Goal: Information Seeking & Learning: Learn about a topic

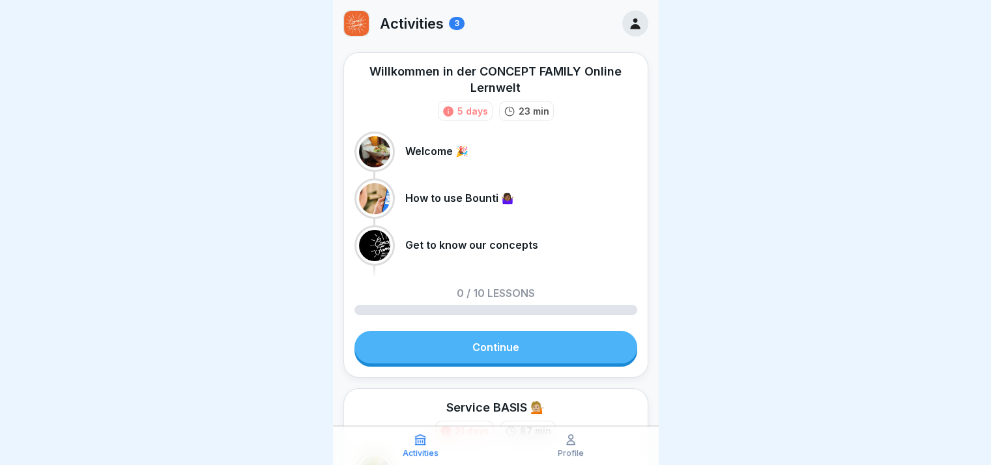
click at [510, 338] on link "Continue" at bounding box center [495, 347] width 283 height 33
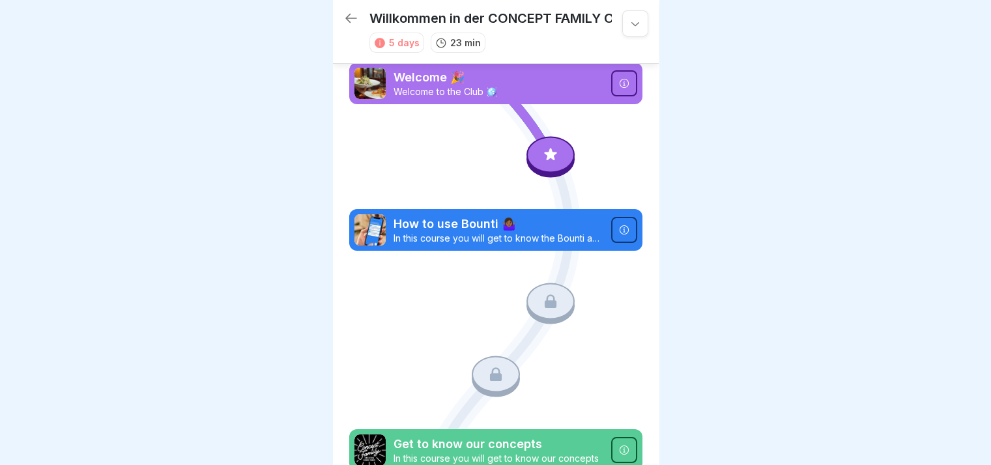
click at [549, 151] on icon at bounding box center [550, 154] width 17 height 17
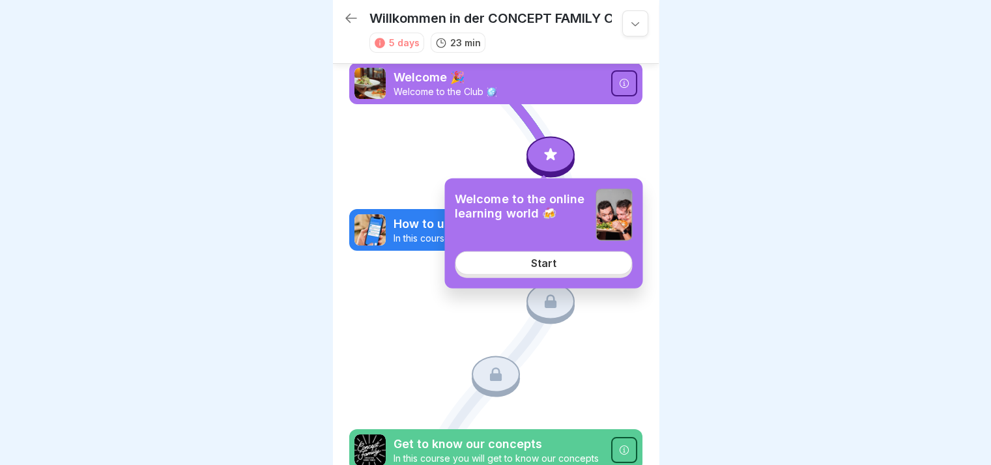
click at [536, 259] on div "Start" at bounding box center [543, 263] width 25 height 12
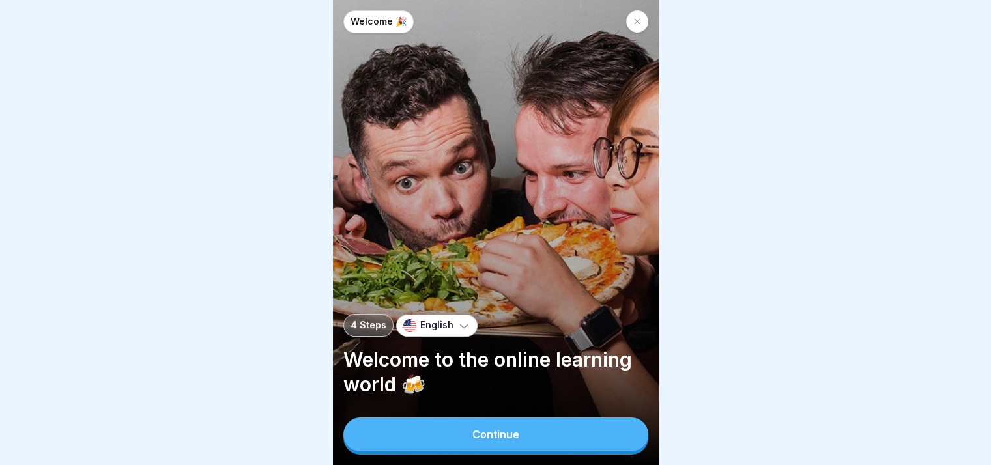
click at [526, 449] on button "Continue" at bounding box center [495, 435] width 305 height 34
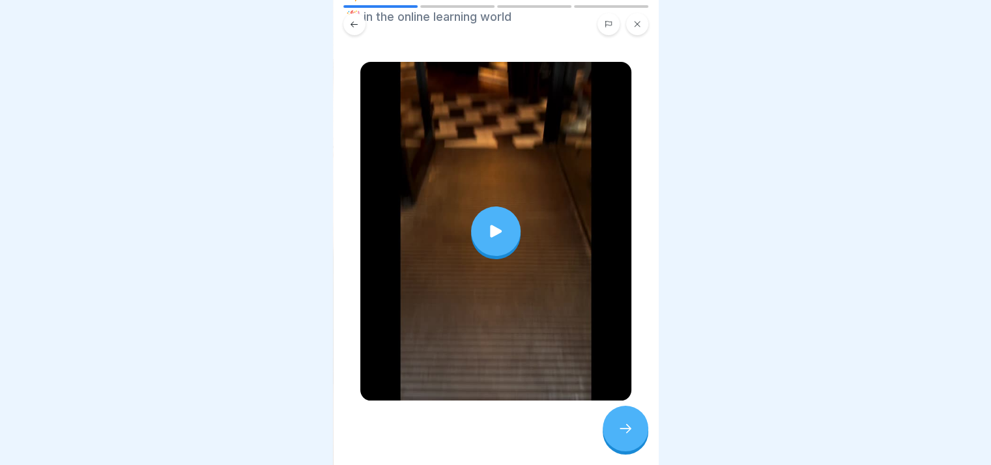
scroll to position [72, 0]
click at [495, 206] on div at bounding box center [496, 231] width 50 height 50
click at [639, 428] on div at bounding box center [626, 429] width 46 height 46
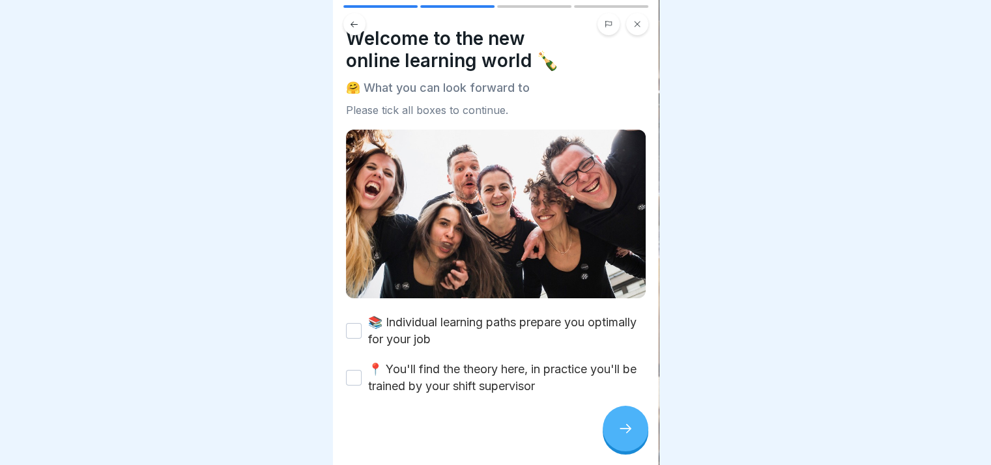
scroll to position [25, 0]
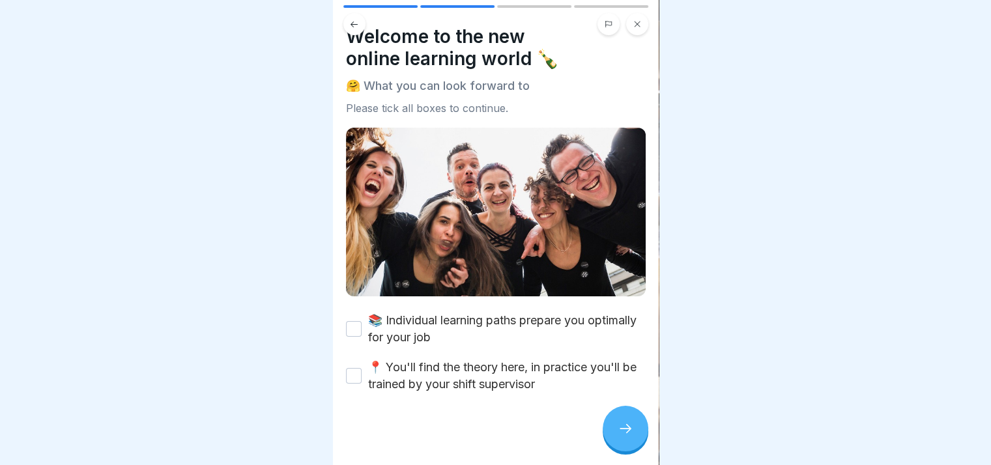
click at [425, 330] on label "📚 Individual learning paths prepare you optimally for your job" at bounding box center [507, 329] width 278 height 34
click at [362, 330] on button "📚 Individual learning paths prepare you optimally for your job" at bounding box center [354, 329] width 16 height 16
click at [433, 369] on label "📍 You'll find the theory here, in practice you'll be trained by your shift supe…" at bounding box center [507, 376] width 278 height 34
click at [362, 369] on button "📍 You'll find the theory here, in practice you'll be trained by your shift supe…" at bounding box center [354, 376] width 16 height 16
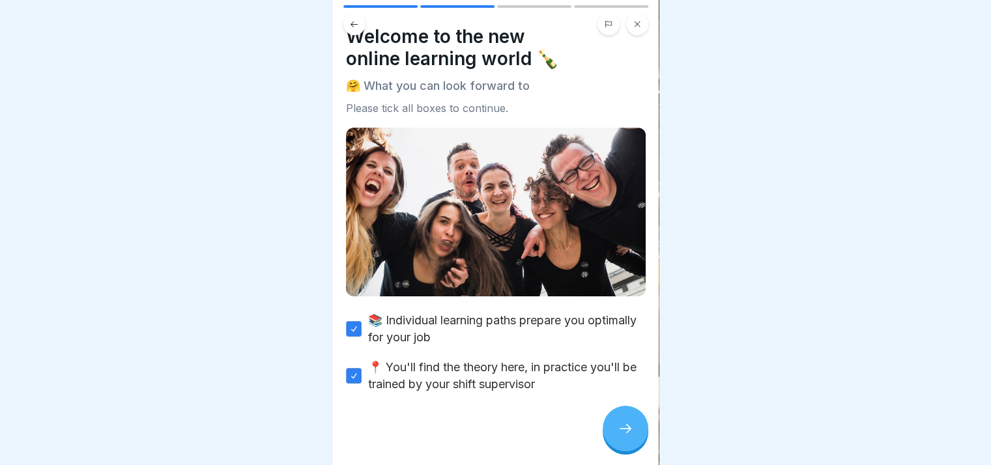
click at [623, 432] on icon at bounding box center [626, 429] width 16 height 16
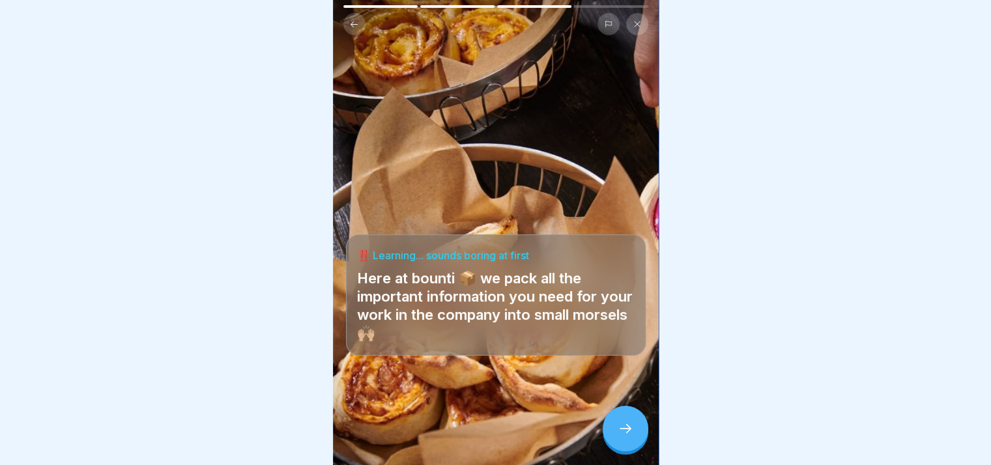
click at [621, 433] on icon at bounding box center [626, 429] width 16 height 16
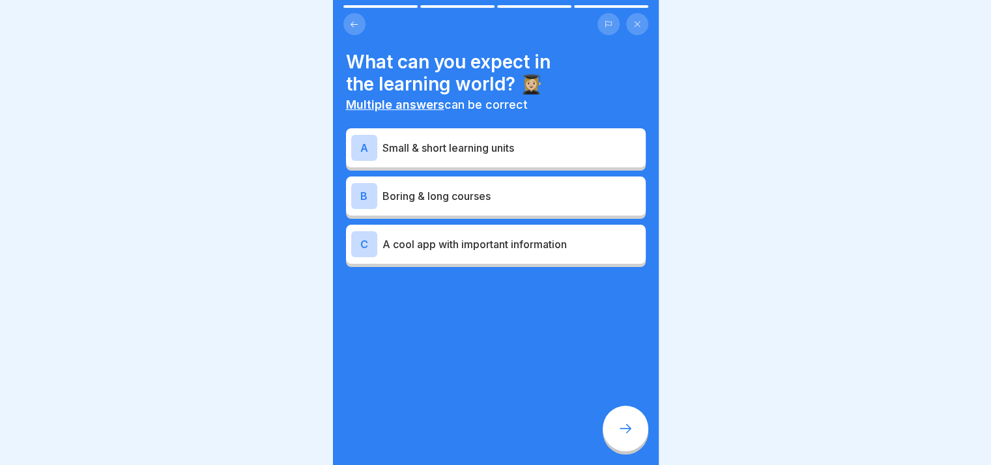
click at [498, 140] on p "Small & short learning units" at bounding box center [511, 148] width 258 height 16
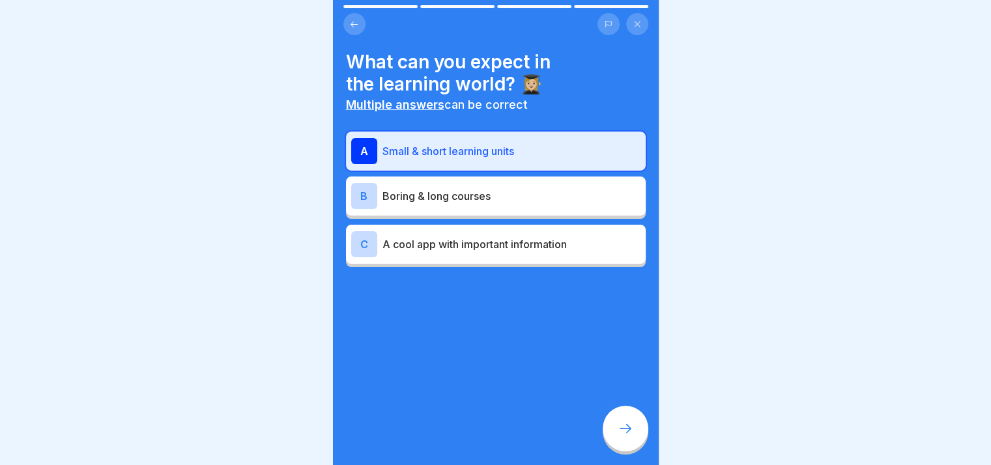
click at [500, 239] on p "A cool app with important information" at bounding box center [511, 245] width 258 height 16
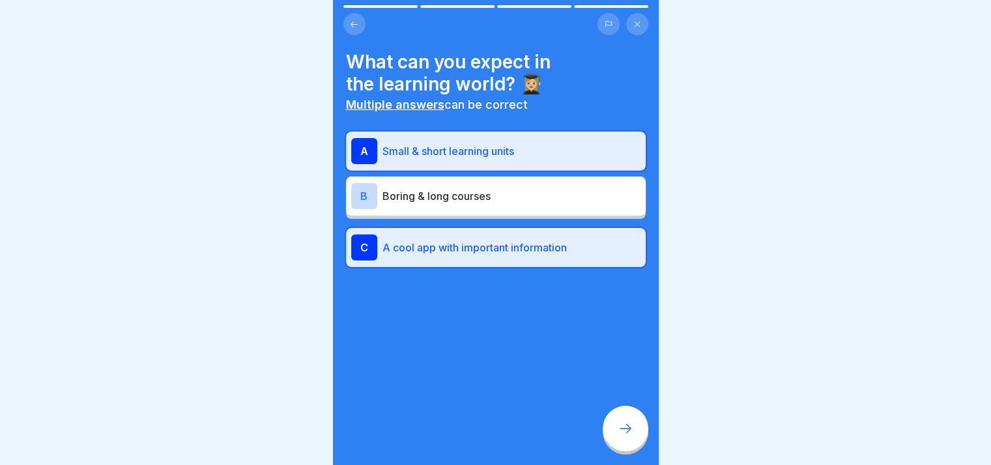
click at [636, 439] on div at bounding box center [626, 429] width 46 height 46
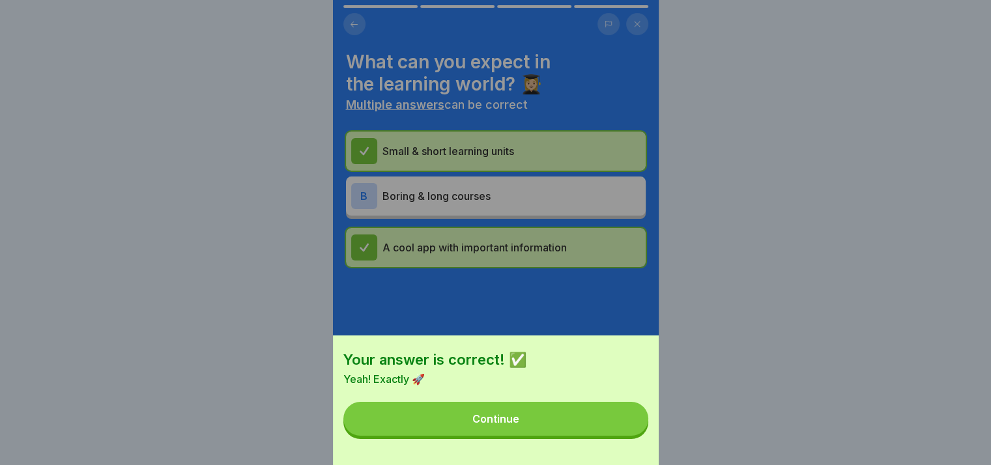
click at [482, 425] on div "Continue" at bounding box center [495, 419] width 47 height 12
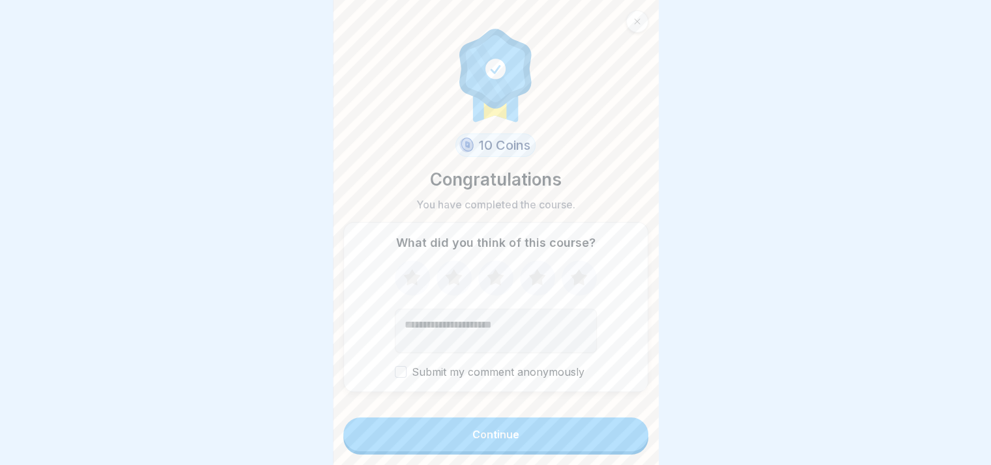
click at [506, 431] on div "Continue" at bounding box center [495, 435] width 47 height 12
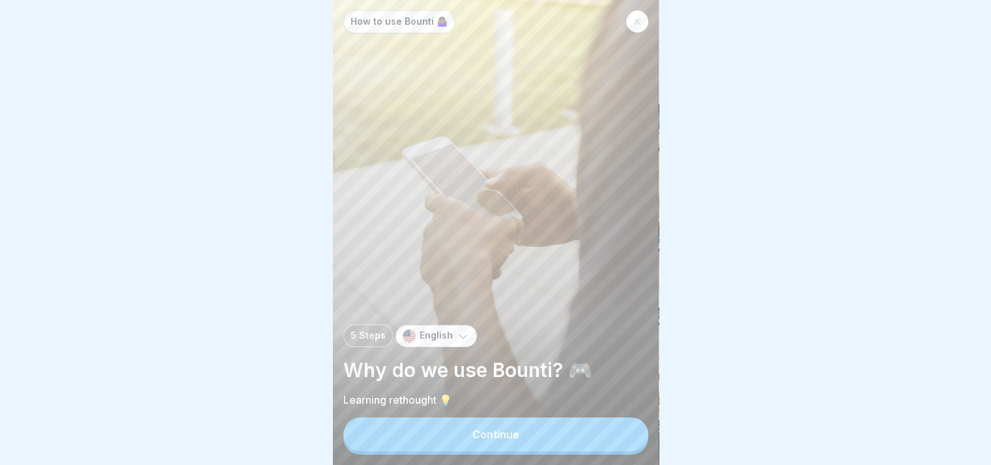
click at [508, 433] on div "Continue" at bounding box center [495, 435] width 47 height 12
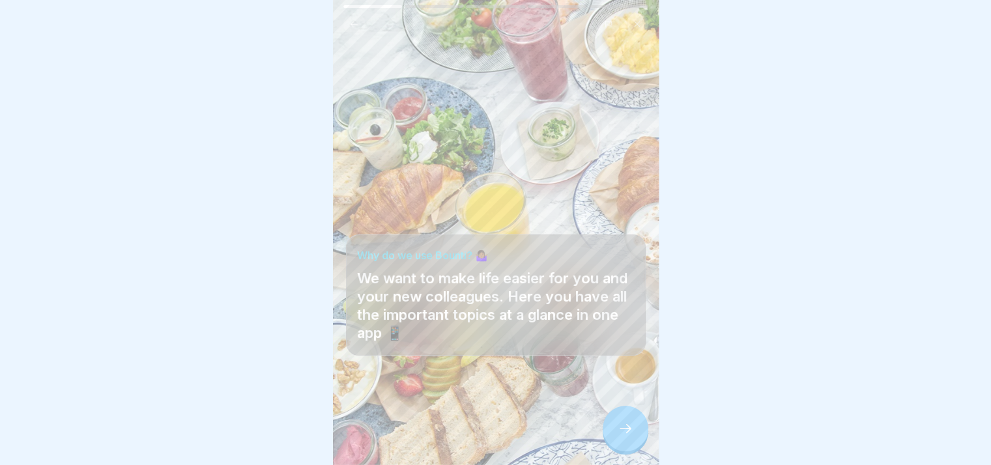
click at [628, 437] on div at bounding box center [626, 429] width 46 height 46
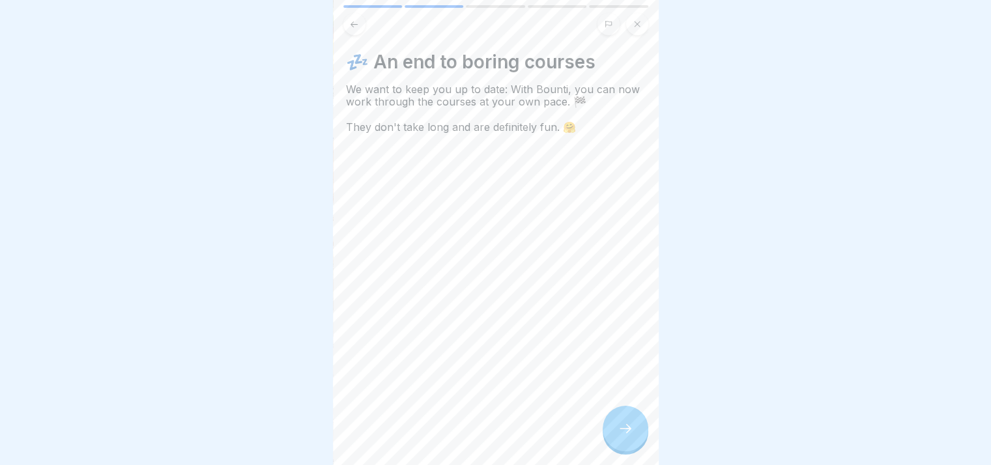
click at [628, 437] on div at bounding box center [626, 429] width 46 height 46
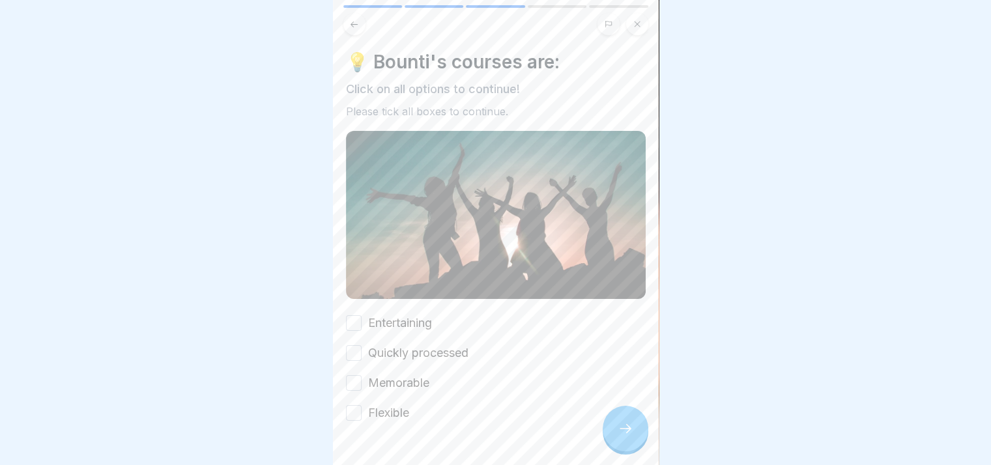
click at [369, 315] on label "Entertaining" at bounding box center [400, 323] width 64 height 17
click at [362, 315] on button "Entertaining" at bounding box center [354, 323] width 16 height 16
click at [323, 375] on div at bounding box center [495, 232] width 991 height 465
click at [341, 372] on div "💡 Bounti's courses are: Click on all options to continue! Please tick all boxes…" at bounding box center [496, 232] width 326 height 465
click at [350, 375] on button "Memorable" at bounding box center [354, 383] width 16 height 16
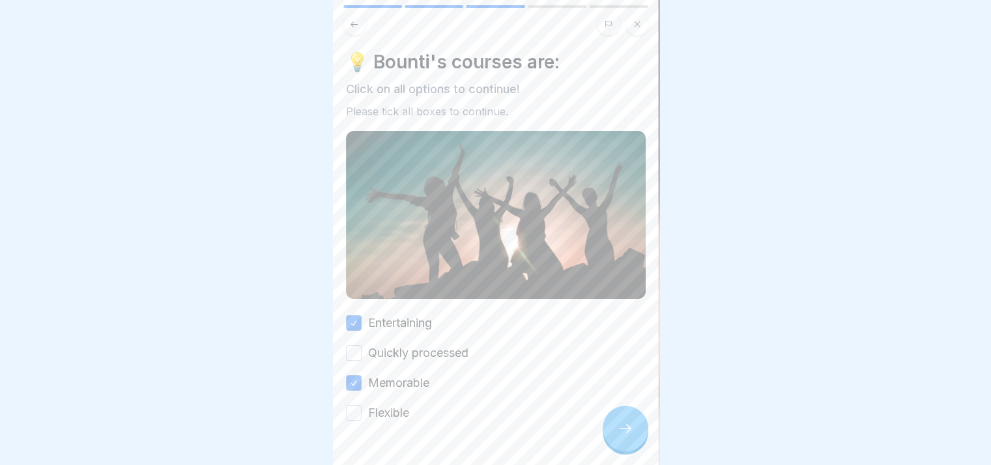
click at [360, 345] on button "Quickly processed" at bounding box center [354, 353] width 16 height 16
click at [353, 405] on button "Flexible" at bounding box center [354, 413] width 16 height 16
click at [620, 425] on icon at bounding box center [626, 429] width 16 height 16
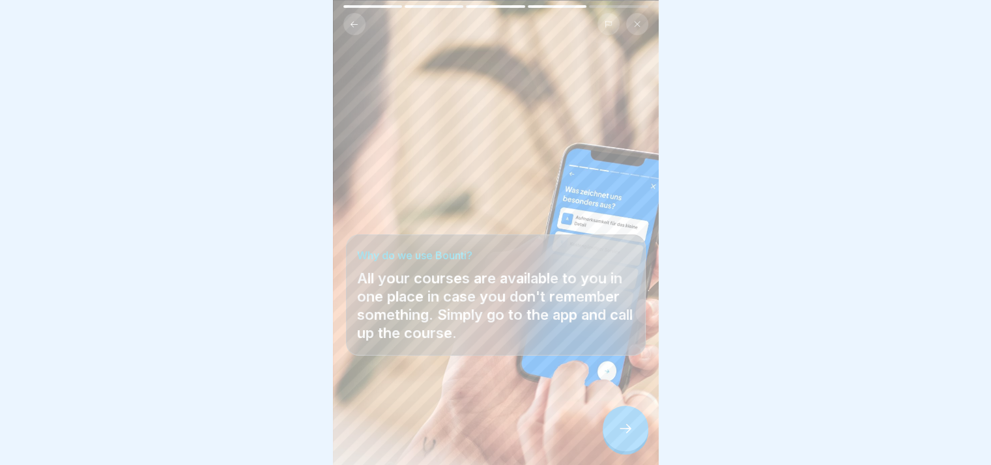
click at [630, 443] on div at bounding box center [626, 429] width 46 height 46
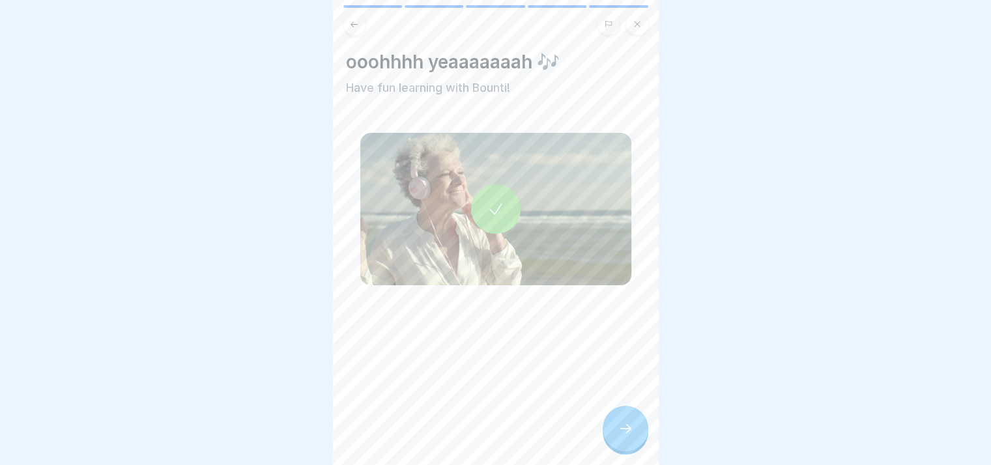
click at [627, 420] on div at bounding box center [626, 429] width 46 height 46
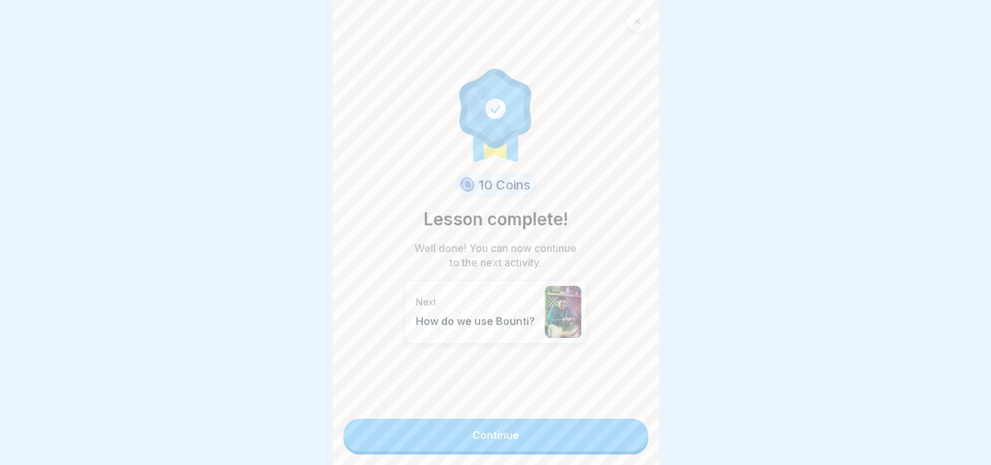
click at [569, 425] on link "Continue" at bounding box center [495, 435] width 305 height 33
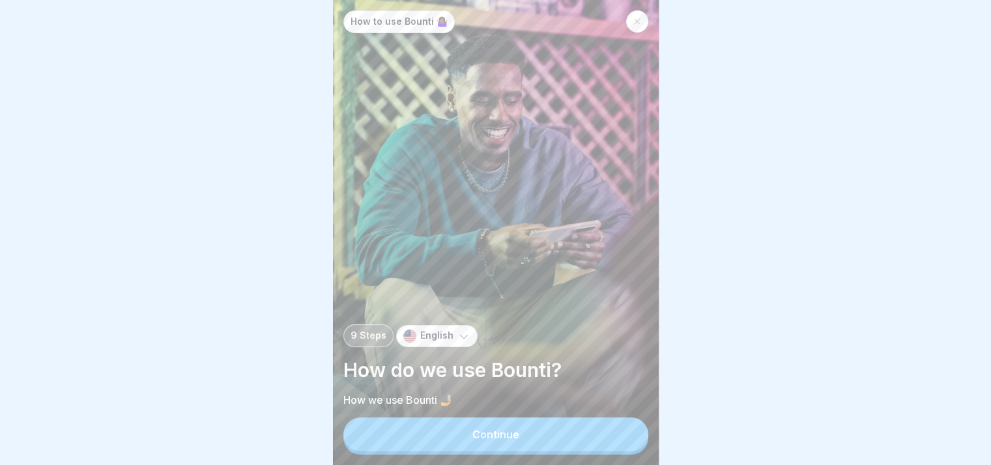
click at [554, 427] on button "Continue" at bounding box center [495, 435] width 305 height 34
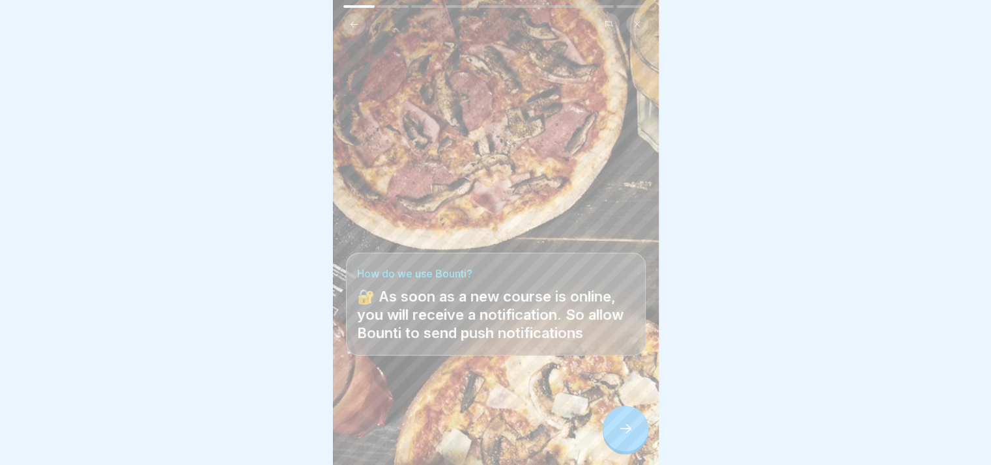
click at [623, 431] on icon at bounding box center [626, 429] width 16 height 16
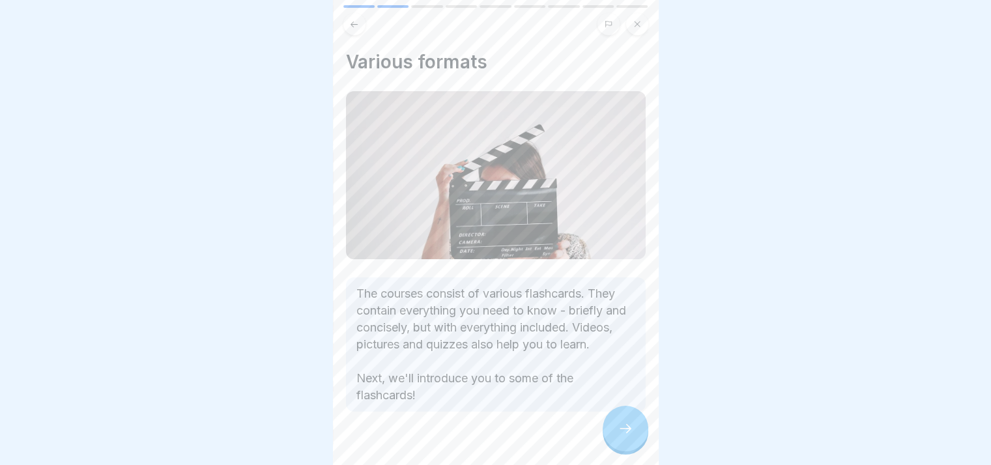
click at [623, 431] on icon at bounding box center [626, 429] width 16 height 16
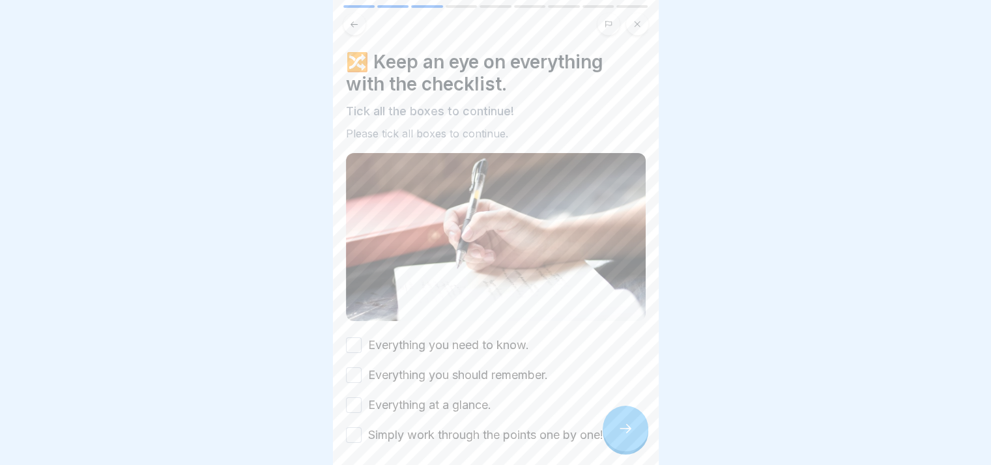
click at [470, 337] on label "Everything you need to know." at bounding box center [448, 345] width 161 height 17
click at [362, 338] on button "Everything you need to know." at bounding box center [354, 346] width 16 height 16
click at [437, 367] on label "Everything you should remember." at bounding box center [458, 375] width 180 height 17
click at [362, 368] on button "Everything you should remember." at bounding box center [354, 376] width 16 height 16
click at [435, 397] on label "Everything at a glance." at bounding box center [429, 405] width 123 height 17
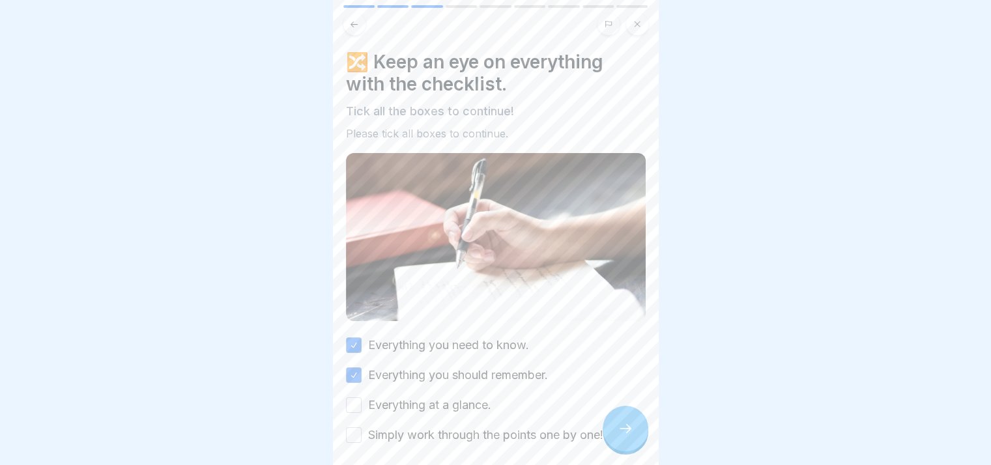
click at [362, 397] on button "Everything at a glance." at bounding box center [354, 405] width 16 height 16
click at [411, 410] on div "Everything you need to know. Everything you should remember. Everything at a gl…" at bounding box center [496, 390] width 300 height 107
click at [417, 427] on label "Simply work through the points one by one!" at bounding box center [485, 435] width 235 height 17
click at [362, 427] on button "Simply work through the points one by one!" at bounding box center [354, 435] width 16 height 16
click at [618, 427] on icon at bounding box center [626, 429] width 16 height 16
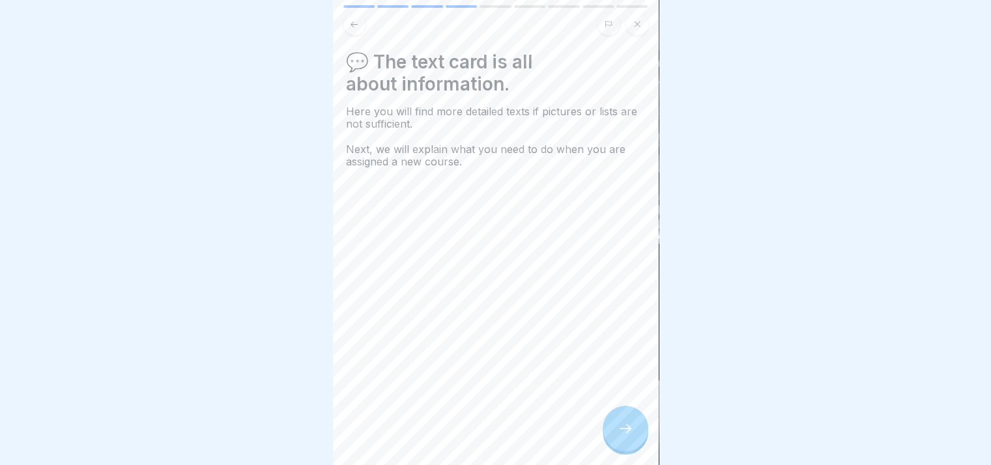
click at [619, 429] on icon at bounding box center [626, 429] width 16 height 16
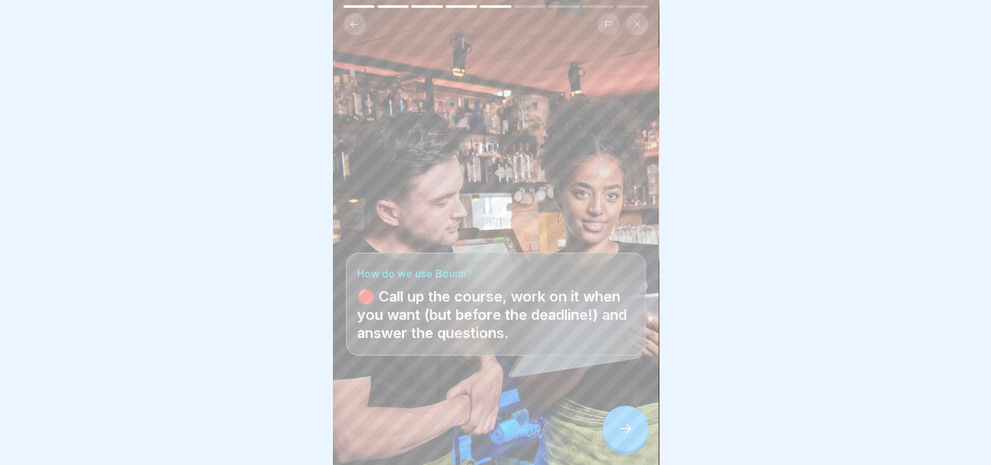
click at [619, 431] on icon at bounding box center [626, 429] width 16 height 16
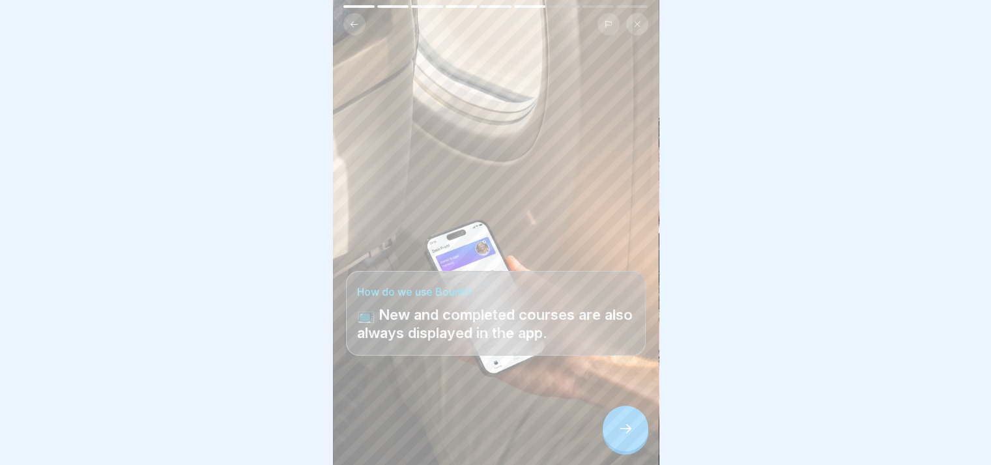
click at [619, 431] on icon at bounding box center [626, 429] width 16 height 16
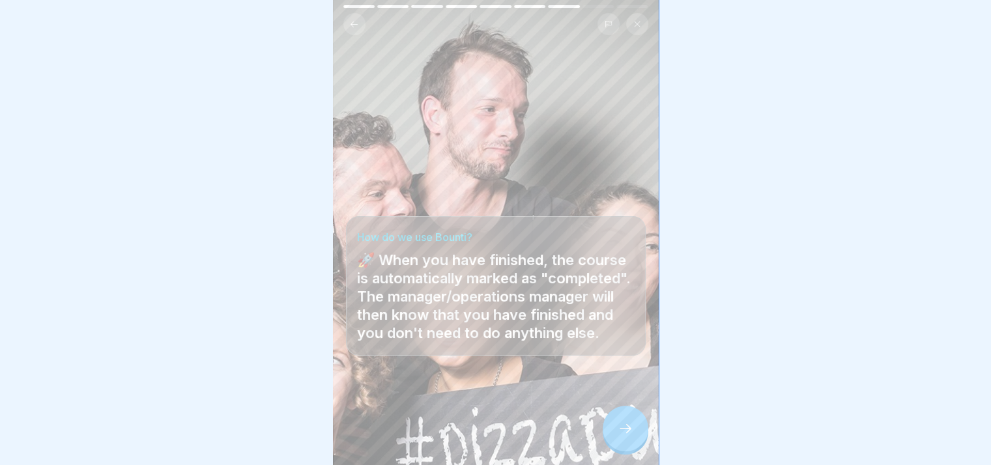
click at [619, 431] on icon at bounding box center [626, 429] width 16 height 16
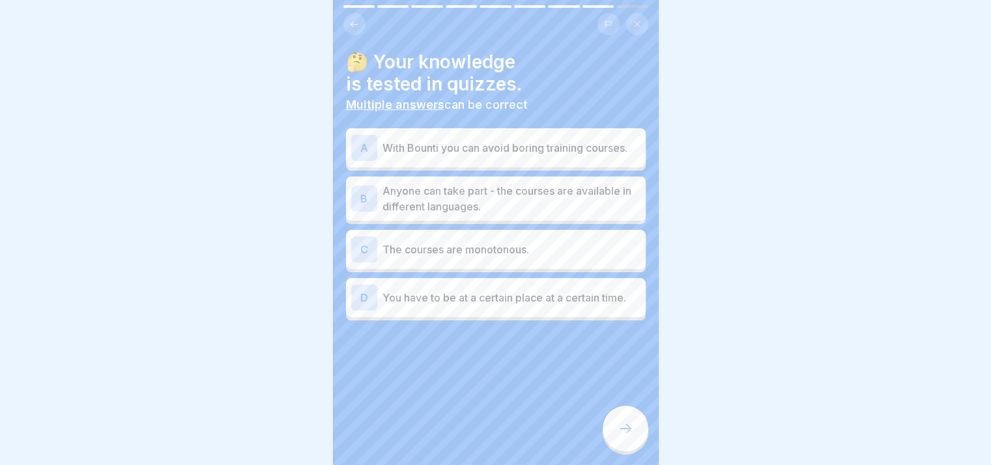
click at [523, 154] on p "With Bounti you can avoid boring training courses." at bounding box center [511, 148] width 258 height 16
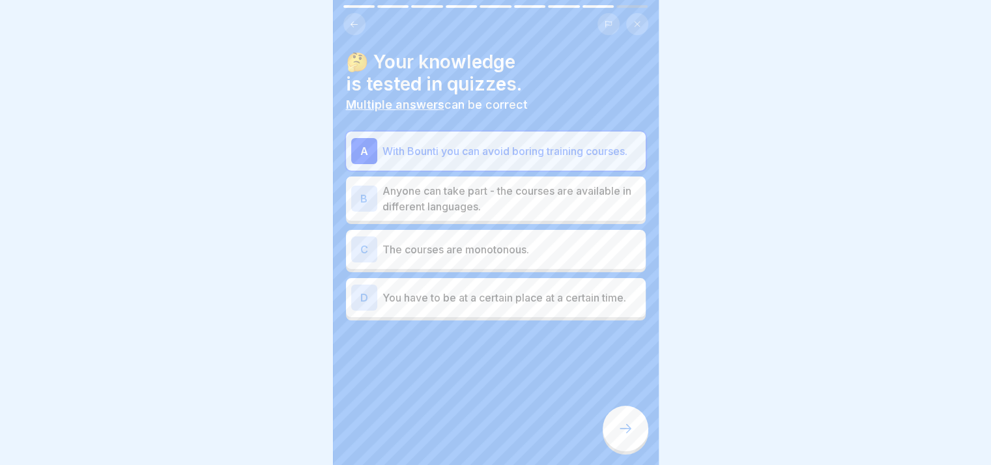
click at [521, 206] on p "Anyone can take part - the courses are available in different languages." at bounding box center [511, 198] width 258 height 31
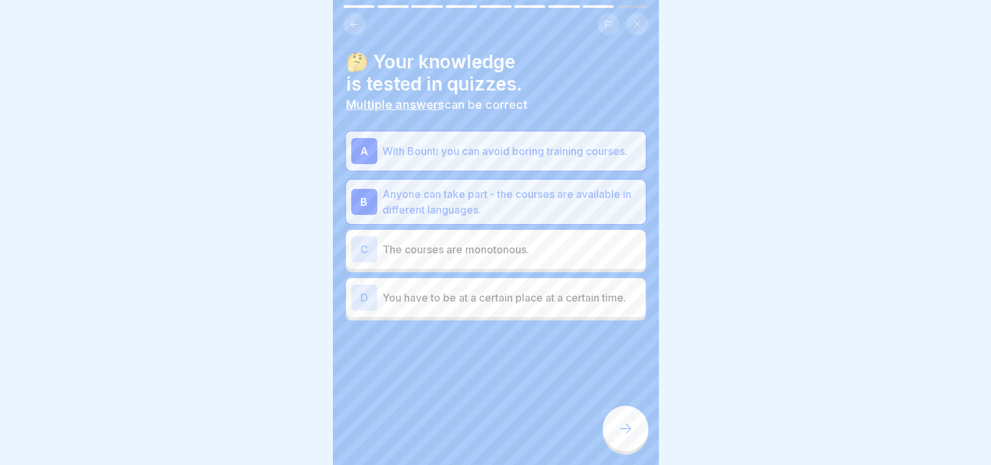
click at [530, 290] on p "You have to be at a certain place at a certain time." at bounding box center [511, 298] width 258 height 16
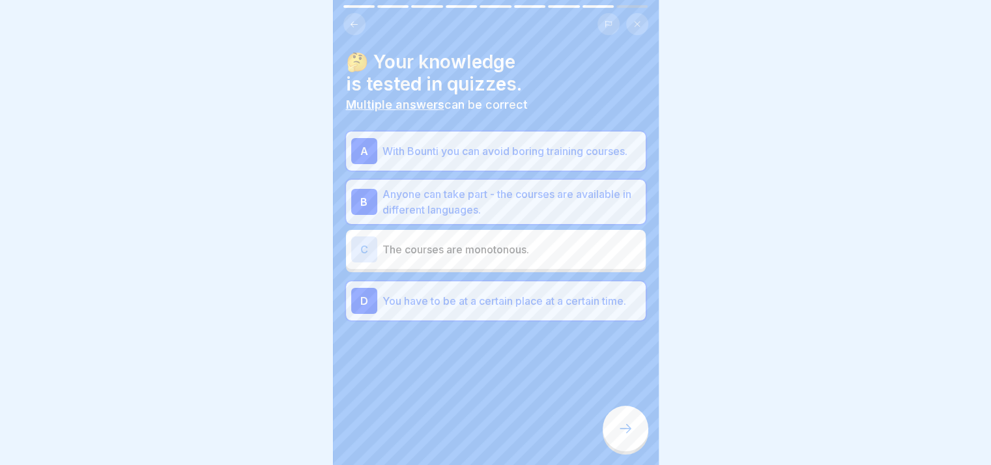
click at [530, 293] on p "You have to be at a certain place at a certain time." at bounding box center [511, 301] width 258 height 16
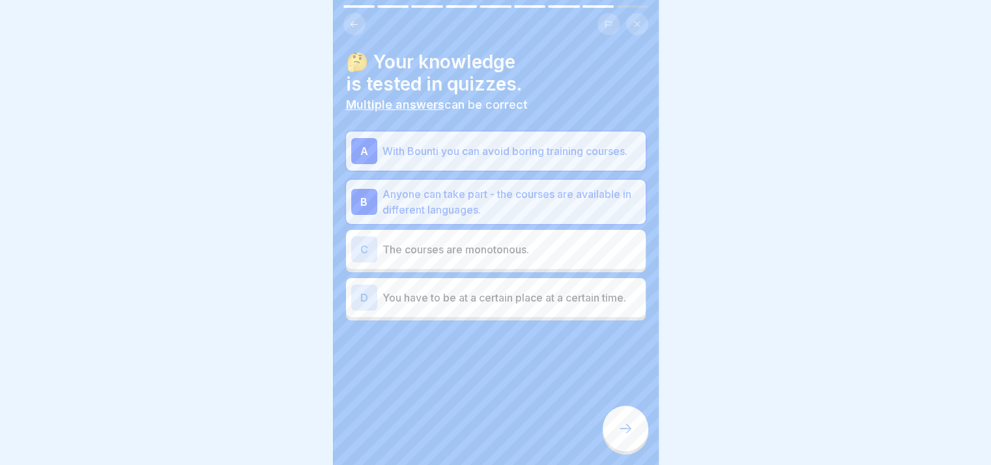
click at [623, 434] on icon at bounding box center [626, 429] width 16 height 16
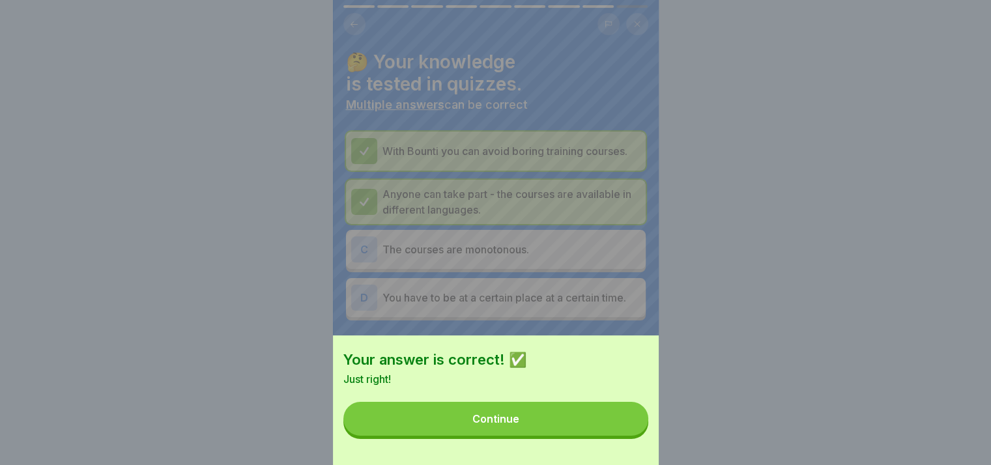
click at [594, 427] on button "Continue" at bounding box center [495, 419] width 305 height 34
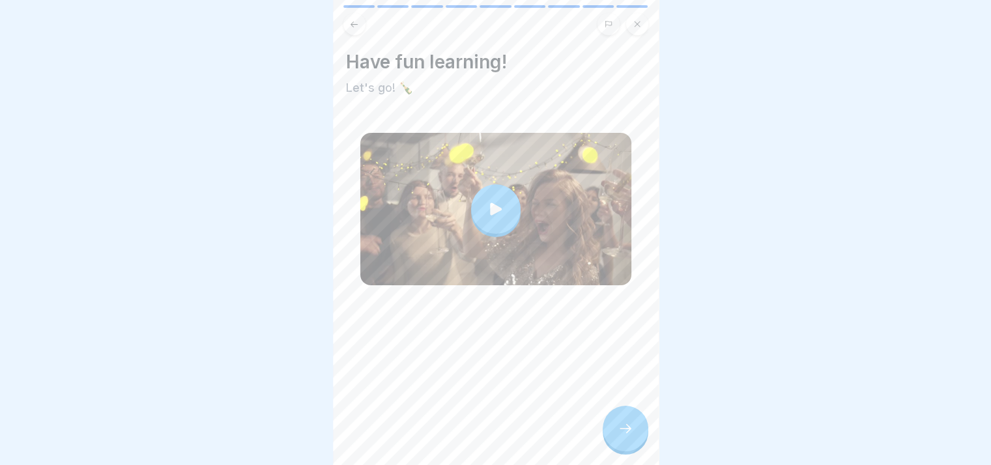
click at [616, 416] on div at bounding box center [626, 429] width 46 height 46
click at [622, 425] on icon at bounding box center [626, 429] width 16 height 16
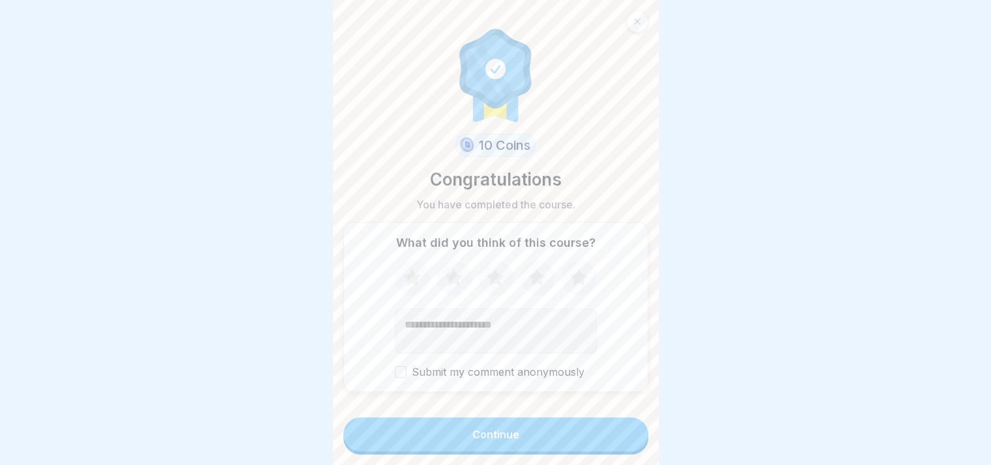
click at [512, 439] on div "Continue" at bounding box center [495, 435] width 47 height 12
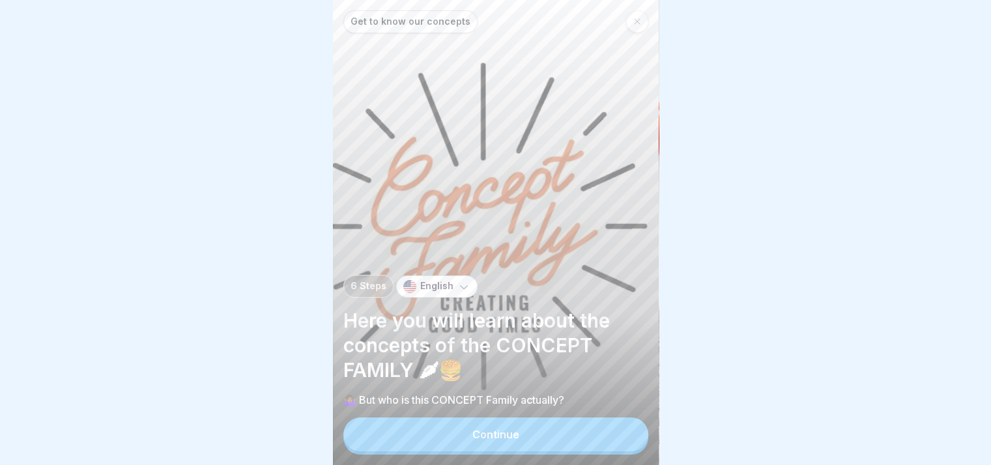
click at [478, 438] on div "Continue" at bounding box center [495, 435] width 47 height 12
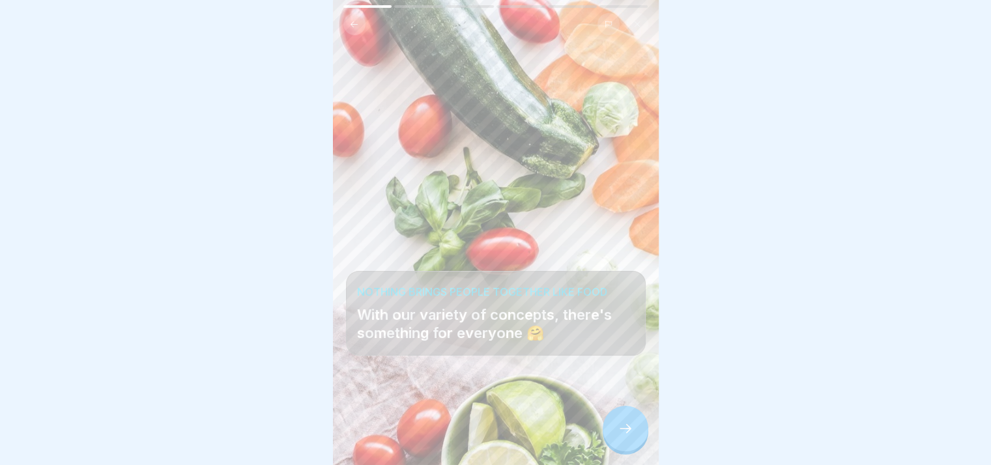
click at [627, 432] on icon at bounding box center [626, 429] width 16 height 16
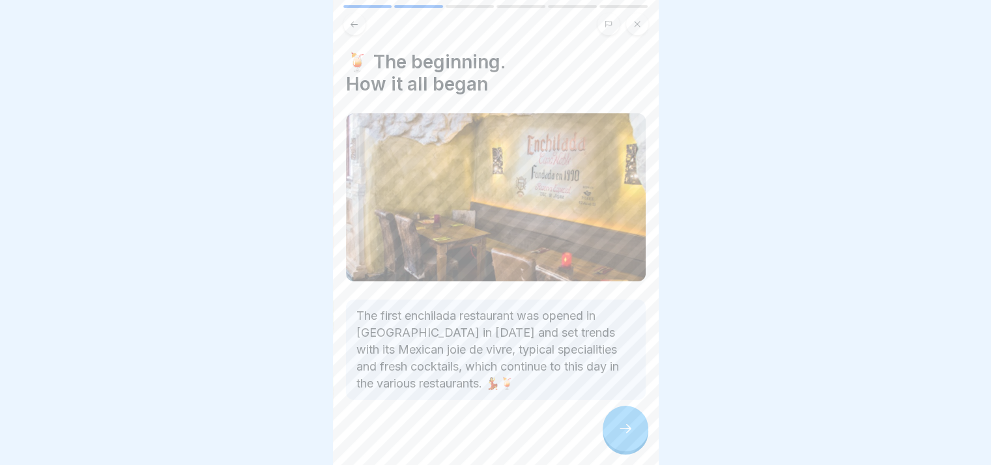
click at [792, 368] on div at bounding box center [495, 232] width 991 height 465
click at [622, 421] on div at bounding box center [626, 429] width 46 height 46
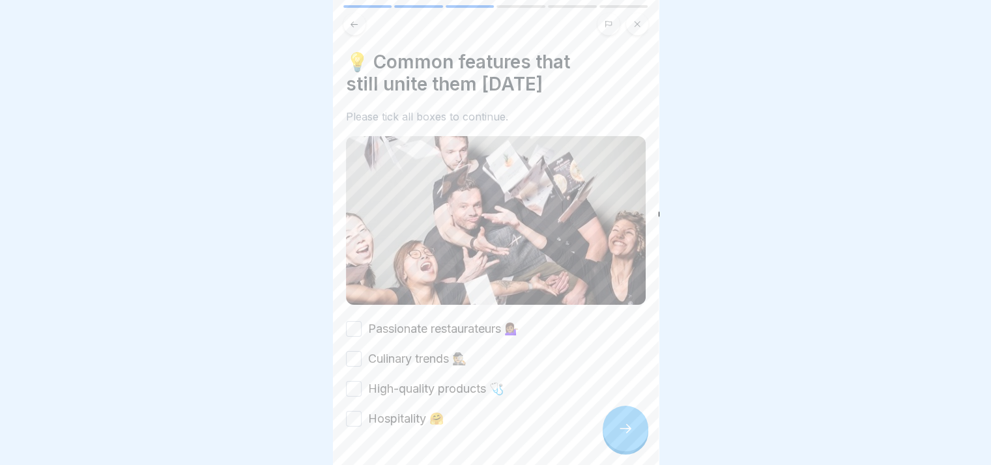
click at [433, 321] on label "Passionate restaurateurs 💁🏽‍♀️" at bounding box center [443, 329] width 151 height 17
click at [362, 321] on button "Passionate restaurateurs 💁🏽‍♀️" at bounding box center [354, 329] width 16 height 16
click at [406, 351] on label "Culinary trends 🕵🏼" at bounding box center [417, 359] width 98 height 17
click at [362, 351] on button "Culinary trends 🕵🏼" at bounding box center [354, 359] width 16 height 16
click at [406, 381] on label "High-quality products 🩺" at bounding box center [436, 389] width 136 height 17
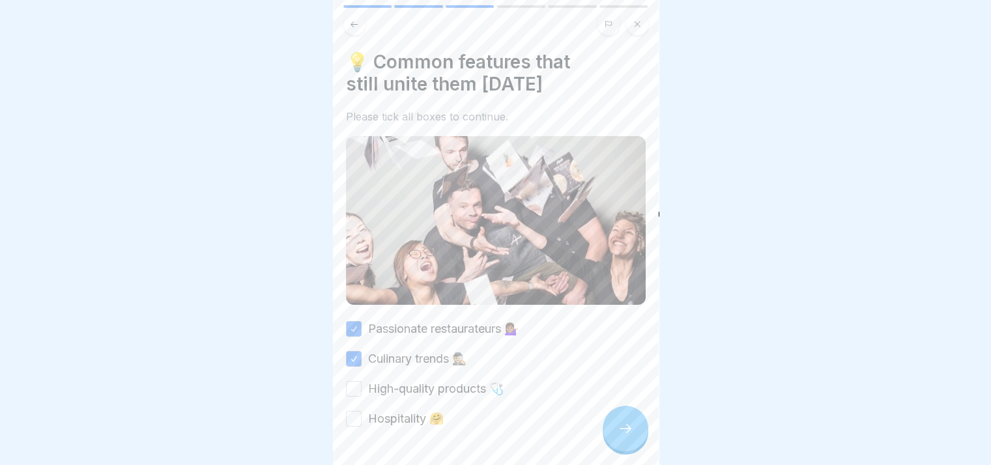
click at [362, 381] on button "High-quality products 🩺" at bounding box center [354, 389] width 16 height 16
drag, startPoint x: 355, startPoint y: 403, endPoint x: 524, endPoint y: 423, distance: 170.0
click at [356, 411] on button "Hospitality 🤗" at bounding box center [354, 419] width 16 height 16
click at [624, 433] on icon at bounding box center [626, 429] width 16 height 16
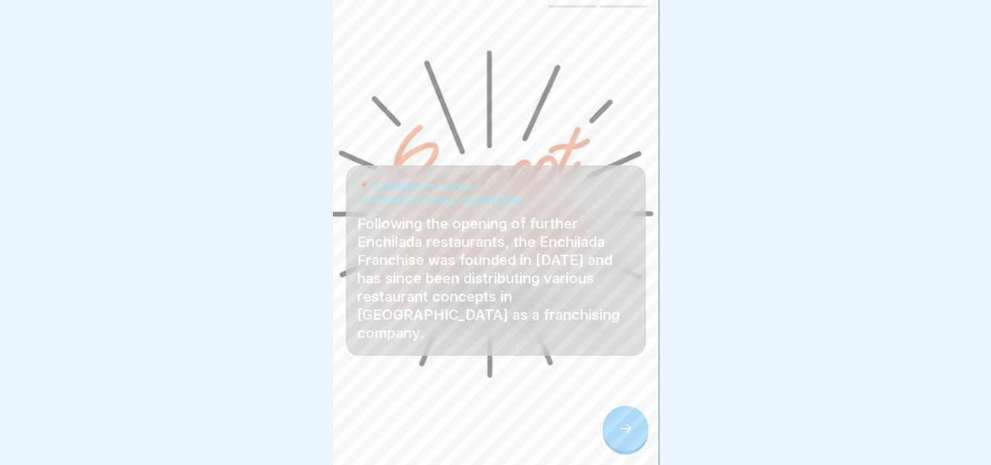
click at [628, 425] on icon at bounding box center [626, 429] width 16 height 16
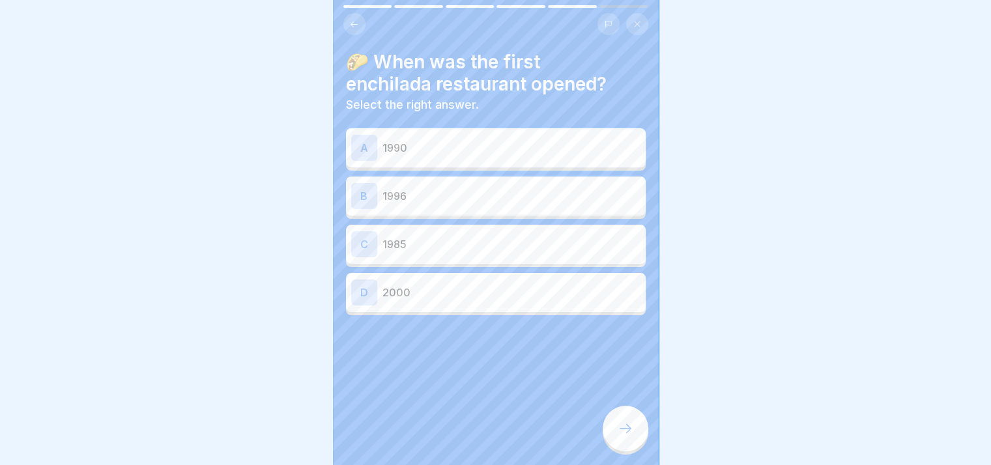
click at [349, 20] on icon at bounding box center [354, 25] width 10 height 10
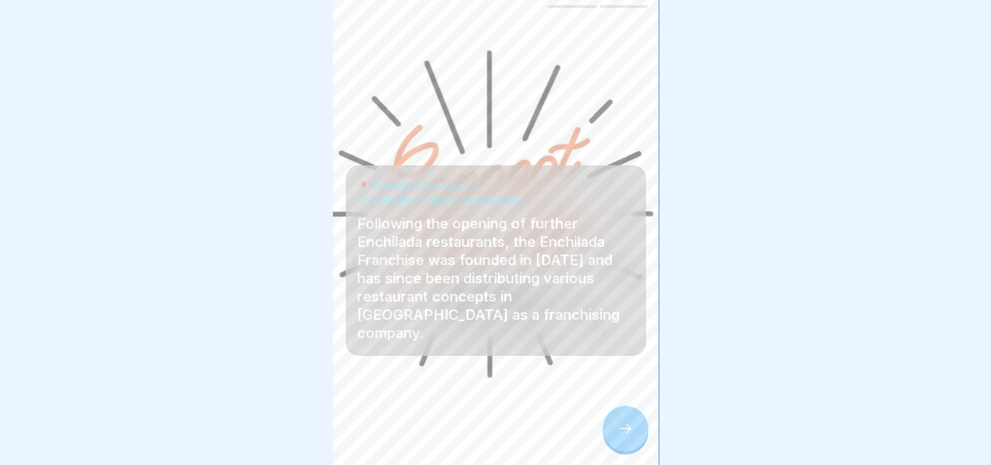
click at [349, 20] on icon at bounding box center [354, 25] width 10 height 10
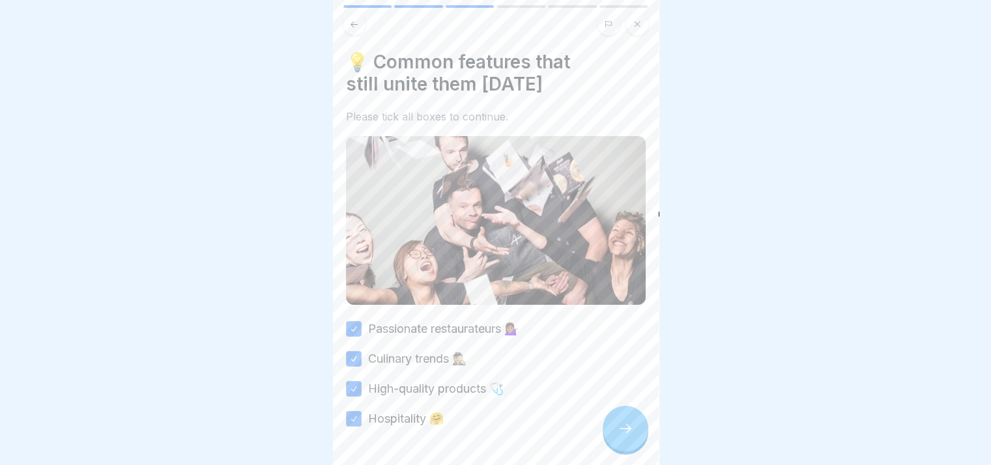
click at [349, 20] on icon at bounding box center [354, 25] width 10 height 10
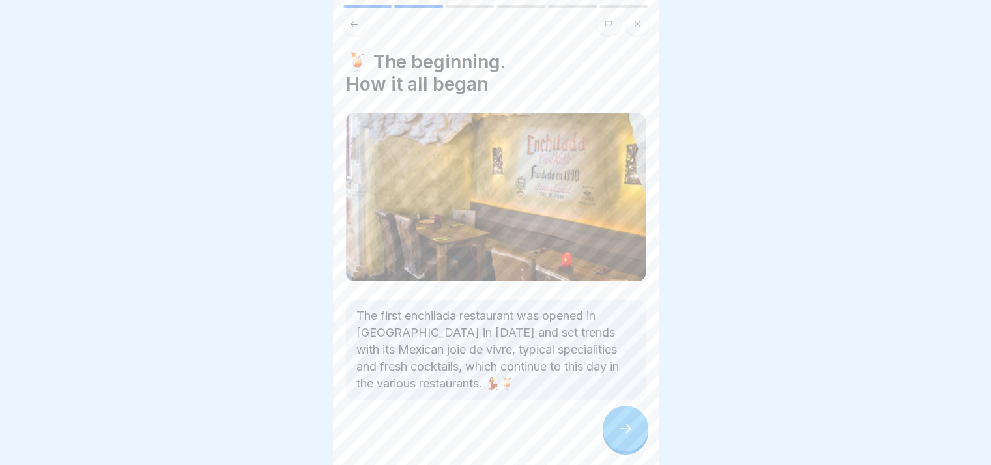
click at [638, 446] on div at bounding box center [626, 429] width 46 height 46
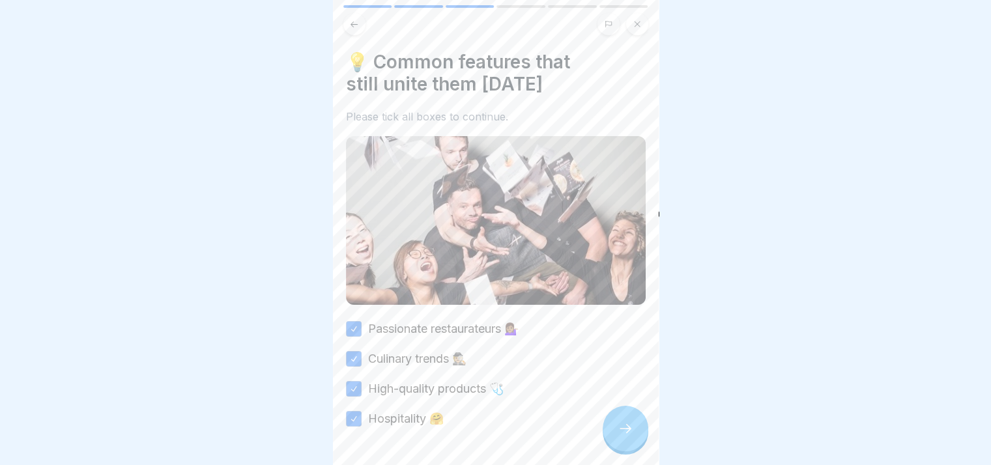
click at [632, 442] on div at bounding box center [626, 429] width 46 height 46
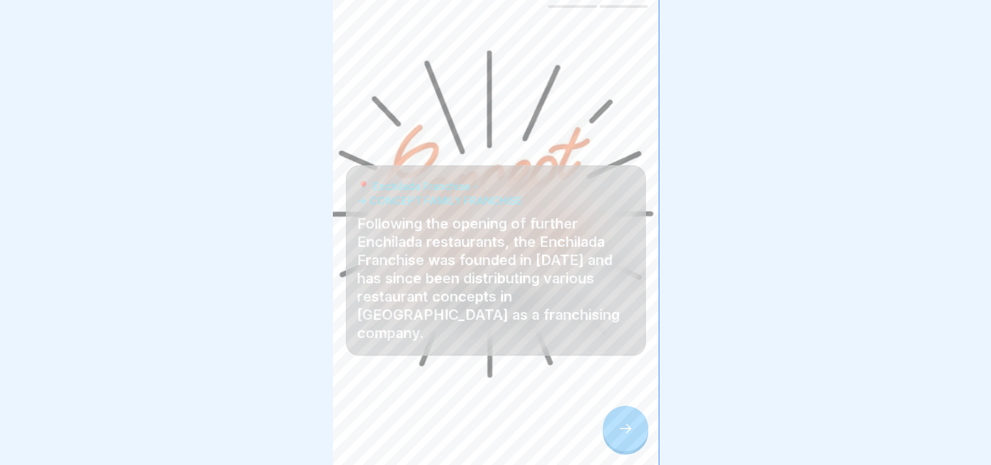
click at [632, 442] on div at bounding box center [626, 429] width 46 height 46
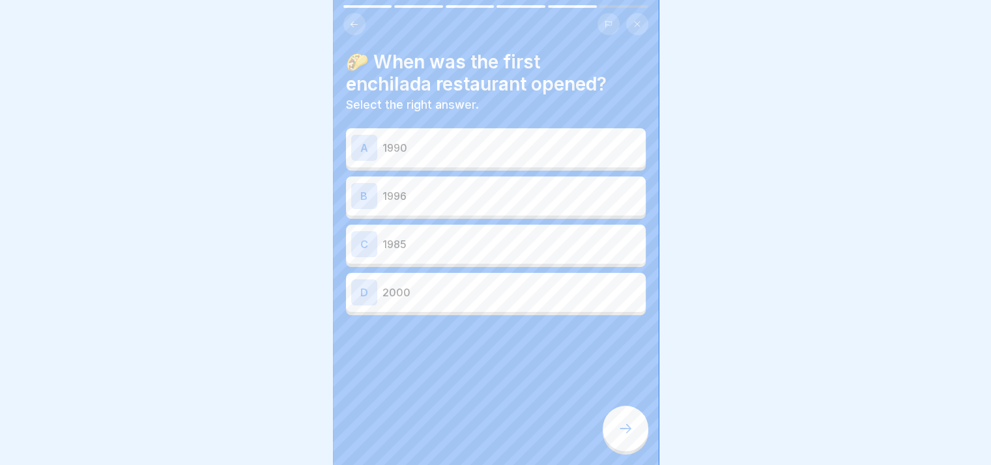
click at [426, 145] on div "A 1990" at bounding box center [495, 148] width 289 height 26
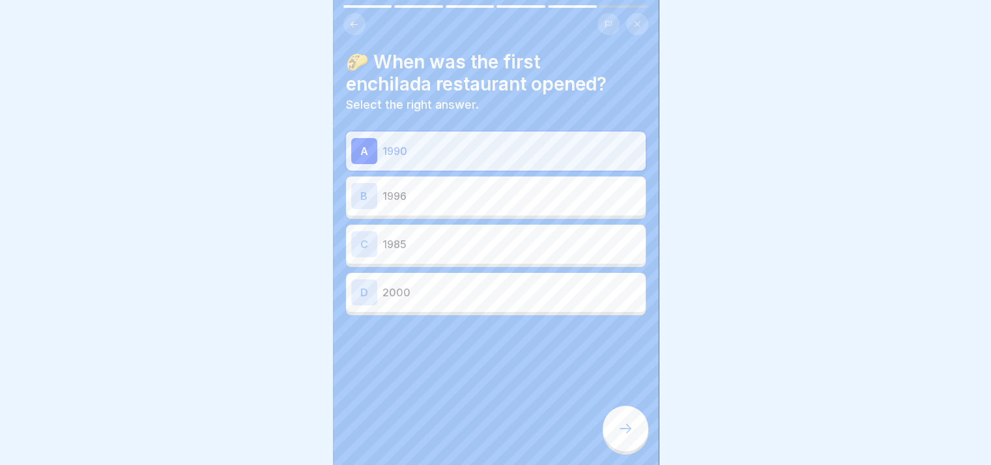
click at [620, 442] on div at bounding box center [626, 429] width 46 height 46
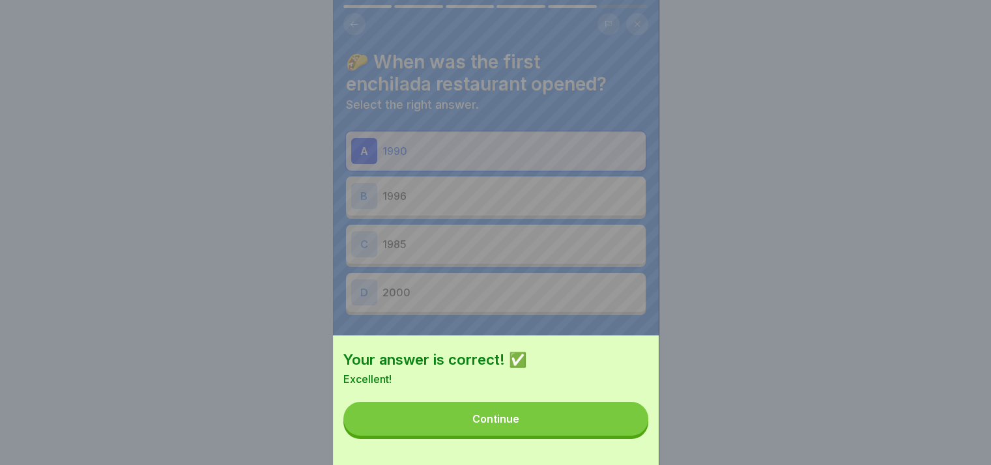
click at [540, 436] on button "Continue" at bounding box center [495, 419] width 305 height 34
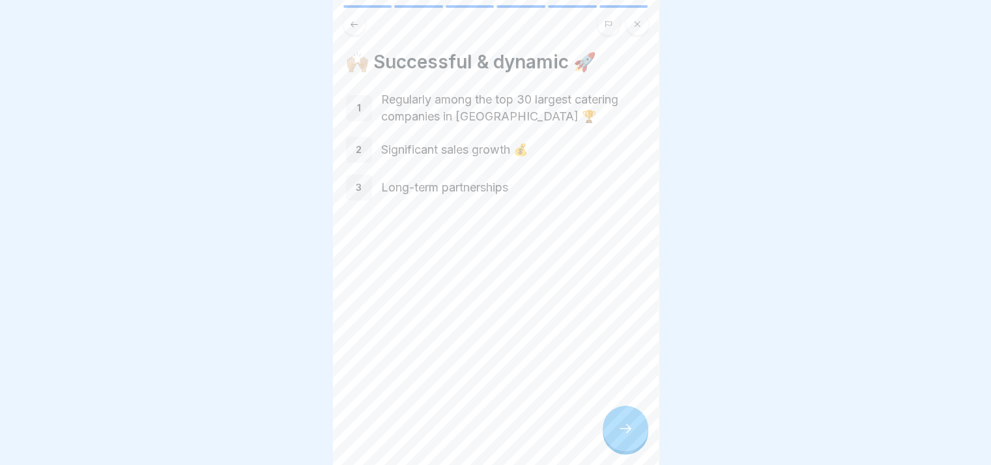
click at [618, 440] on div at bounding box center [626, 429] width 46 height 46
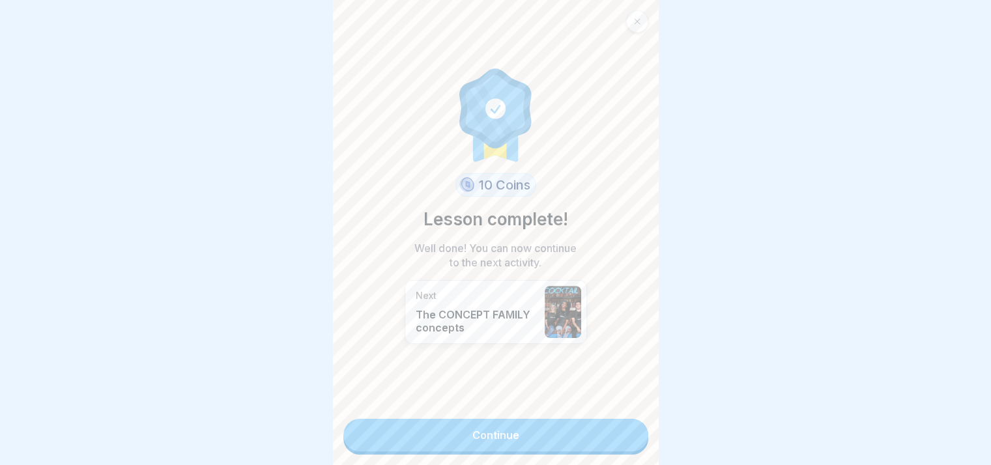
click at [587, 431] on link "Continue" at bounding box center [495, 435] width 305 height 33
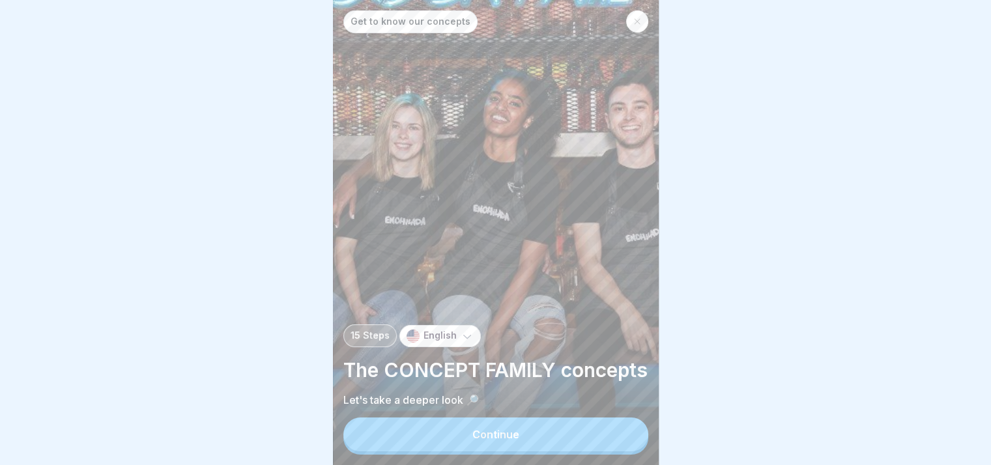
click at [586, 431] on button "Continue" at bounding box center [495, 435] width 305 height 34
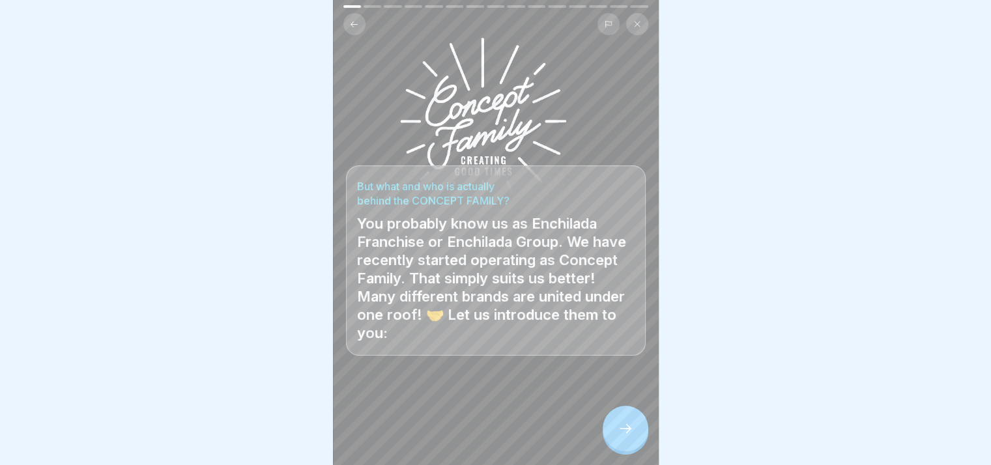
click at [628, 432] on icon at bounding box center [626, 429] width 16 height 16
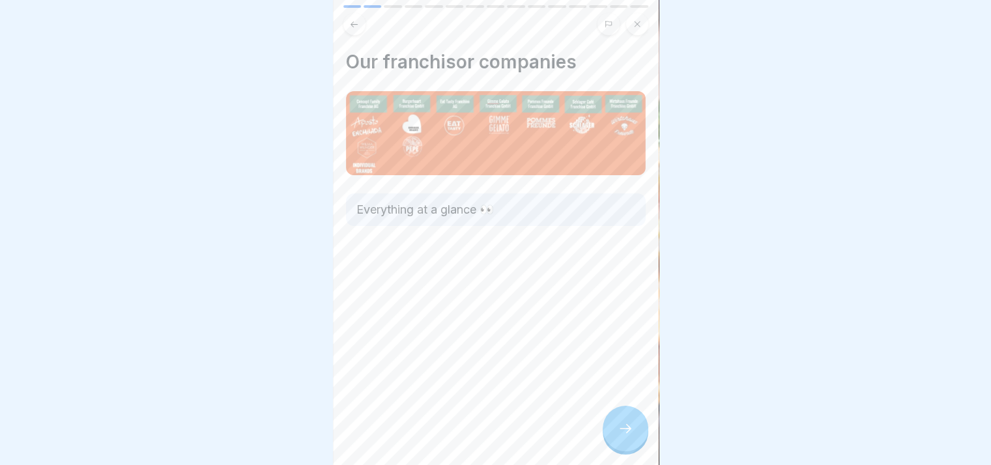
click at [624, 439] on div at bounding box center [626, 429] width 46 height 46
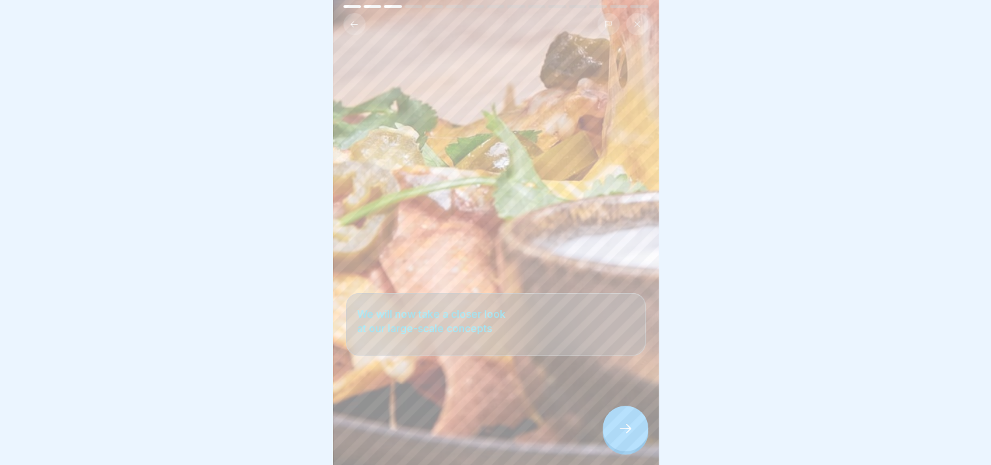
click at [624, 439] on div at bounding box center [626, 429] width 46 height 46
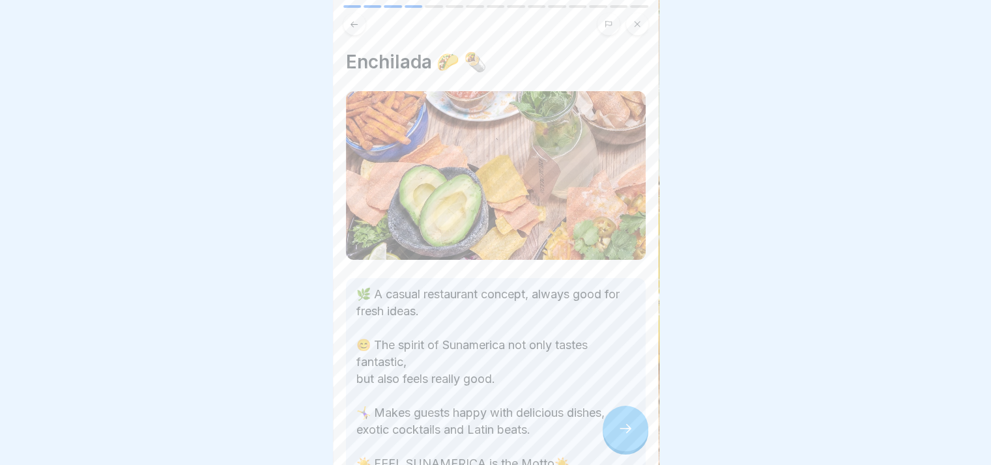
click at [626, 431] on icon at bounding box center [626, 429] width 16 height 16
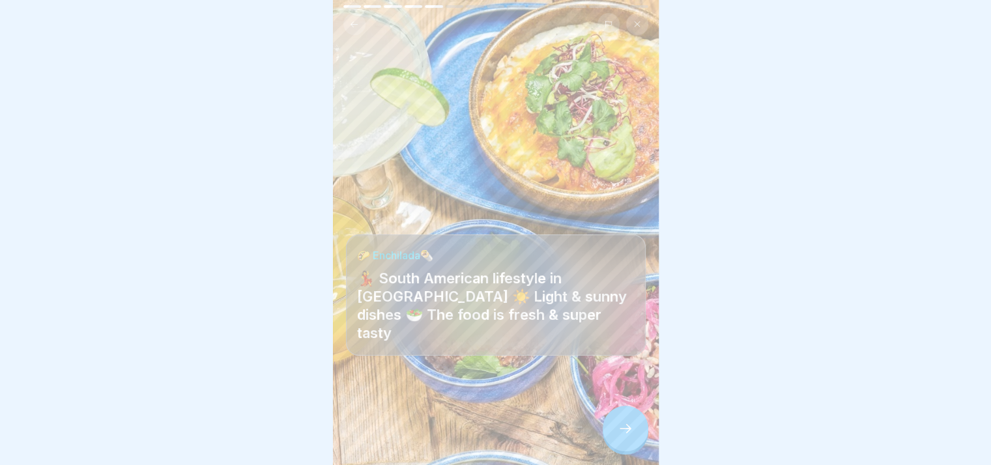
click at [624, 431] on icon at bounding box center [626, 429] width 16 height 16
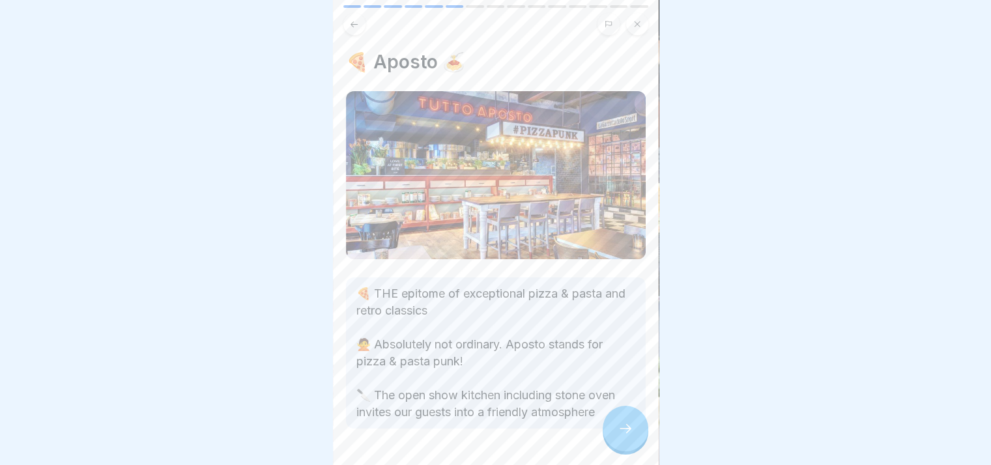
click at [624, 431] on icon at bounding box center [626, 429] width 16 height 16
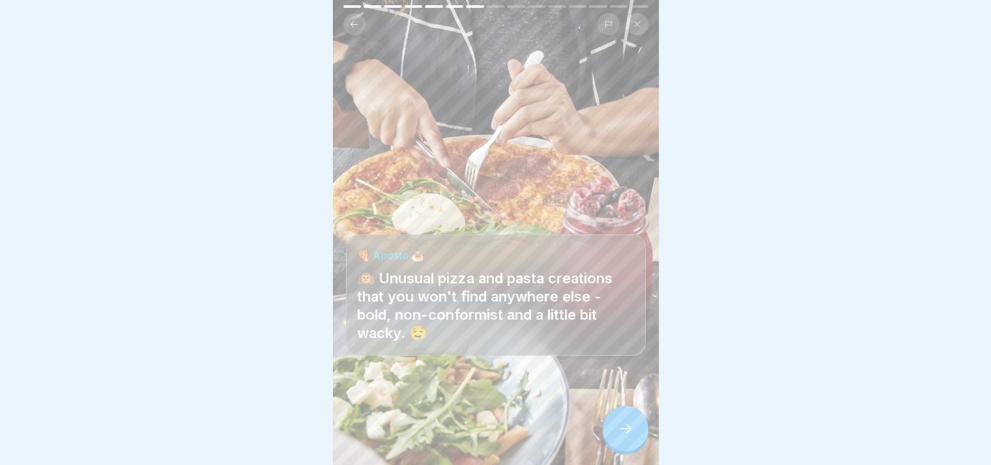
click at [624, 431] on icon at bounding box center [626, 429] width 16 height 16
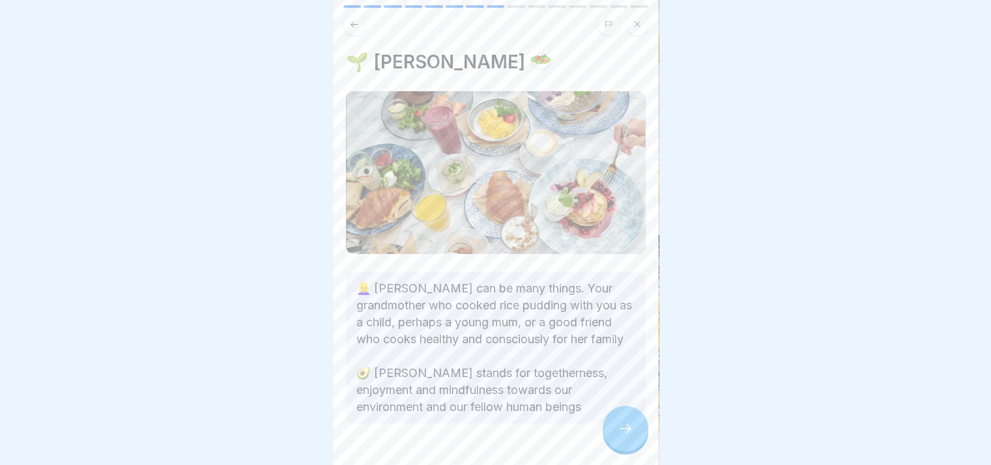
click at [626, 431] on icon at bounding box center [626, 429] width 16 height 16
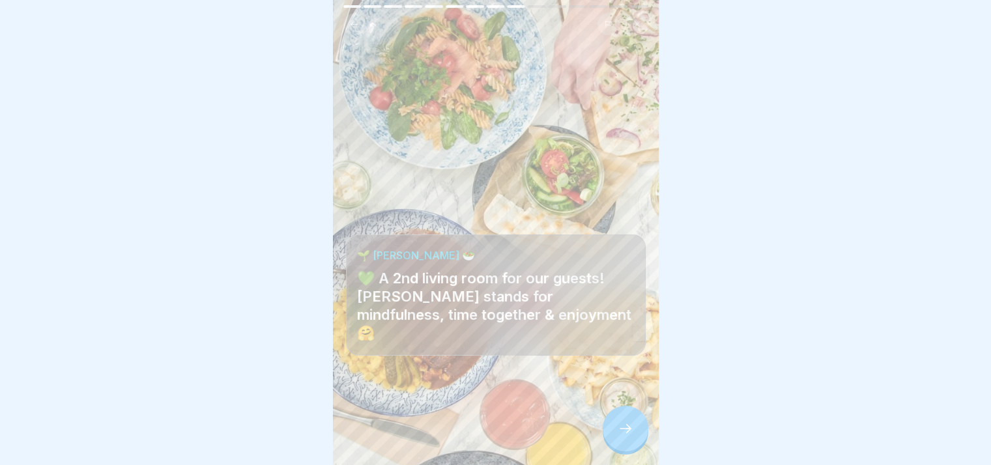
click at [627, 420] on div at bounding box center [626, 429] width 46 height 46
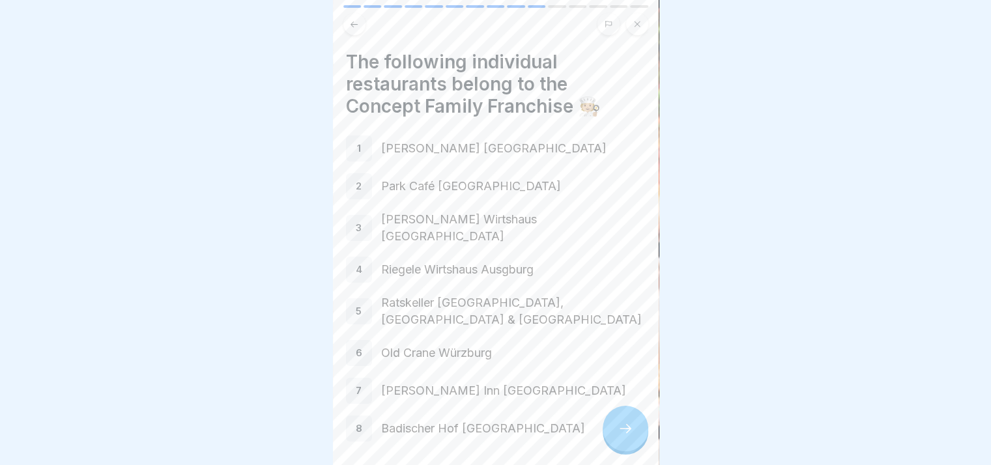
click at [629, 428] on icon at bounding box center [626, 429] width 16 height 16
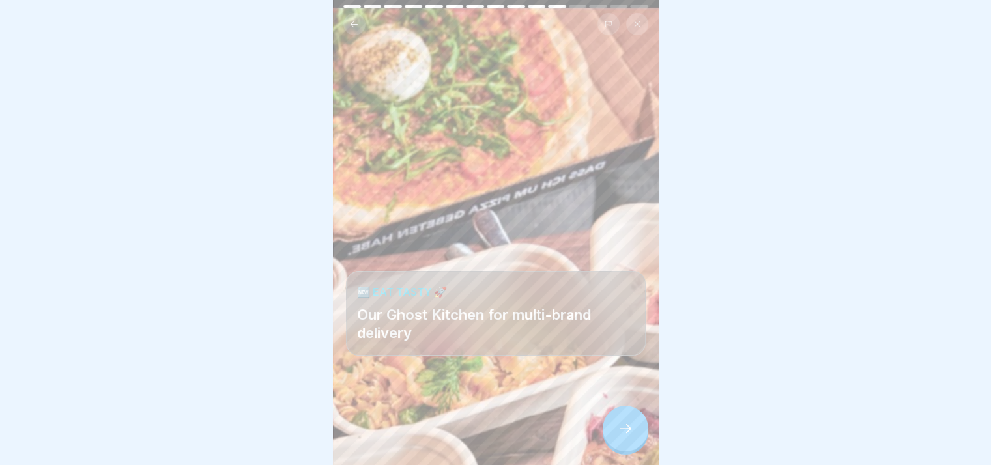
click at [629, 428] on icon at bounding box center [626, 429] width 16 height 16
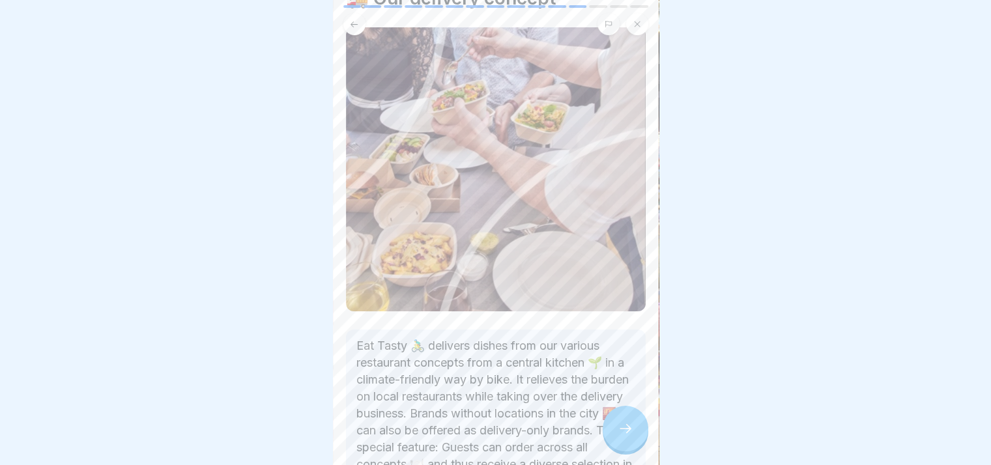
scroll to position [182, 0]
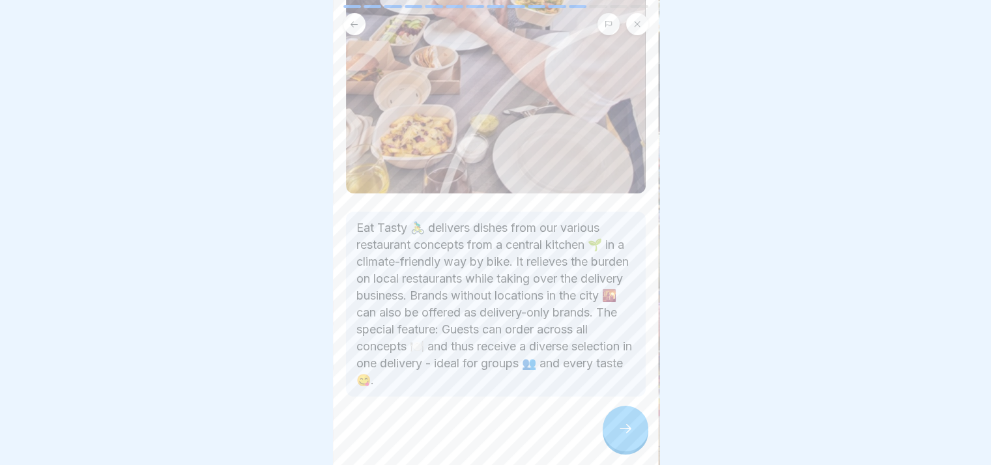
click at [630, 431] on icon at bounding box center [626, 429] width 16 height 16
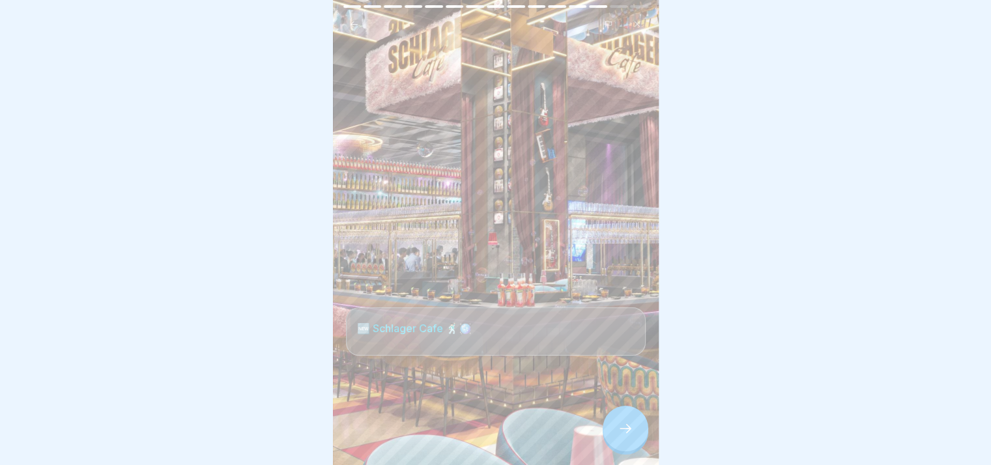
scroll to position [10, 0]
click at [618, 429] on icon at bounding box center [626, 429] width 16 height 16
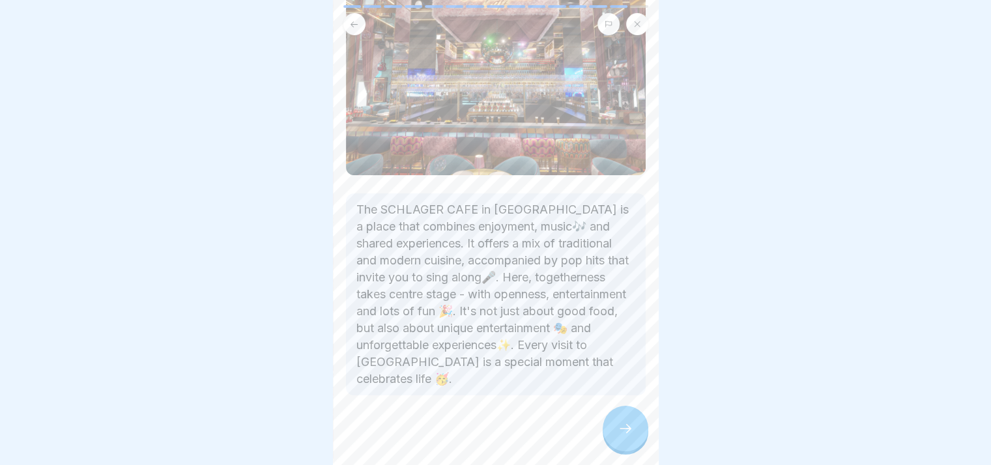
scroll to position [141, 0]
click at [612, 431] on div at bounding box center [626, 429] width 46 height 46
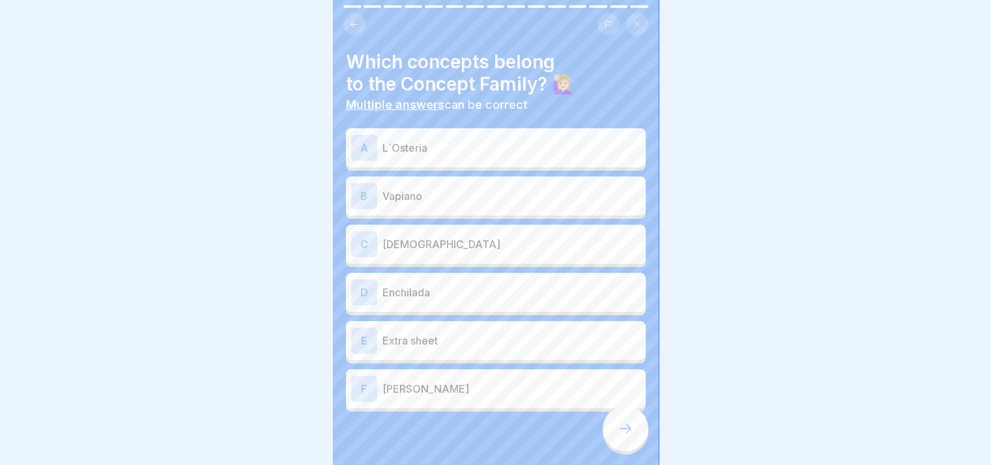
click at [439, 240] on p "[DEMOGRAPHIC_DATA]" at bounding box center [511, 245] width 258 height 16
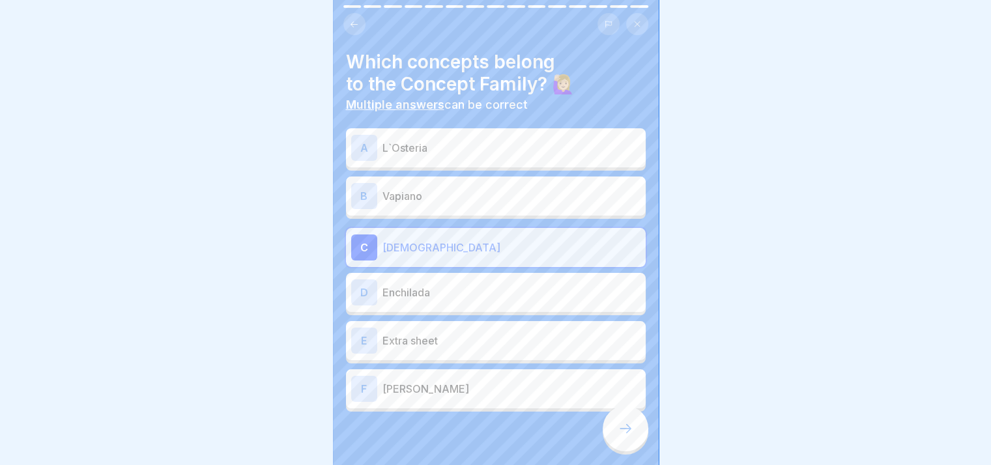
click at [438, 285] on p "Enchilada" at bounding box center [511, 293] width 258 height 16
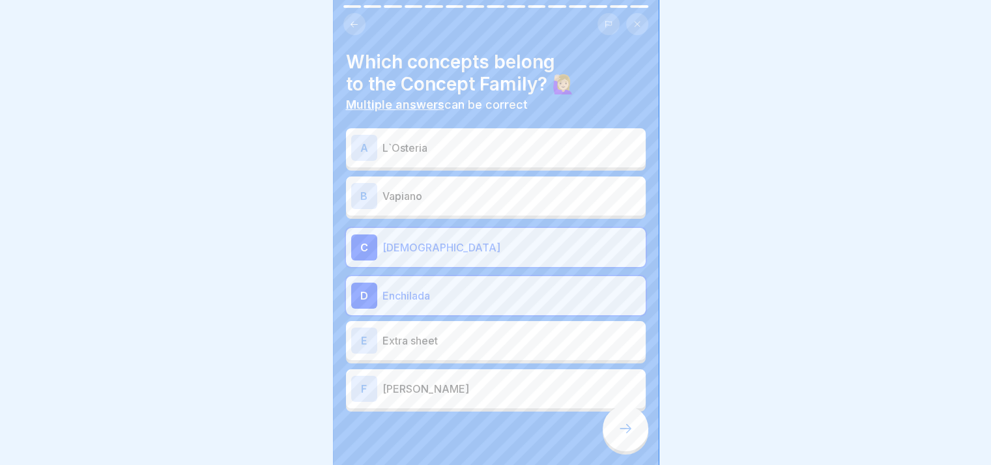
click at [454, 381] on p "[PERSON_NAME]" at bounding box center [511, 389] width 258 height 16
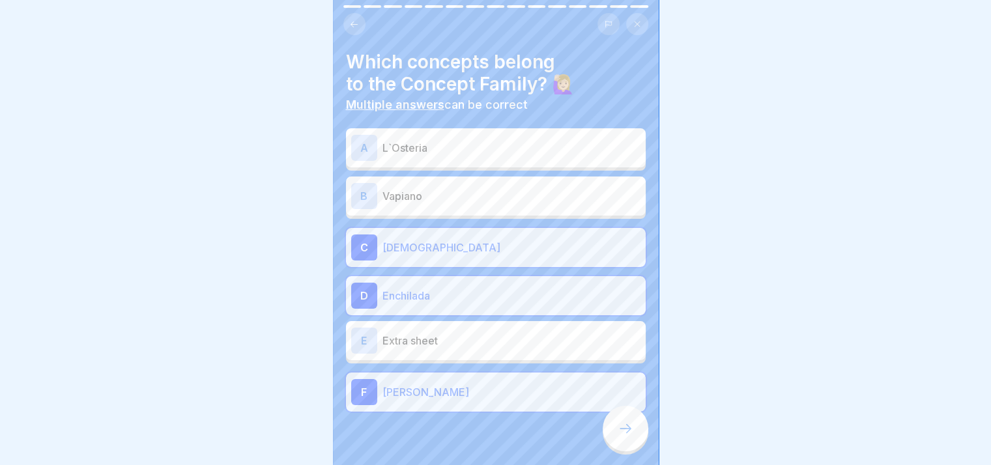
scroll to position [24, 0]
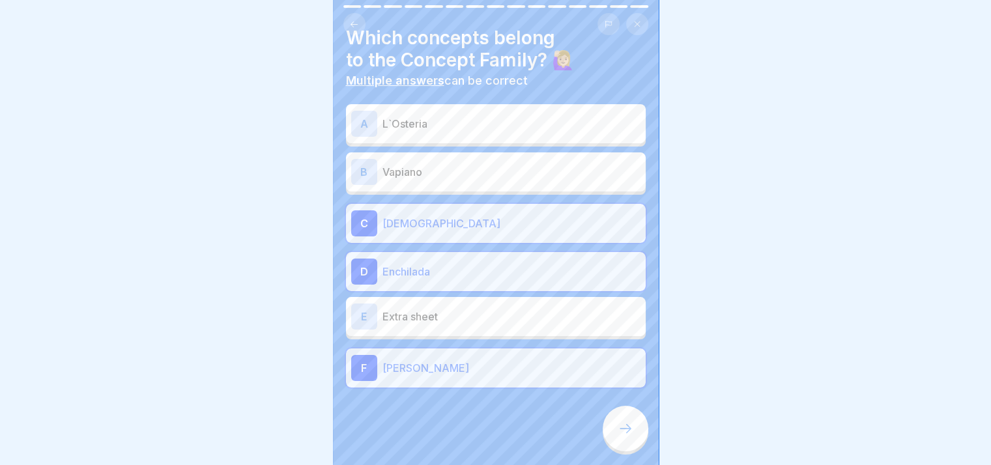
click at [627, 430] on icon at bounding box center [626, 429] width 16 height 16
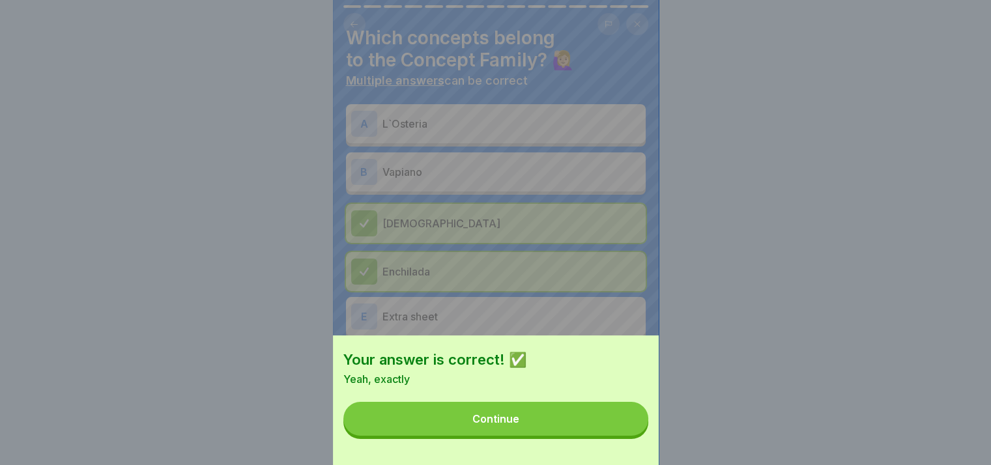
click at [607, 430] on button "Continue" at bounding box center [495, 419] width 305 height 34
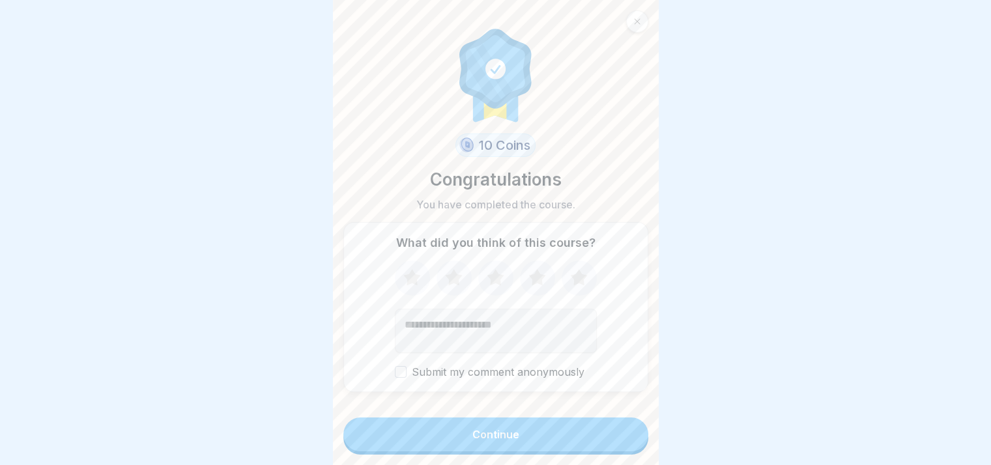
click at [551, 440] on button "Continue" at bounding box center [495, 435] width 305 height 34
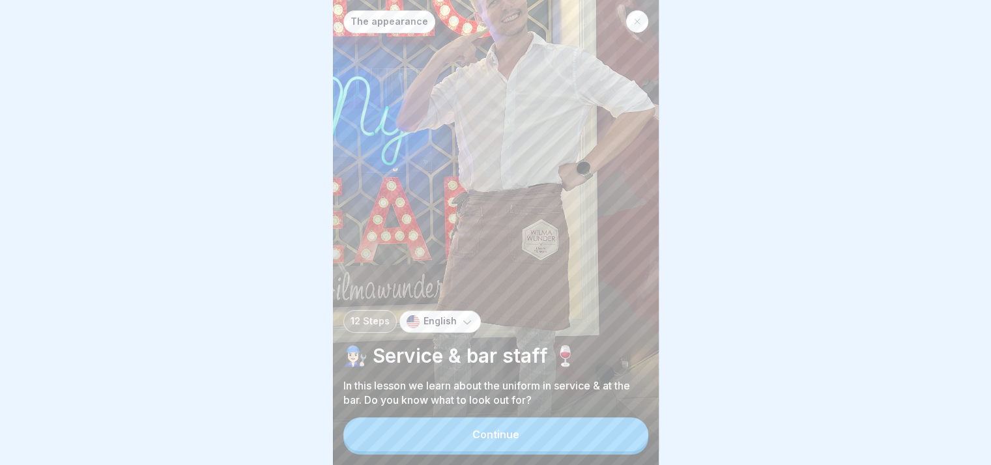
click at [554, 441] on button "Continue" at bounding box center [495, 435] width 305 height 34
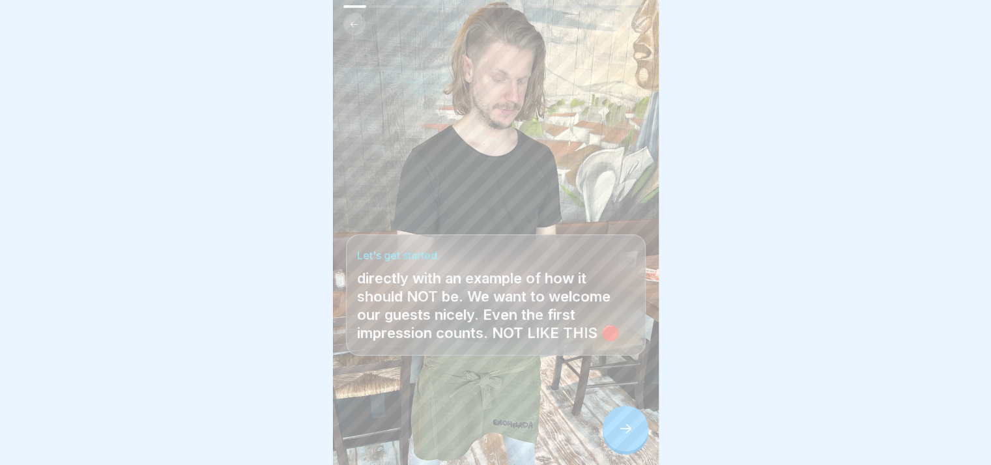
click at [631, 433] on icon at bounding box center [626, 429] width 16 height 16
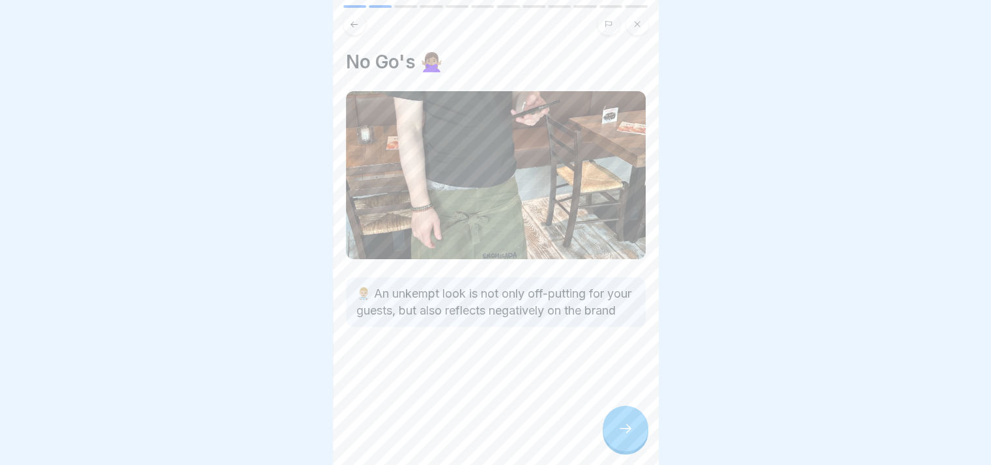
click at [624, 435] on icon at bounding box center [626, 429] width 16 height 16
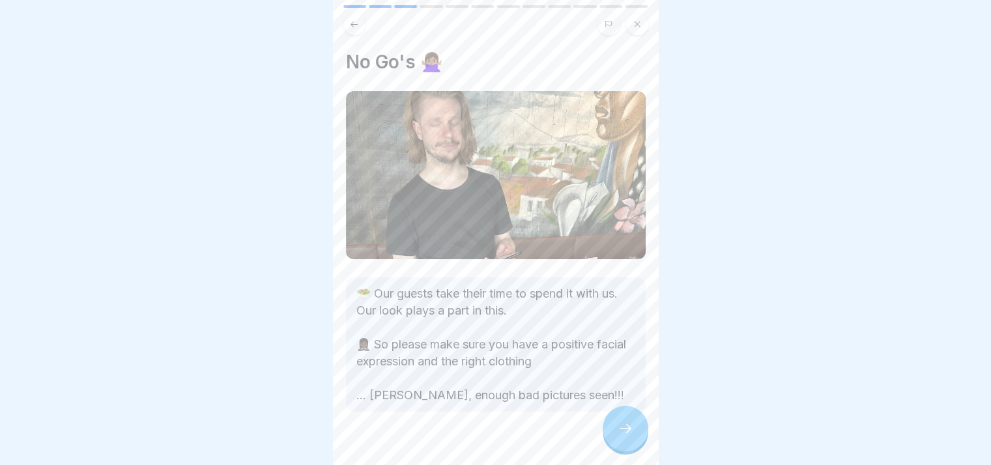
scroll to position [19, 0]
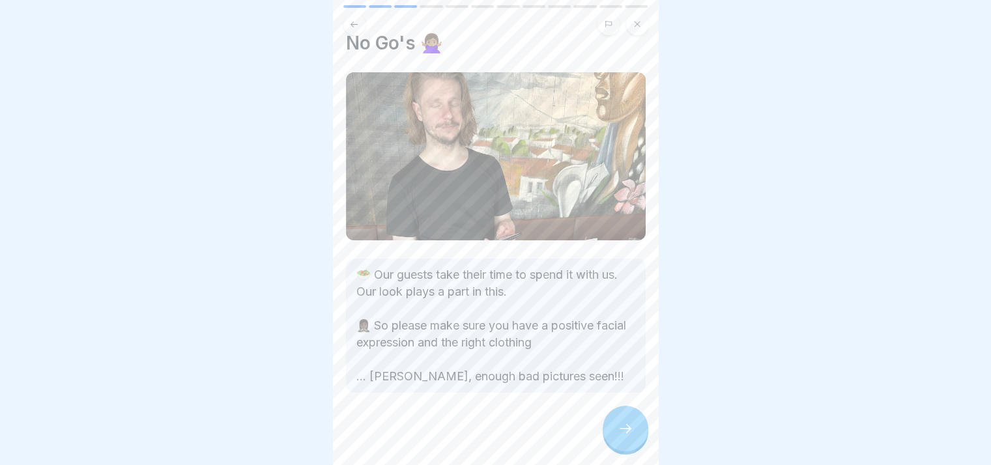
click at [624, 425] on icon at bounding box center [626, 429] width 16 height 16
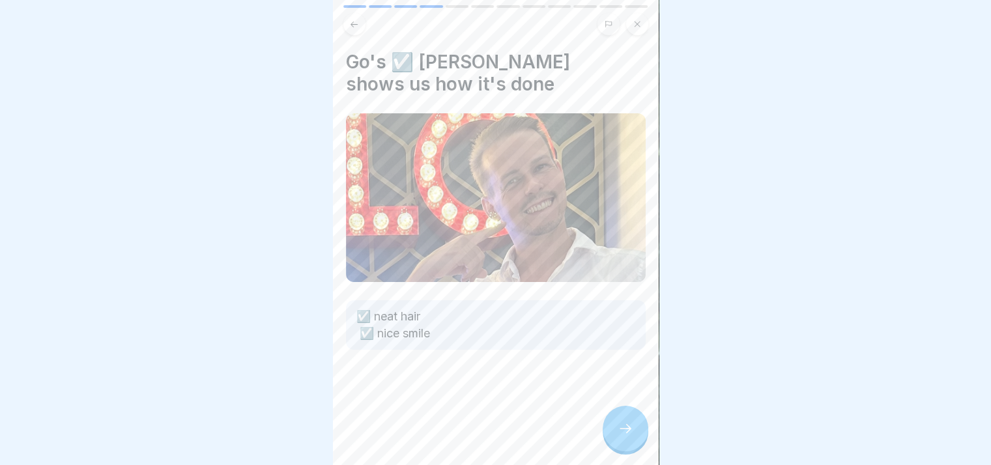
click at [621, 431] on icon at bounding box center [626, 429] width 16 height 16
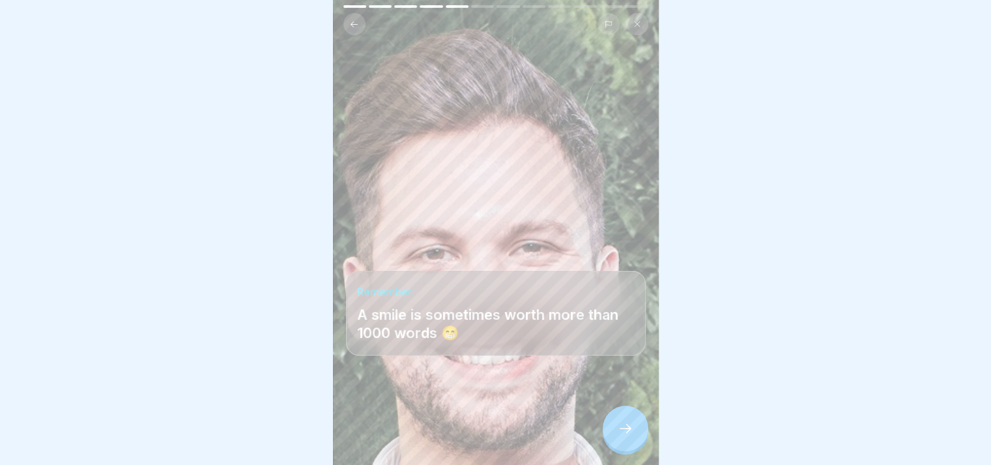
click at [627, 428] on icon at bounding box center [626, 429] width 16 height 16
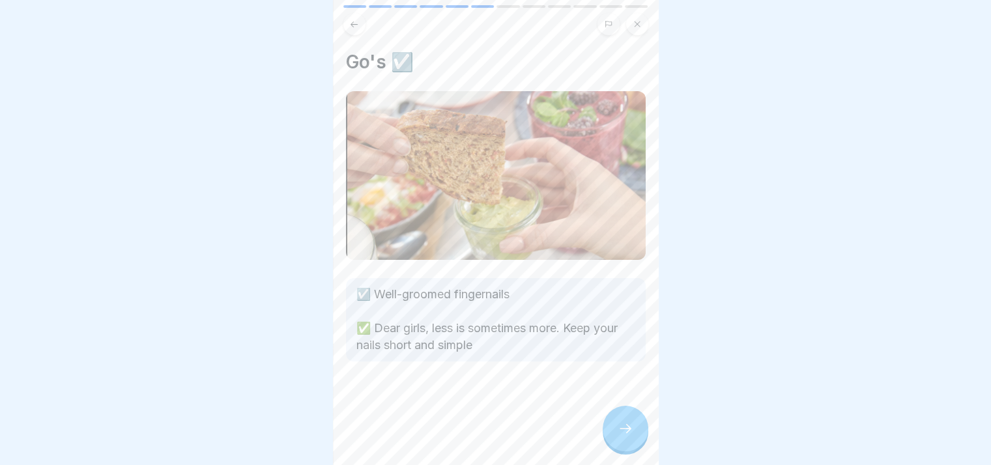
click at [627, 428] on icon at bounding box center [626, 429] width 16 height 16
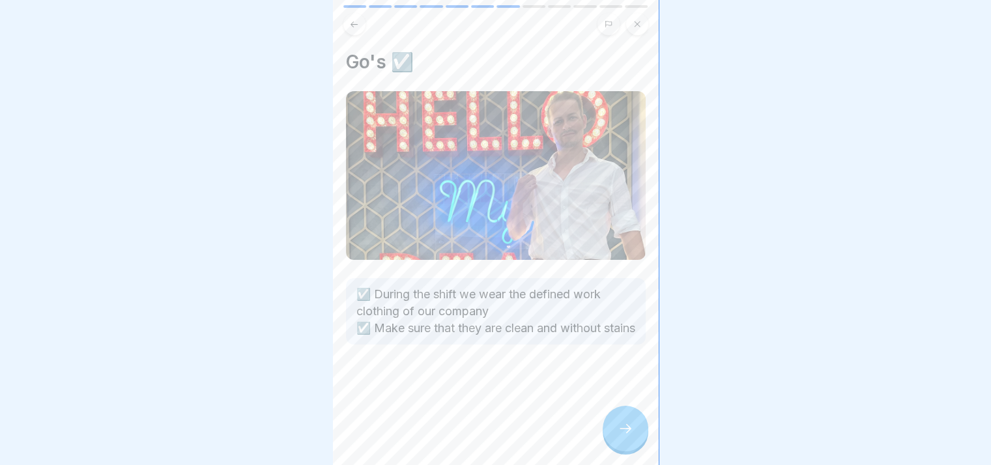
click at [627, 428] on icon at bounding box center [626, 429] width 16 height 16
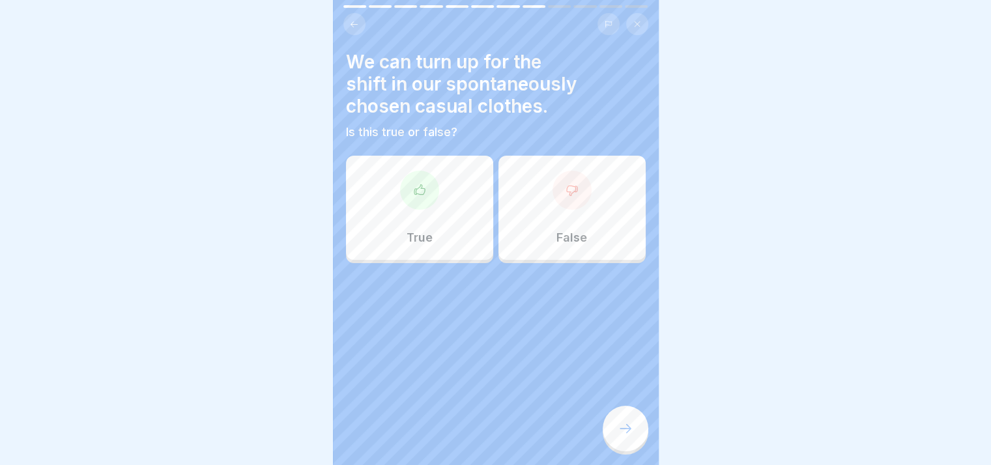
click at [539, 203] on div "False" at bounding box center [571, 208] width 147 height 104
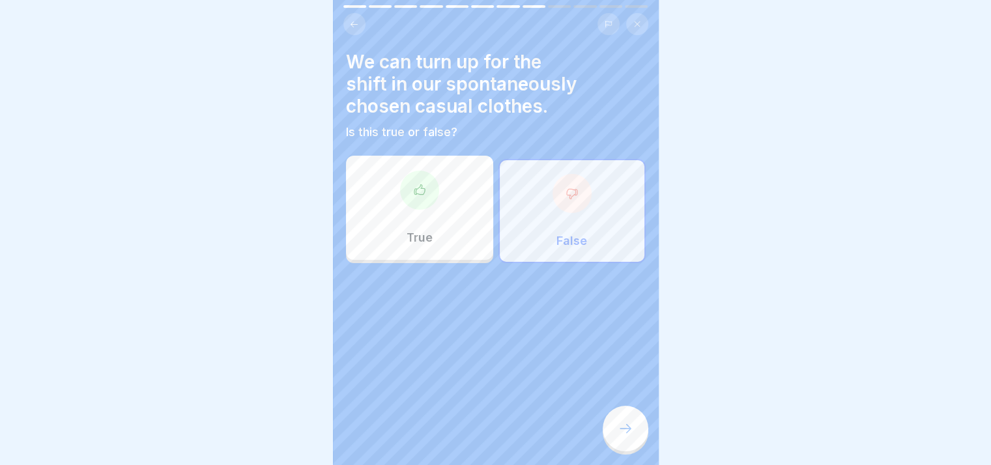
click at [622, 412] on div at bounding box center [626, 429] width 46 height 46
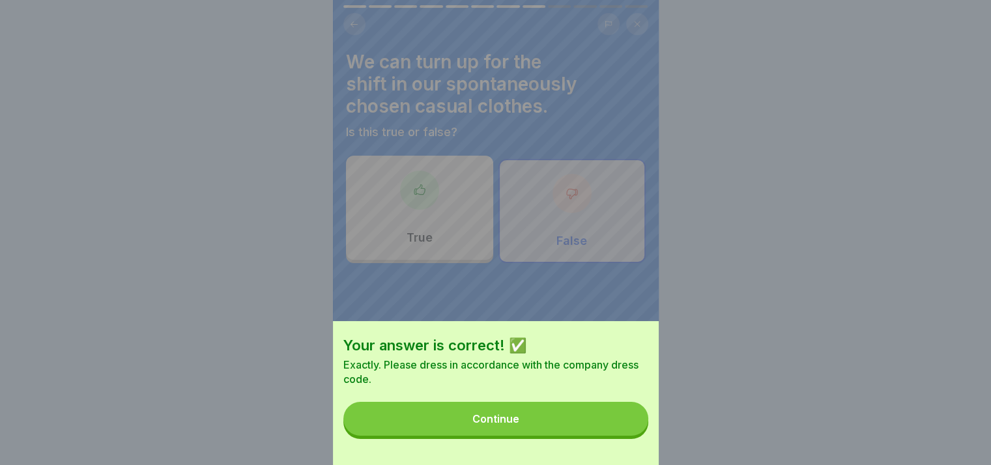
click at [556, 418] on button "Continue" at bounding box center [495, 419] width 305 height 34
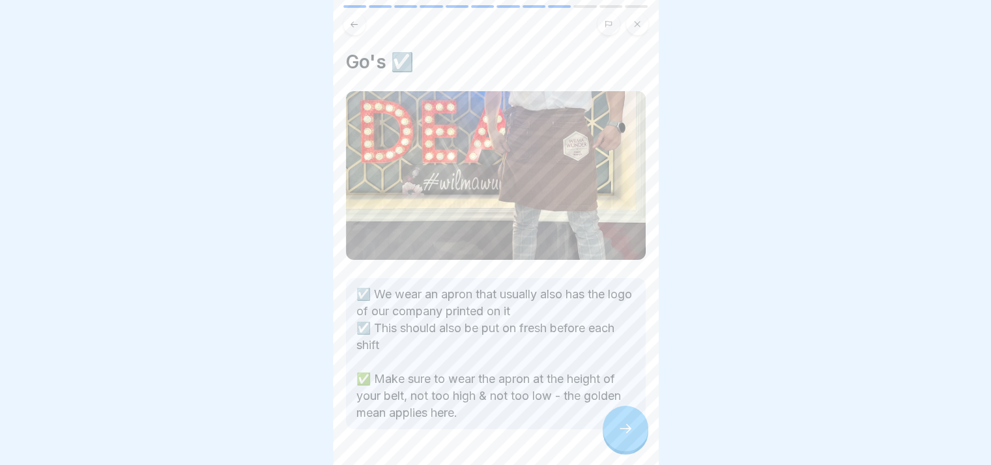
click at [614, 423] on div at bounding box center [626, 429] width 46 height 46
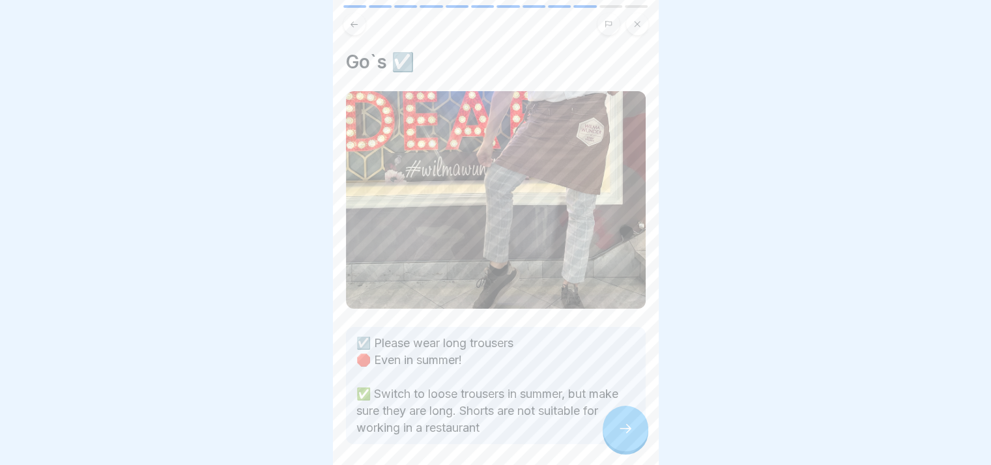
click at [624, 430] on icon at bounding box center [626, 429] width 16 height 16
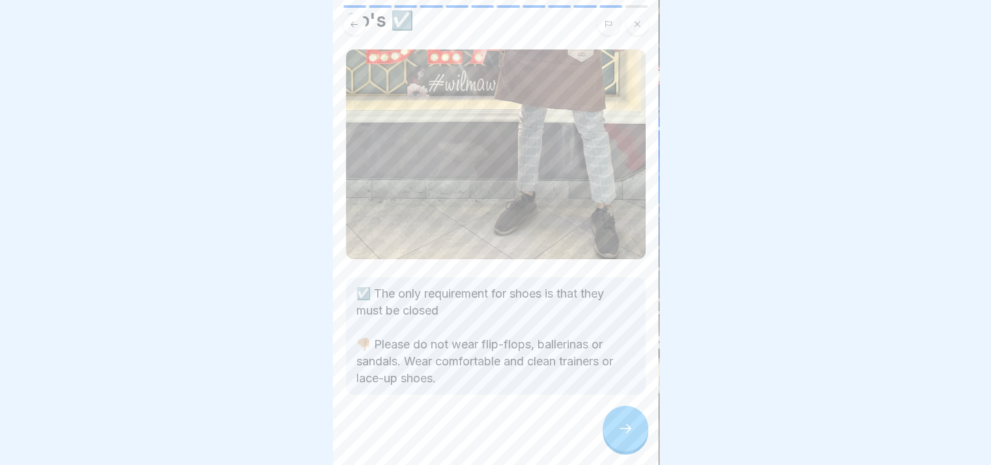
scroll to position [0, 0]
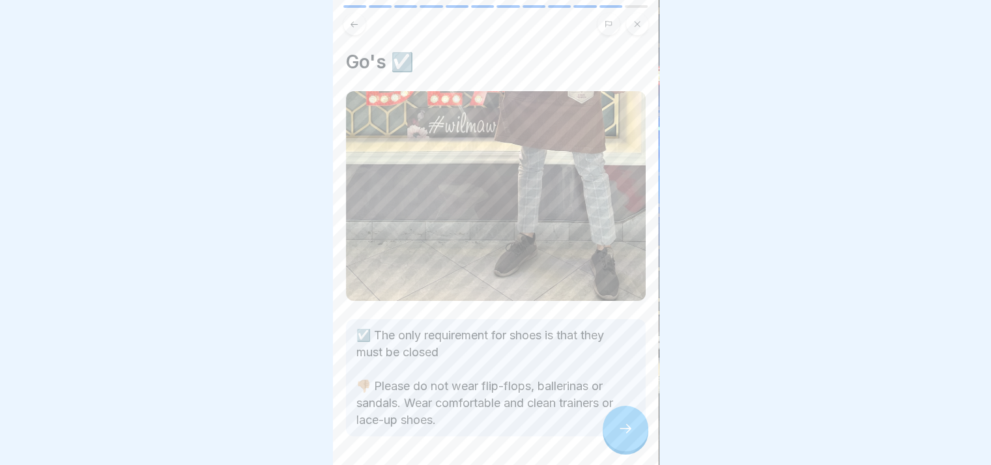
click at [627, 428] on icon at bounding box center [626, 429] width 16 height 16
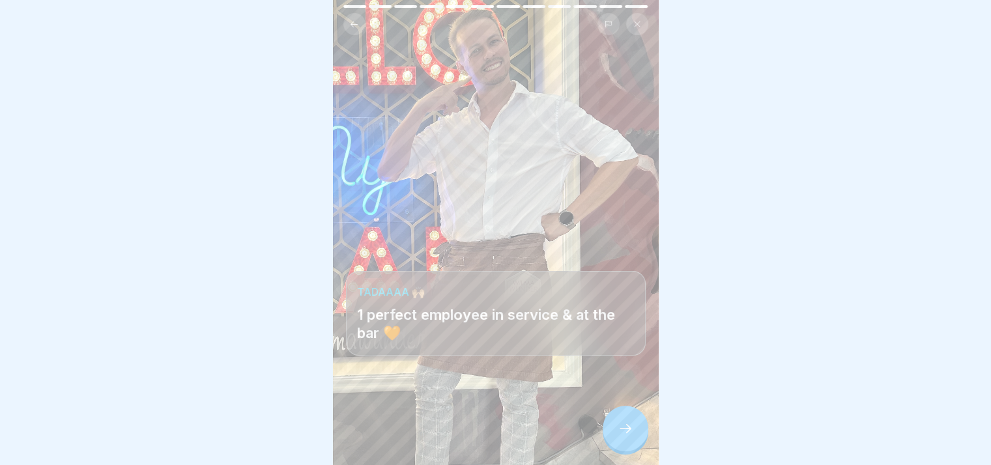
click at [627, 428] on icon at bounding box center [626, 429] width 16 height 16
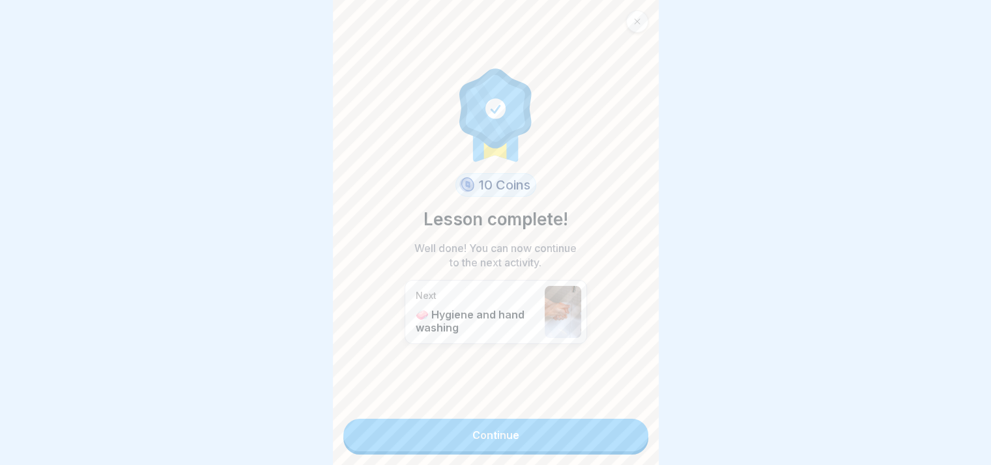
click at [597, 438] on link "Continue" at bounding box center [495, 435] width 305 height 33
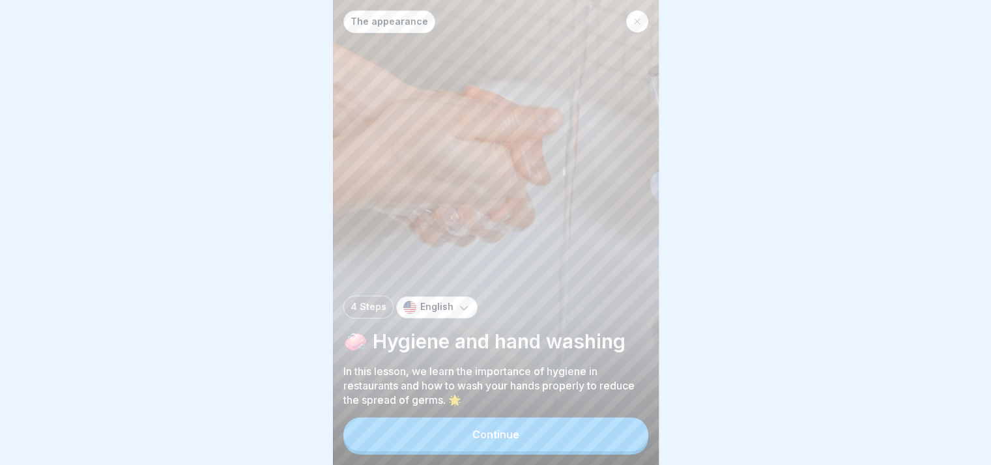
click at [582, 431] on button "Continue" at bounding box center [495, 435] width 305 height 34
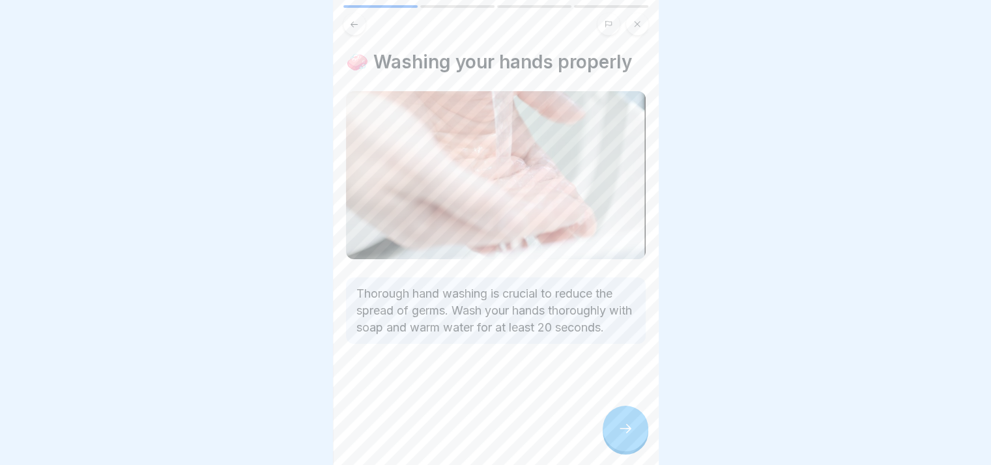
click at [612, 433] on div at bounding box center [626, 429] width 46 height 46
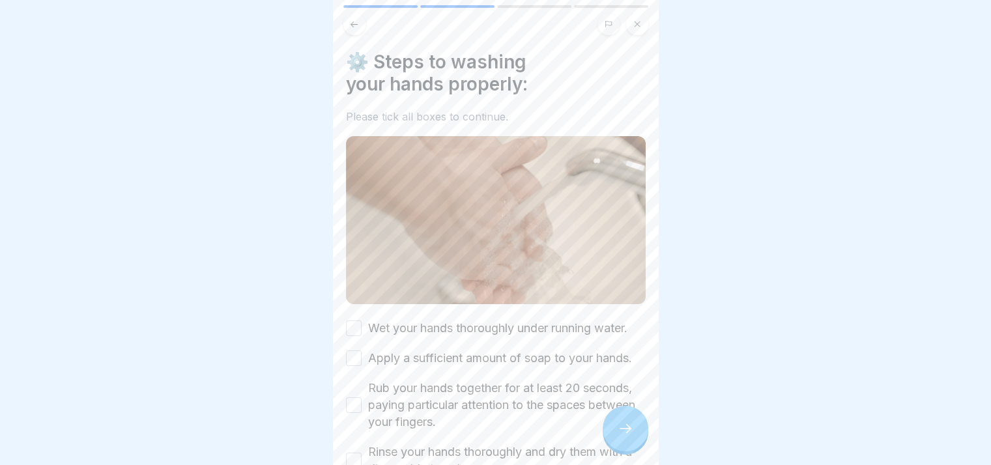
click at [482, 320] on label "Wet your hands thoroughly under running water." at bounding box center [497, 328] width 259 height 17
click at [362, 321] on button "Wet your hands thoroughly under running water." at bounding box center [354, 329] width 16 height 16
click at [471, 353] on label "Apply a sufficient amount of soap to your hands." at bounding box center [500, 358] width 264 height 17
click at [362, 353] on button "Apply a sufficient amount of soap to your hands." at bounding box center [354, 359] width 16 height 16
click at [472, 409] on label "Rub your hands together for at least 20 seconds, paying particular attention to…" at bounding box center [507, 405] width 278 height 51
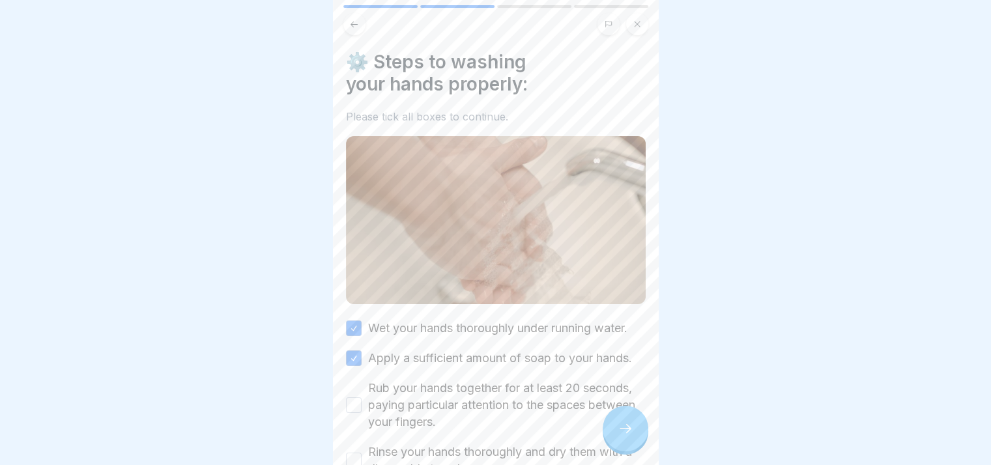
click at [362, 409] on button "Rub your hands together for at least 20 seconds, paying particular attention to…" at bounding box center [354, 405] width 16 height 16
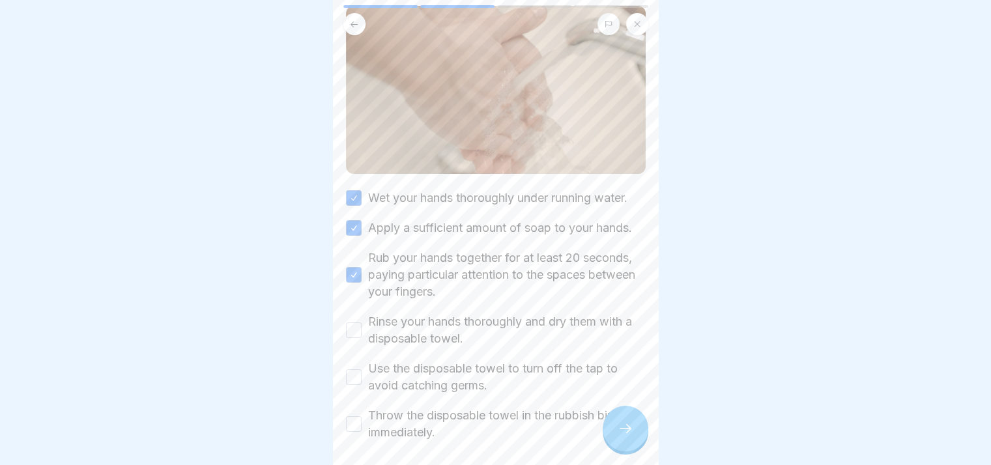
click at [414, 347] on label "Rinse your hands thoroughly and dry them with a disposable towel." at bounding box center [507, 330] width 278 height 34
click at [362, 338] on button "Rinse your hands thoroughly and dry them with a disposable towel." at bounding box center [354, 331] width 16 height 16
click at [420, 392] on label "Use the disposable towel to turn off the tap to avoid catching germs." at bounding box center [507, 377] width 278 height 34
click at [362, 385] on button "Use the disposable towel to turn off the tap to avoid catching germs." at bounding box center [354, 377] width 16 height 16
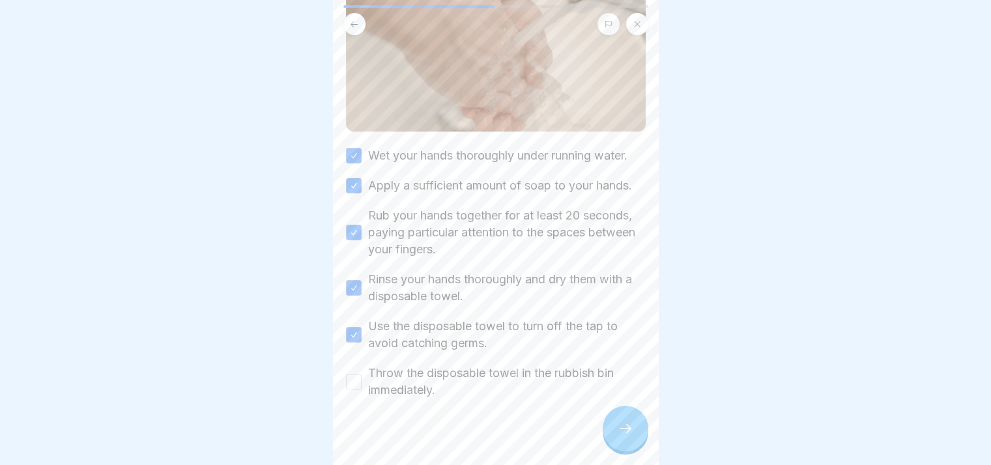
scroll to position [195, 0]
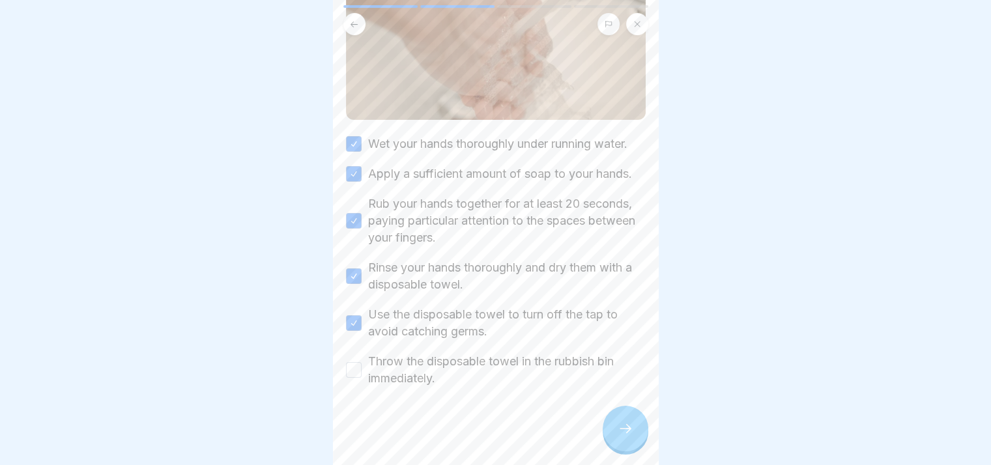
click at [422, 384] on label "Throw the disposable towel in the rubbish bin immediately." at bounding box center [507, 370] width 278 height 34
click at [362, 378] on button "Throw the disposable towel in the rubbish bin immediately." at bounding box center [354, 370] width 16 height 16
click at [609, 431] on div at bounding box center [626, 429] width 46 height 46
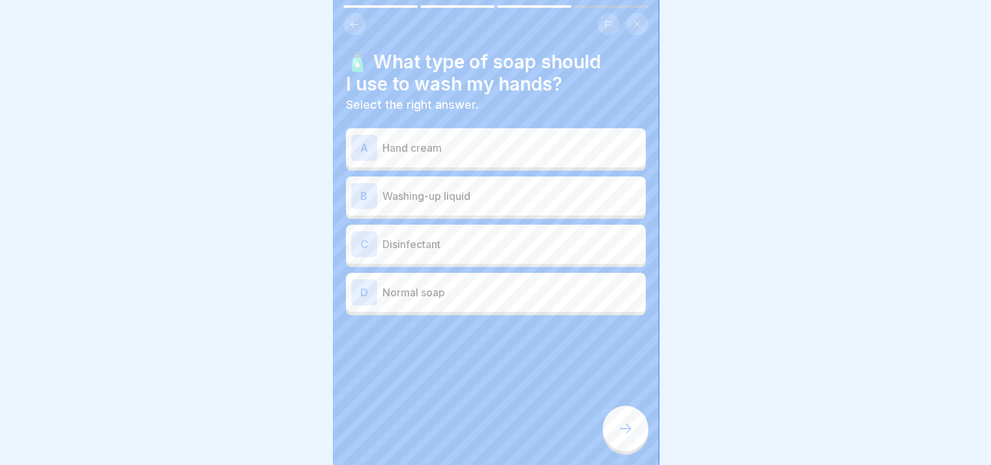
click at [455, 197] on div "B Washing-up liquid" at bounding box center [495, 196] width 289 height 26
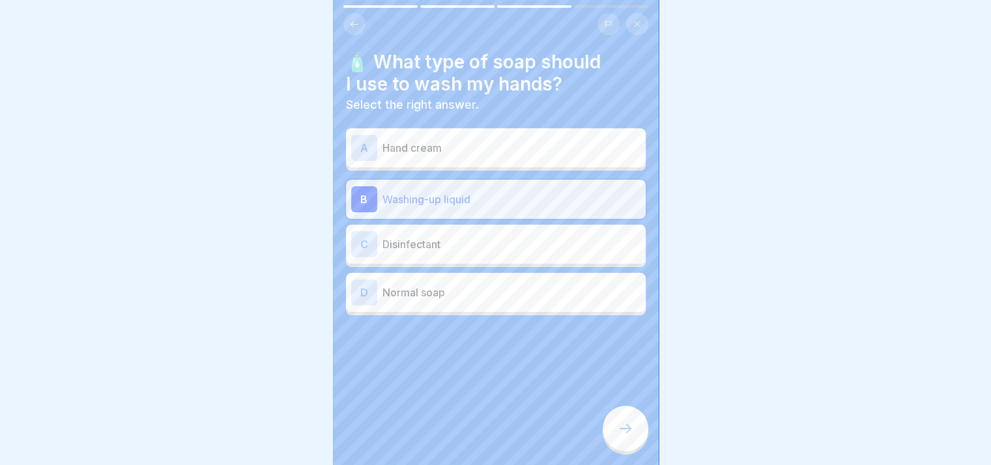
click at [623, 413] on div at bounding box center [626, 429] width 46 height 46
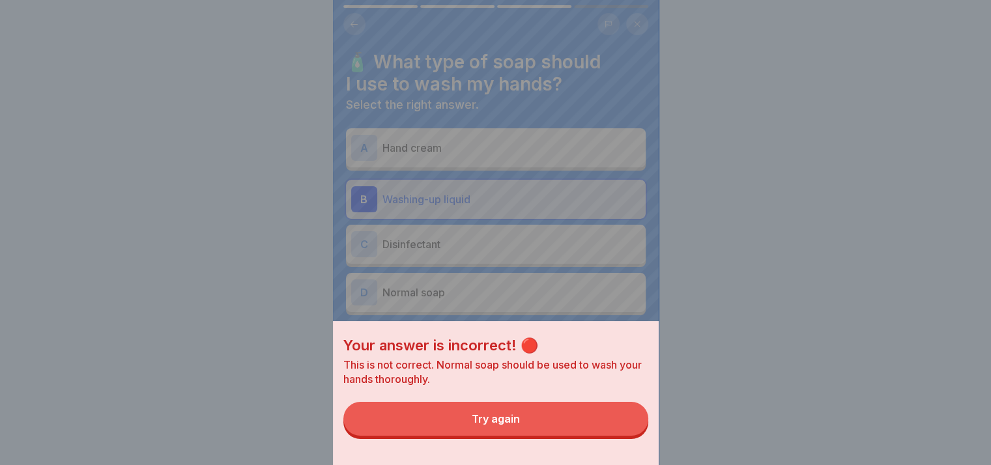
click at [538, 429] on button "Try again" at bounding box center [495, 419] width 305 height 34
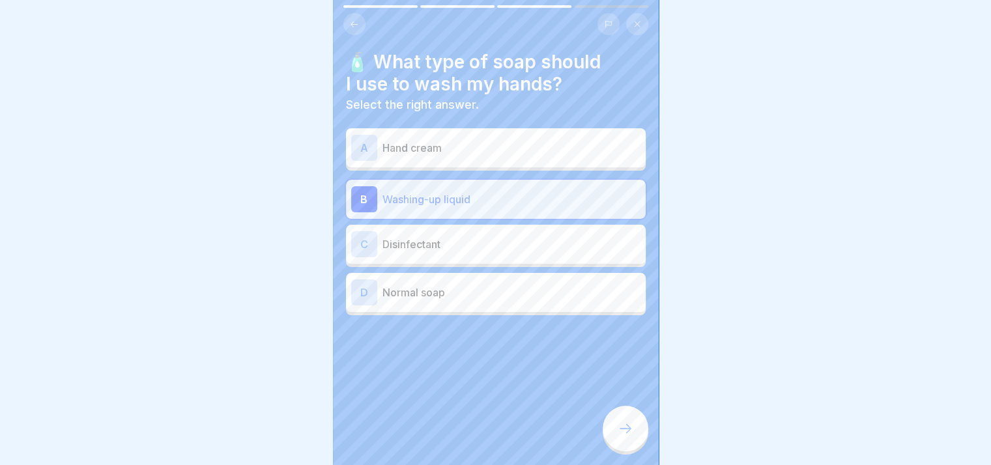
click at [461, 285] on p "Normal soap" at bounding box center [511, 293] width 258 height 16
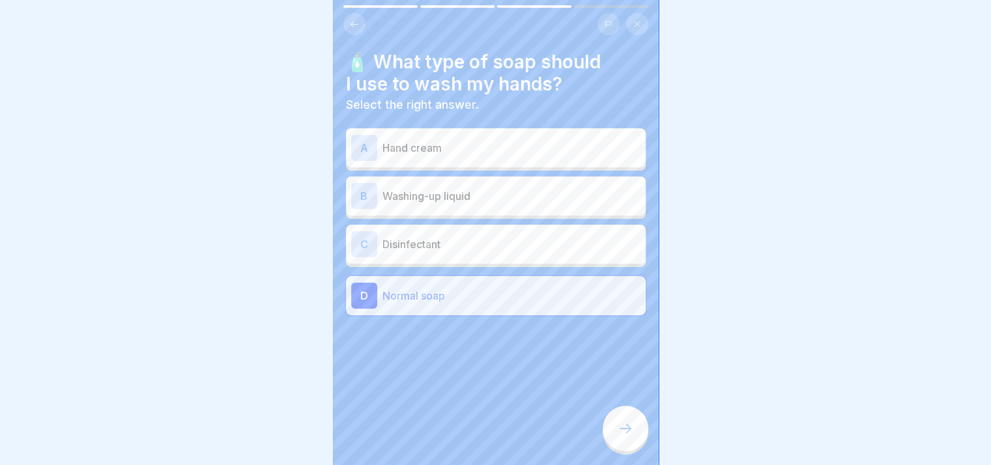
click at [615, 422] on div at bounding box center [626, 429] width 46 height 46
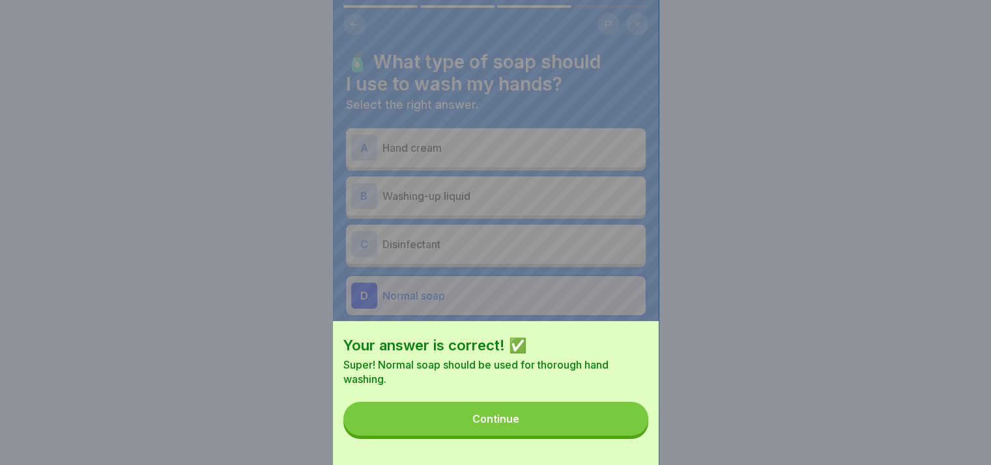
click at [544, 412] on div "Your answer is correct! ✅ Super! Normal soap should be used for thorough hand w…" at bounding box center [496, 393] width 326 height 144
click at [542, 423] on button "Continue" at bounding box center [495, 419] width 305 height 34
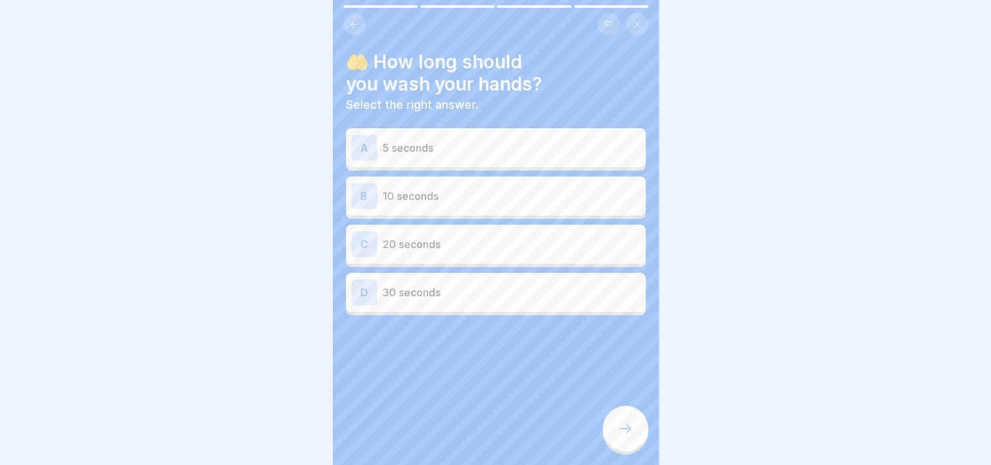
click at [500, 177] on div "B 10 seconds" at bounding box center [496, 196] width 300 height 39
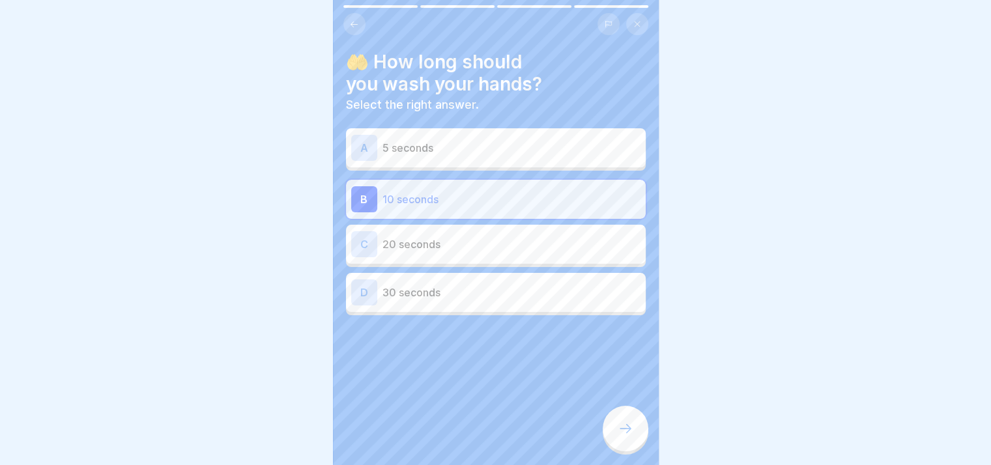
click at [627, 424] on icon at bounding box center [626, 429] width 16 height 16
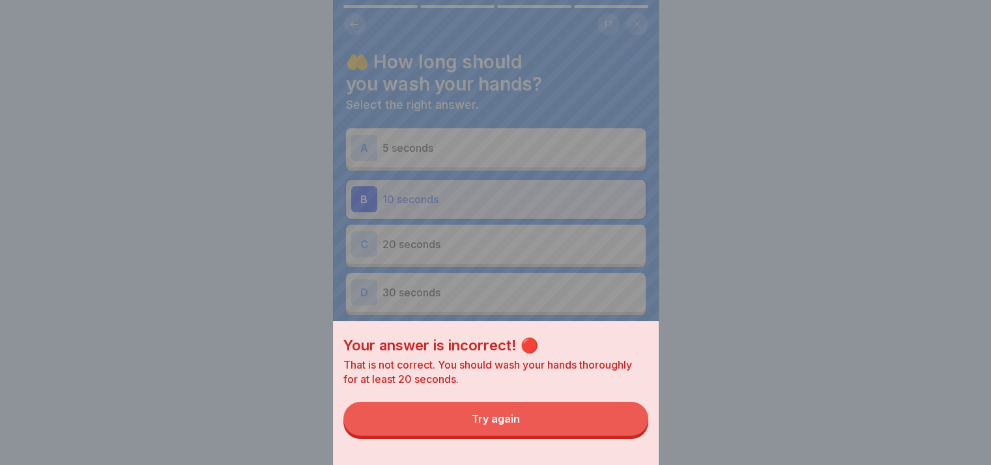
click at [579, 430] on button "Try again" at bounding box center [495, 419] width 305 height 34
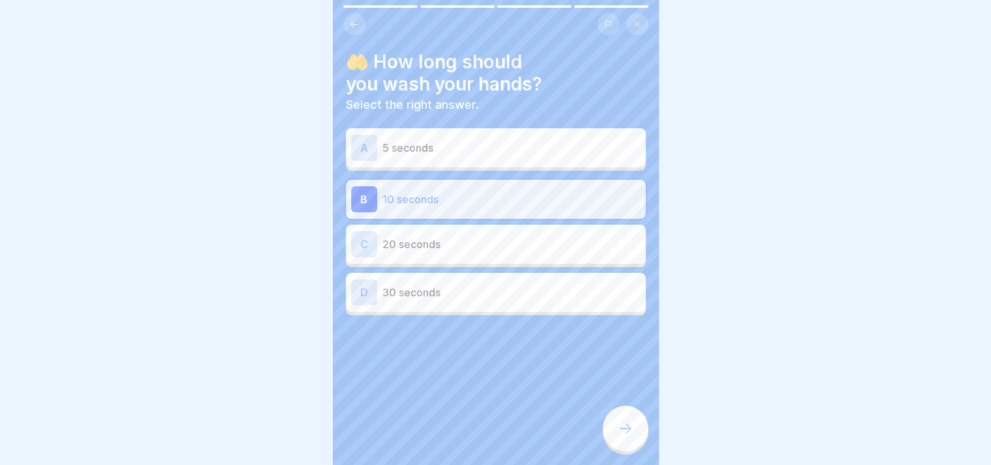
click at [527, 240] on p "20 seconds" at bounding box center [511, 245] width 258 height 16
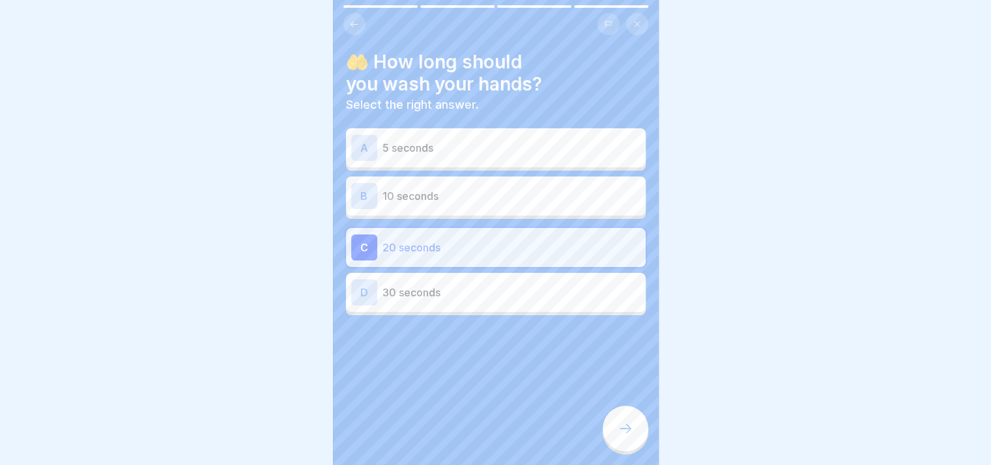
click at [624, 434] on icon at bounding box center [626, 429] width 16 height 16
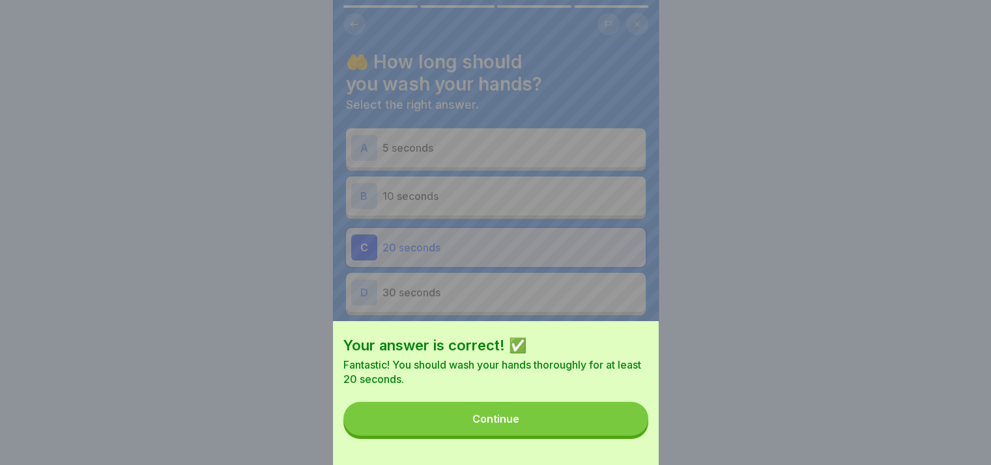
click at [585, 433] on button "Continue" at bounding box center [495, 419] width 305 height 34
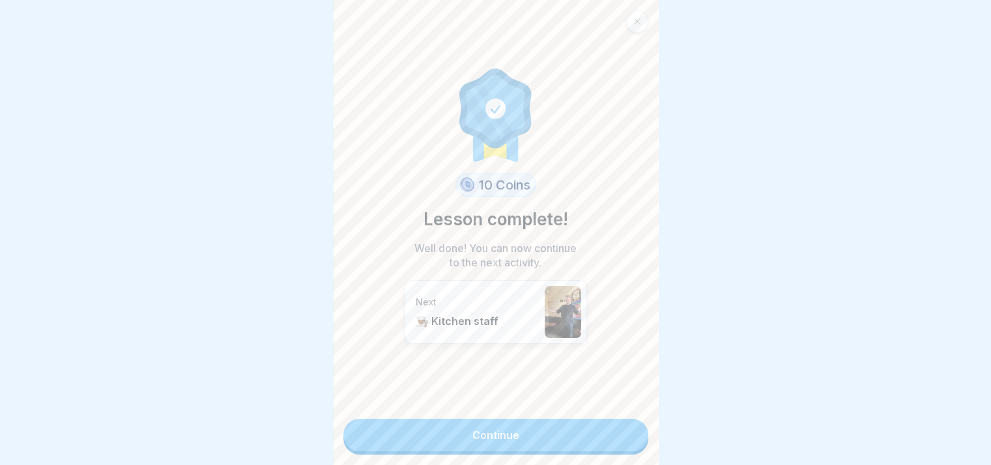
click at [586, 429] on link "Continue" at bounding box center [495, 435] width 305 height 33
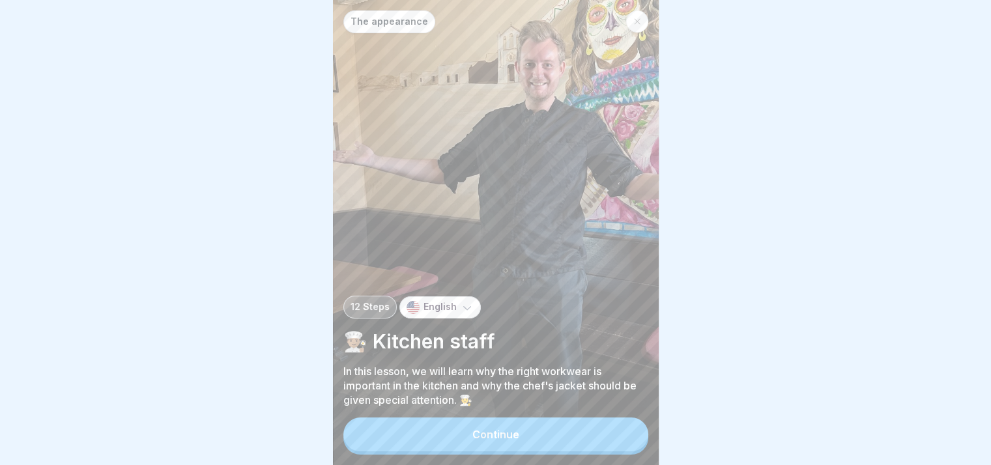
click at [513, 436] on div "Continue" at bounding box center [495, 435] width 47 height 12
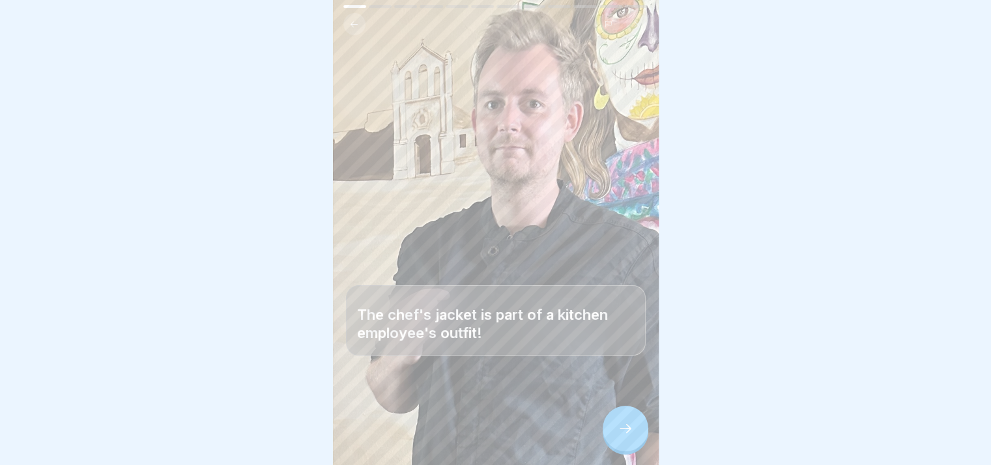
click at [607, 423] on div at bounding box center [626, 429] width 46 height 46
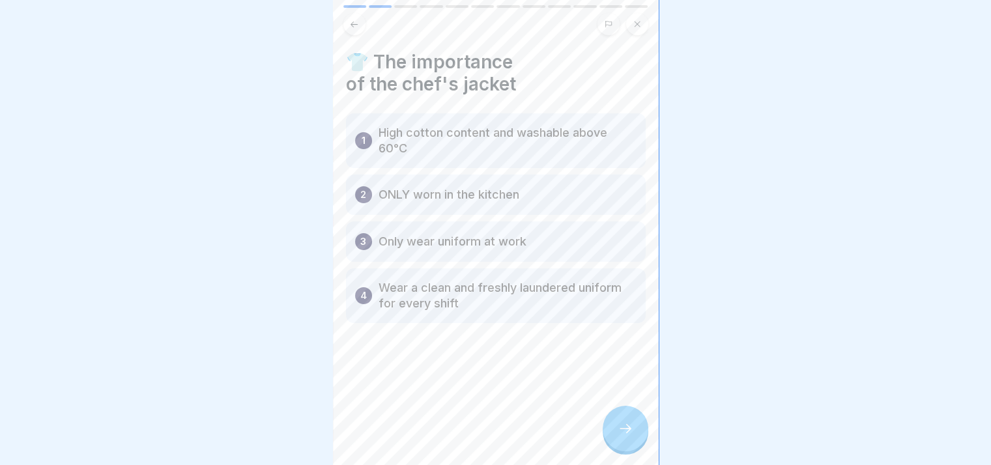
click at [626, 424] on icon at bounding box center [626, 429] width 16 height 16
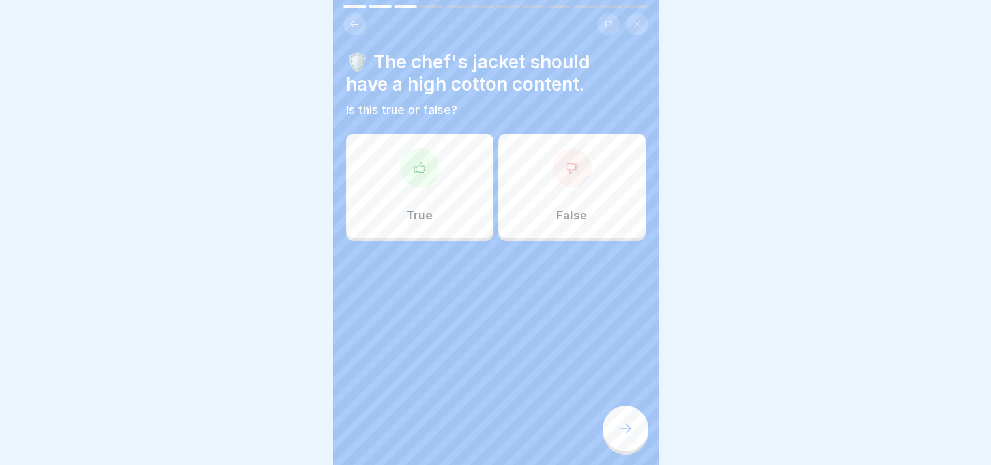
click at [464, 185] on div "True" at bounding box center [419, 186] width 147 height 104
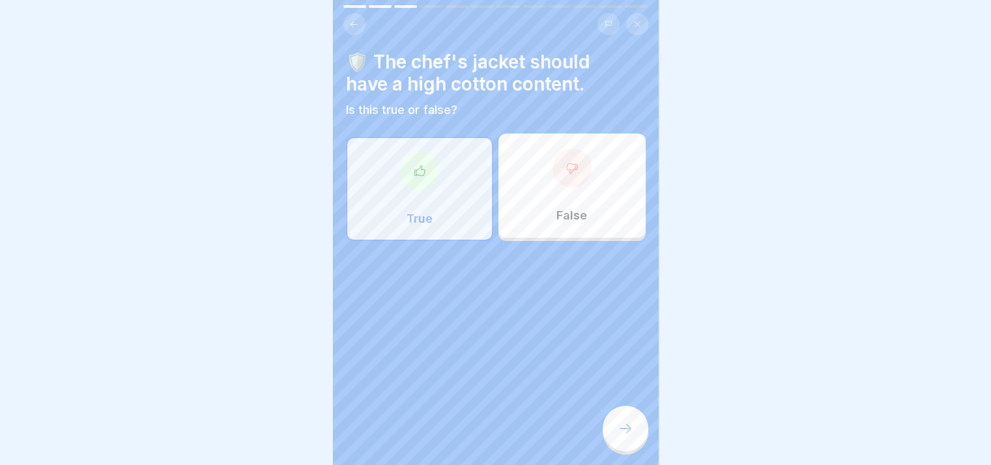
click at [637, 430] on div at bounding box center [626, 429] width 46 height 46
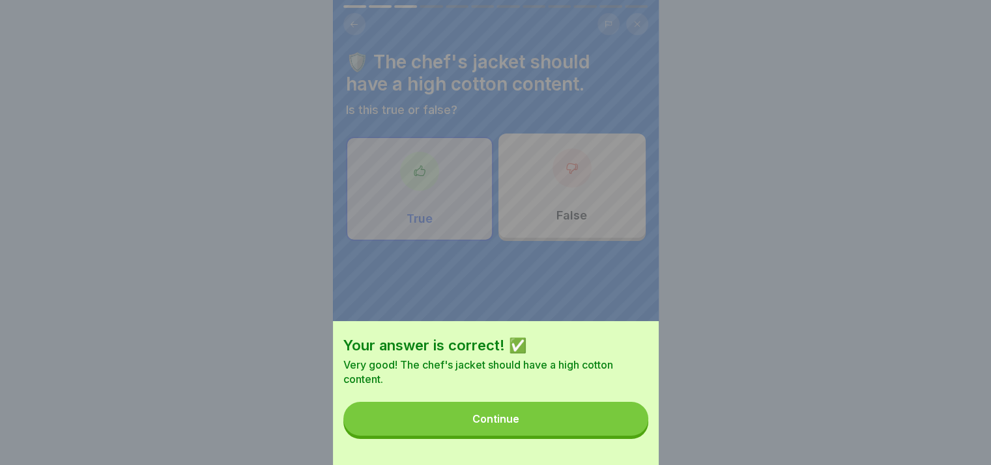
click at [616, 431] on button "Continue" at bounding box center [495, 419] width 305 height 34
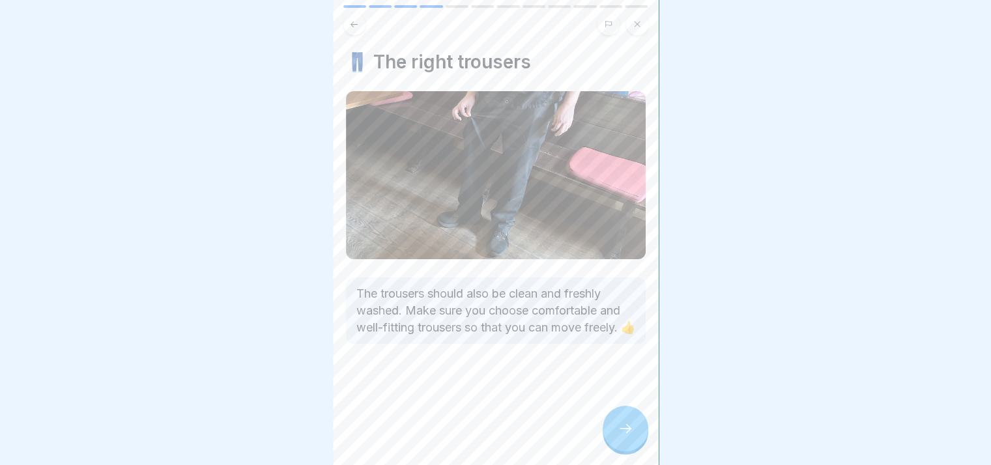
click at [623, 429] on icon at bounding box center [626, 429] width 16 height 16
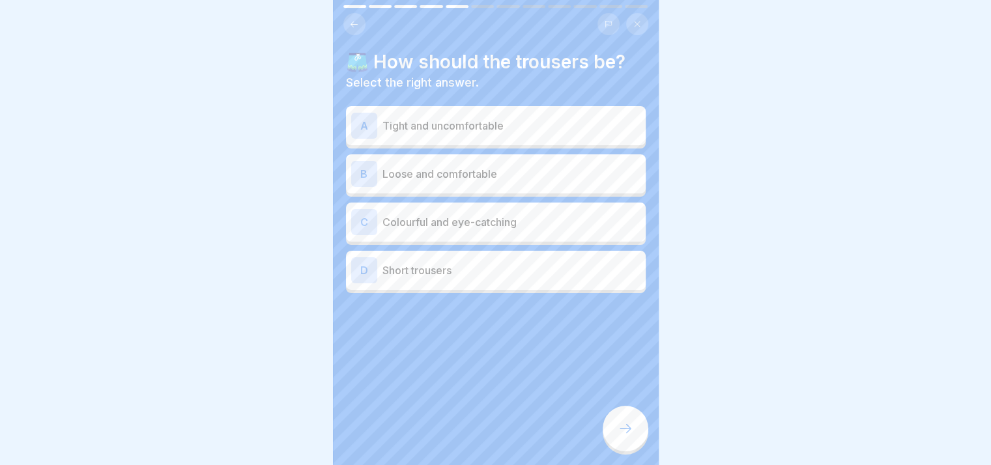
click at [464, 166] on p "Loose and comfortable" at bounding box center [511, 174] width 258 height 16
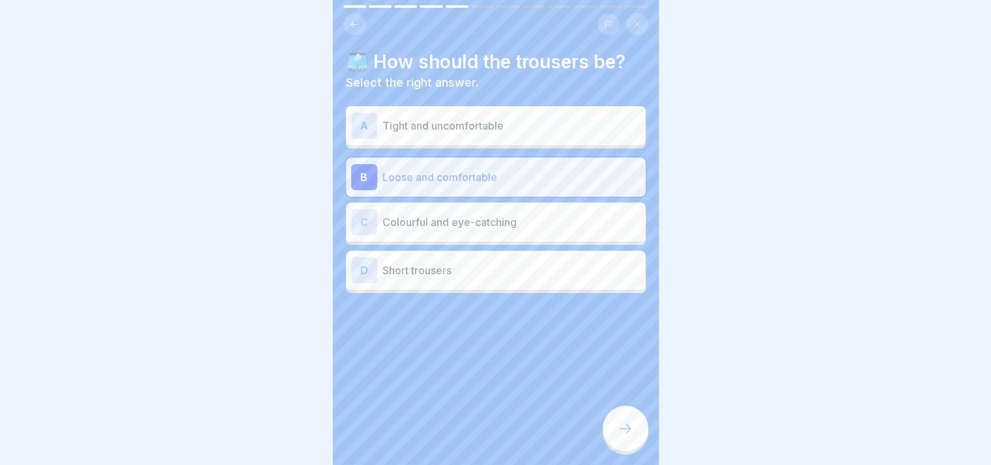
click at [624, 425] on icon at bounding box center [626, 429] width 16 height 16
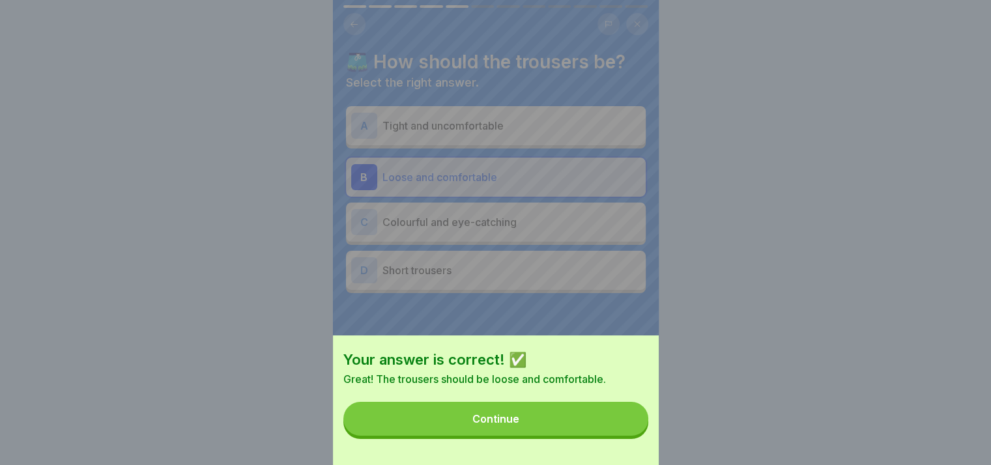
click at [615, 425] on button "Continue" at bounding box center [495, 419] width 305 height 34
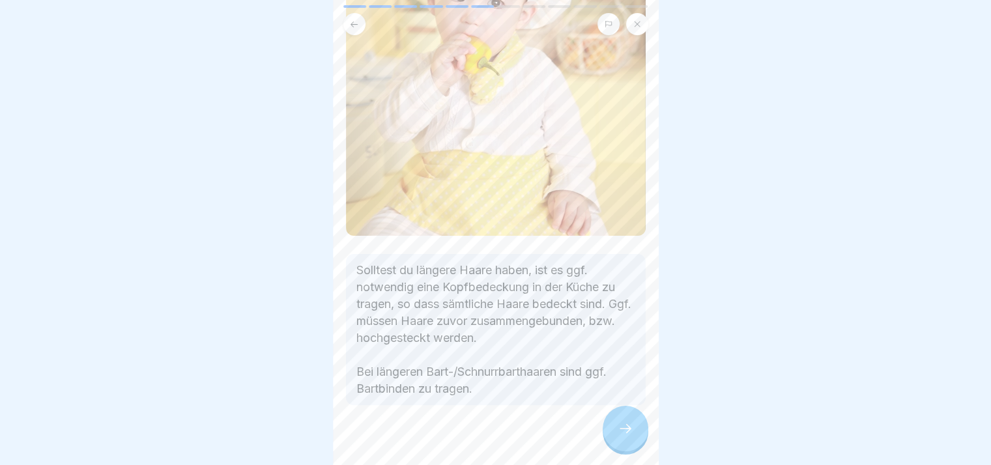
scroll to position [324, 0]
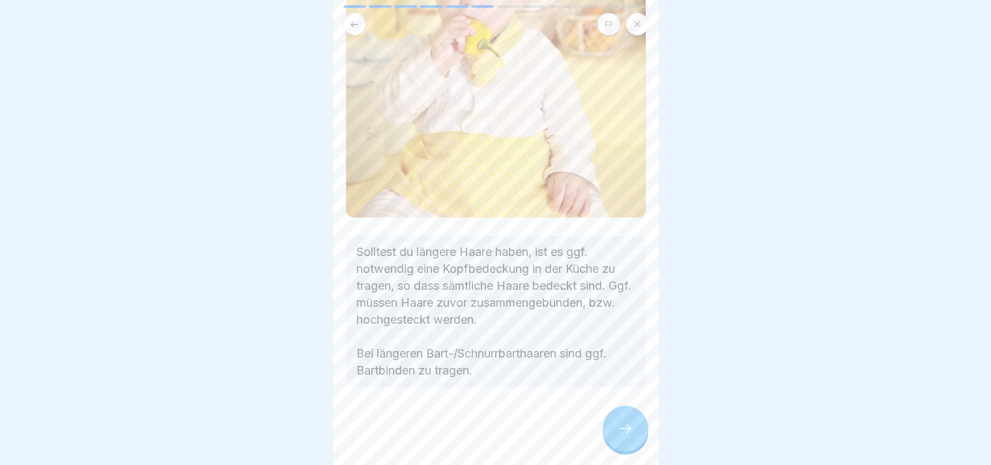
click at [628, 435] on icon at bounding box center [626, 429] width 16 height 16
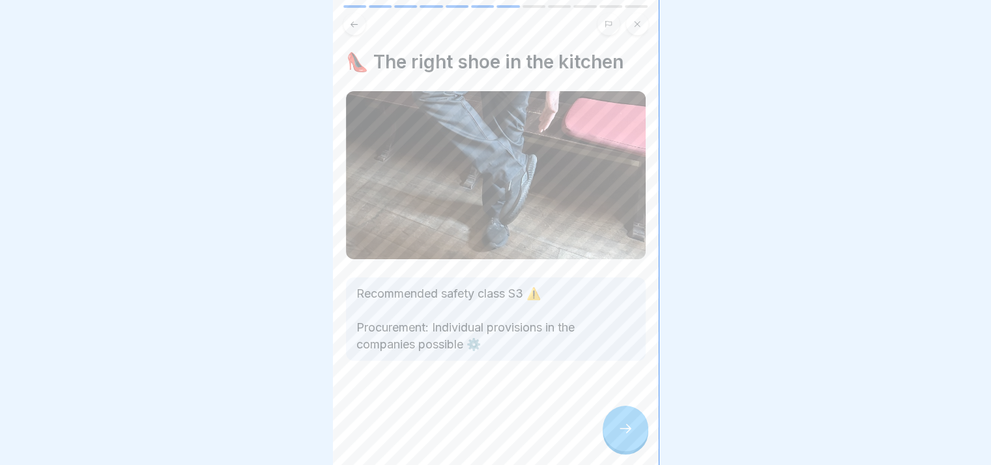
click at [623, 440] on div at bounding box center [626, 429] width 46 height 46
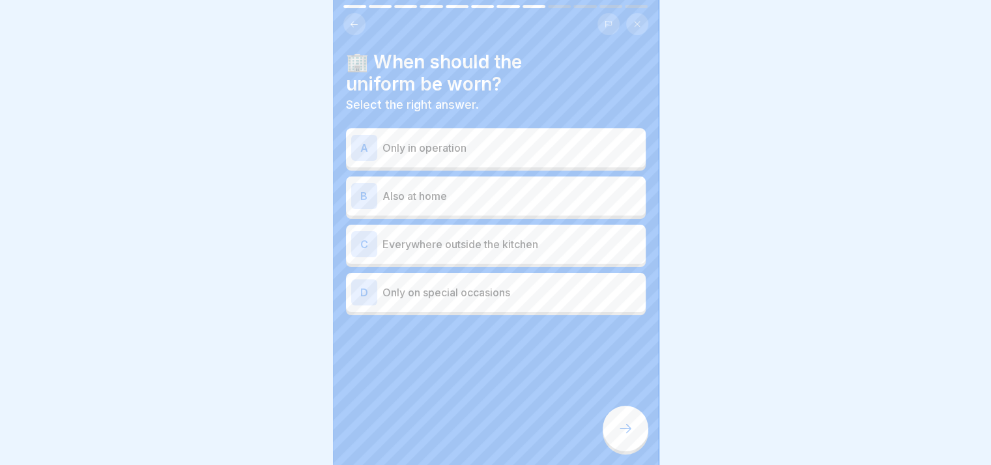
click at [463, 140] on p "Only in operation" at bounding box center [511, 148] width 258 height 16
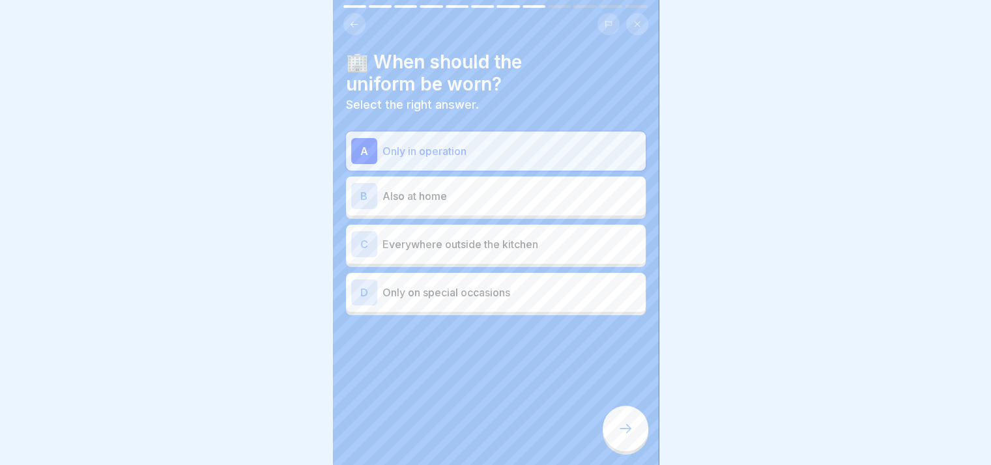
click at [618, 418] on div at bounding box center [626, 429] width 46 height 46
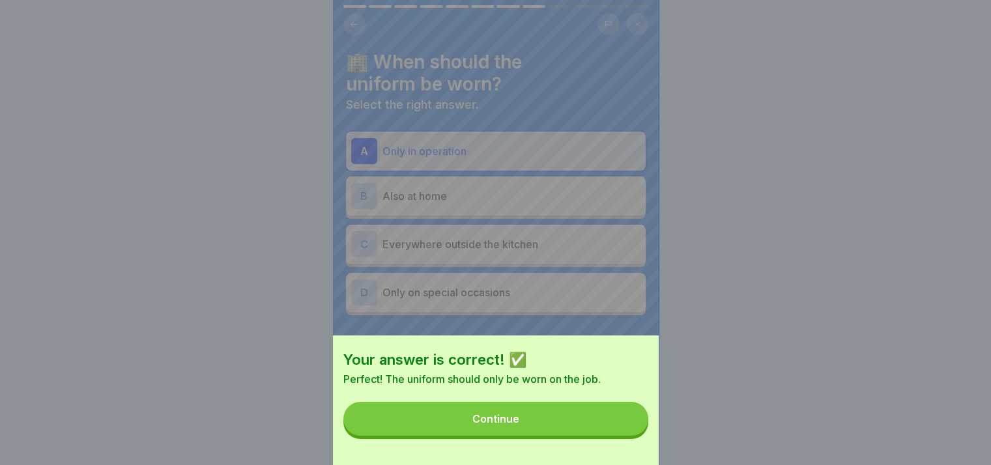
click at [562, 423] on button "Continue" at bounding box center [495, 419] width 305 height 34
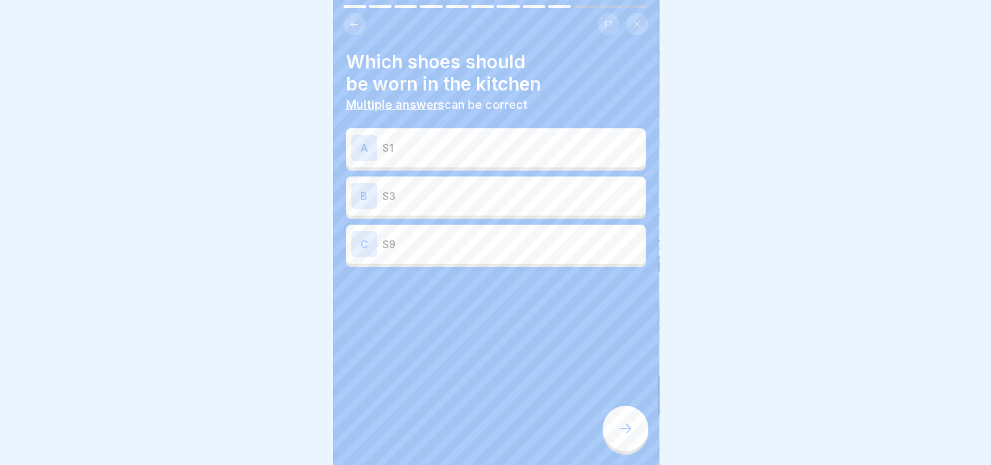
click at [431, 203] on div "B S3" at bounding box center [496, 196] width 300 height 39
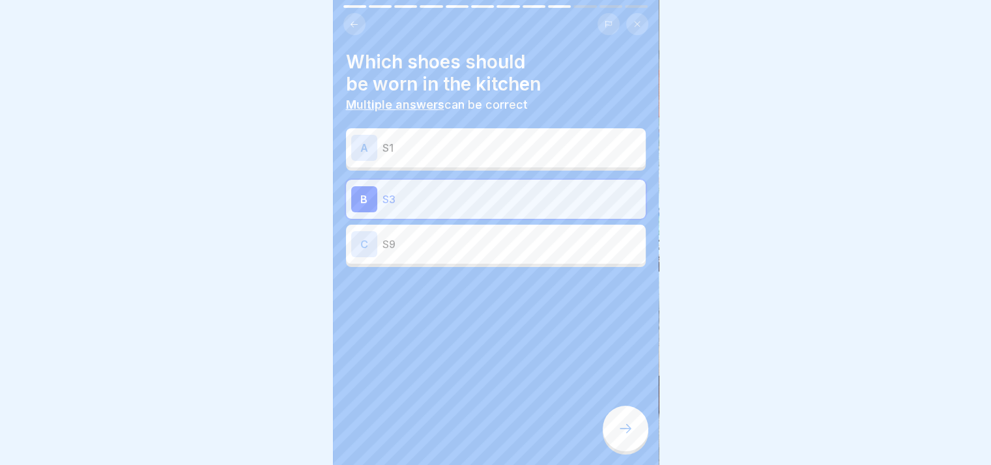
click at [607, 427] on div at bounding box center [626, 429] width 46 height 46
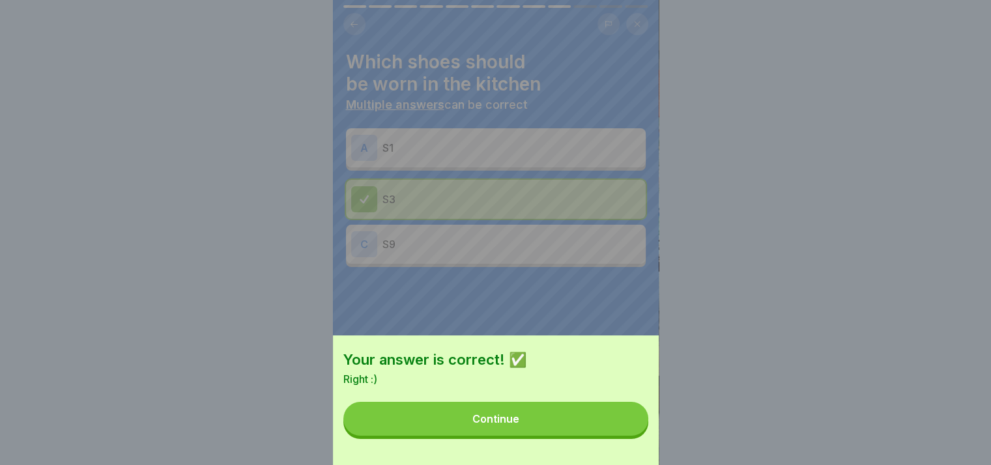
click at [557, 428] on button "Continue" at bounding box center [495, 419] width 305 height 34
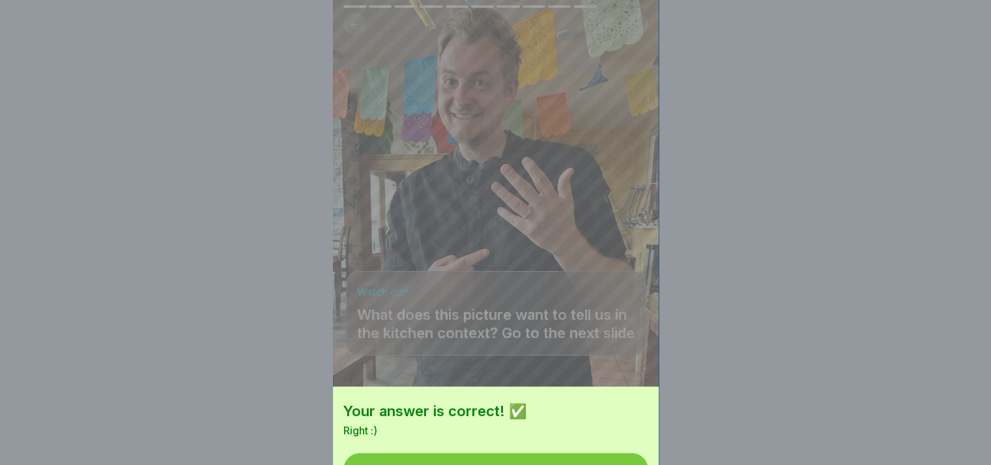
click at [557, 428] on div "Your answer is correct! ✅ Right :) Continue" at bounding box center [496, 283] width 326 height 465
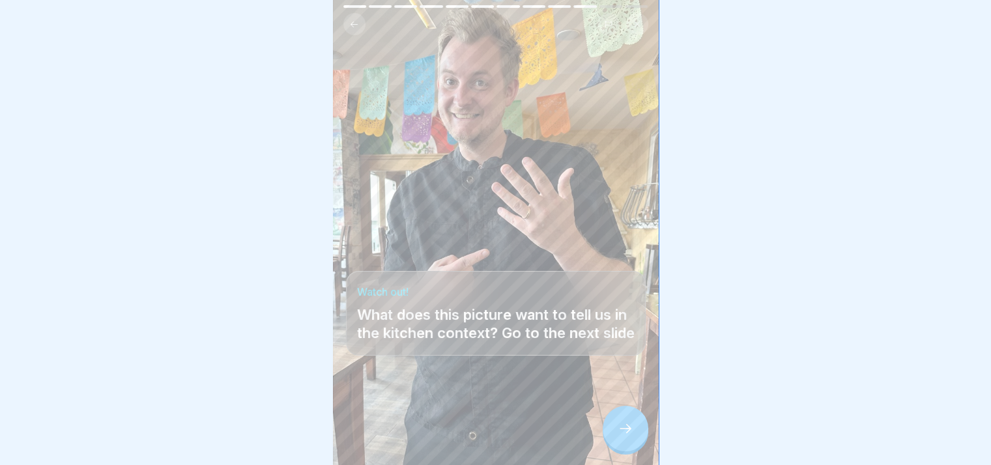
click at [616, 436] on div at bounding box center [626, 429] width 46 height 46
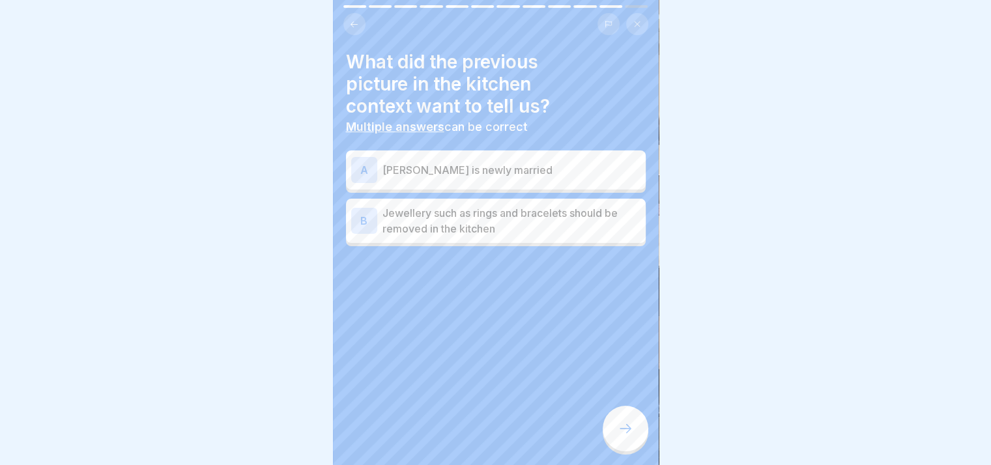
click at [504, 205] on p "Jewellery such as rings and bracelets should be removed in the kitchen" at bounding box center [511, 220] width 258 height 31
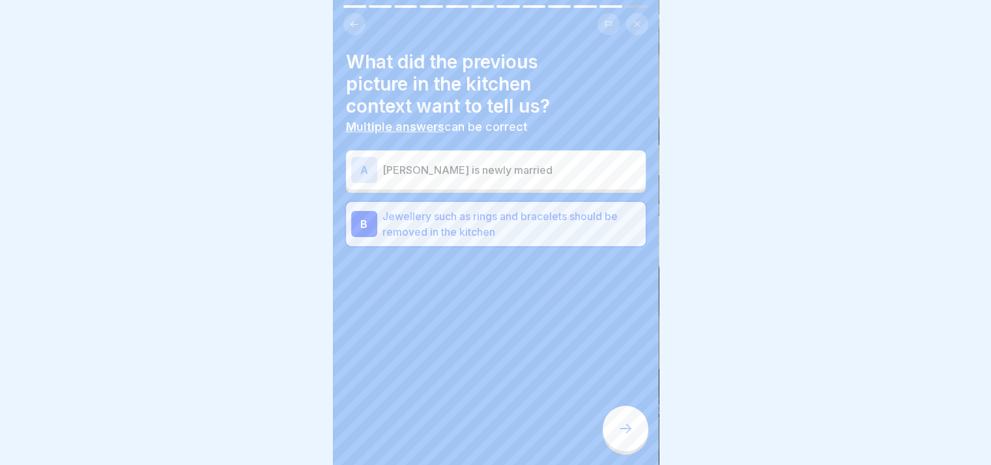
click at [621, 440] on div at bounding box center [626, 429] width 46 height 46
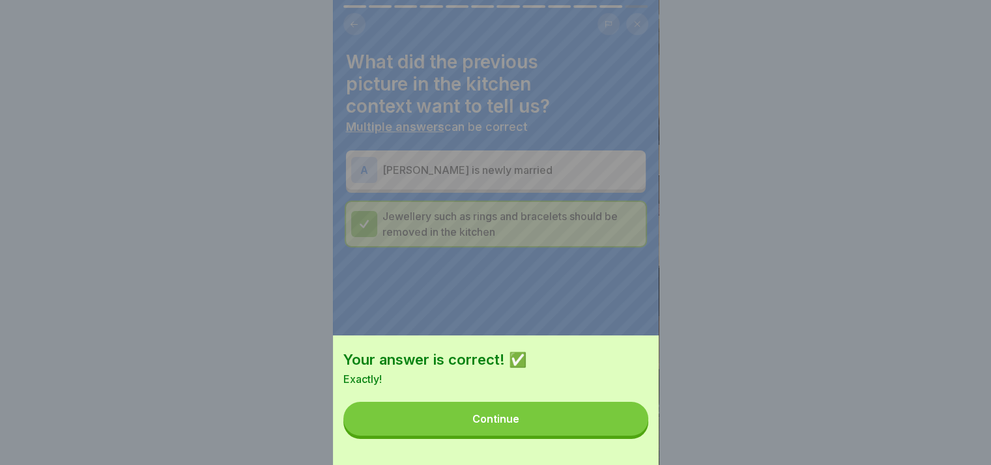
click at [620, 433] on button "Continue" at bounding box center [495, 419] width 305 height 34
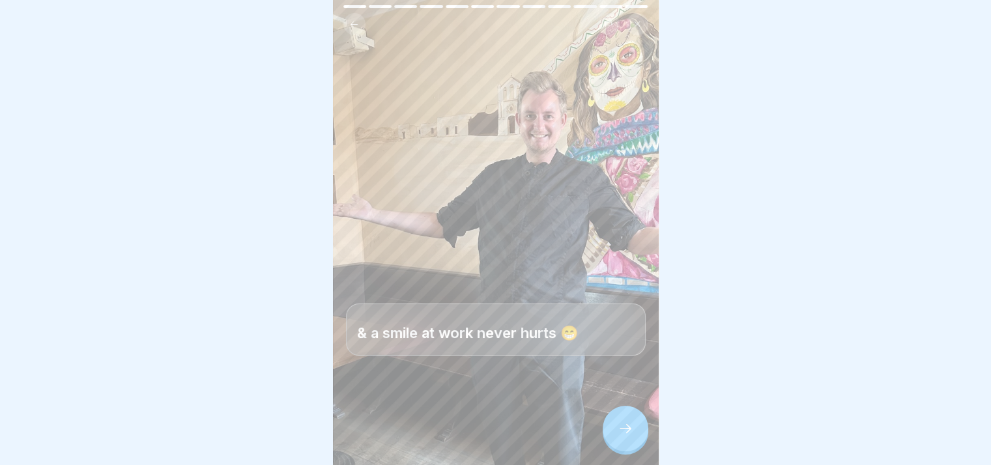
click at [622, 430] on icon at bounding box center [626, 429] width 16 height 16
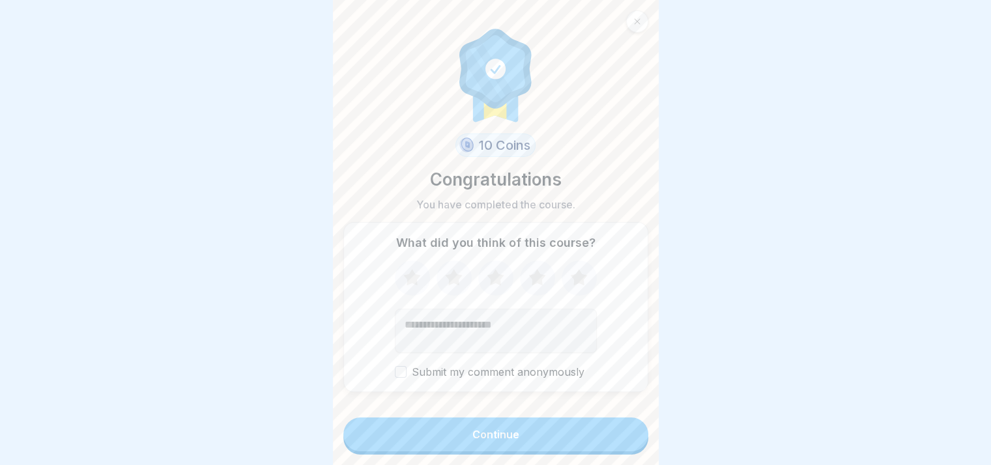
click at [618, 428] on button "Continue" at bounding box center [495, 435] width 305 height 34
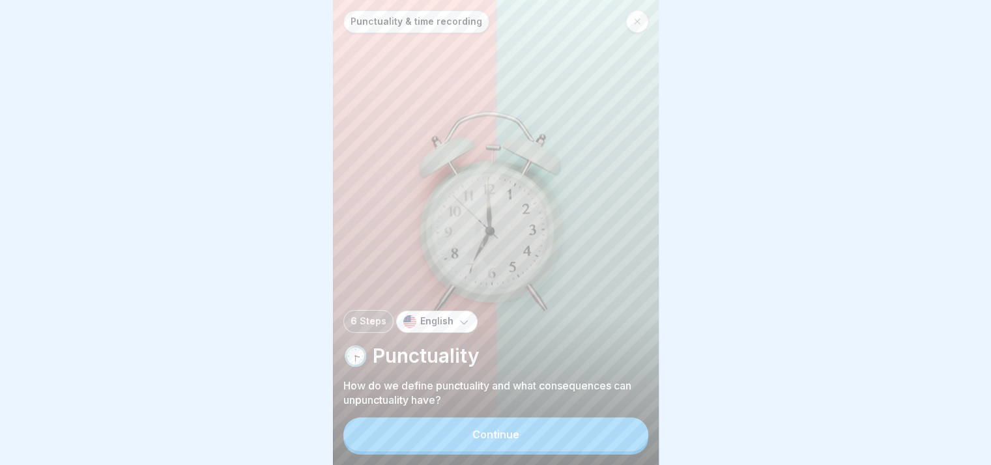
click at [592, 435] on button "Continue" at bounding box center [495, 435] width 305 height 34
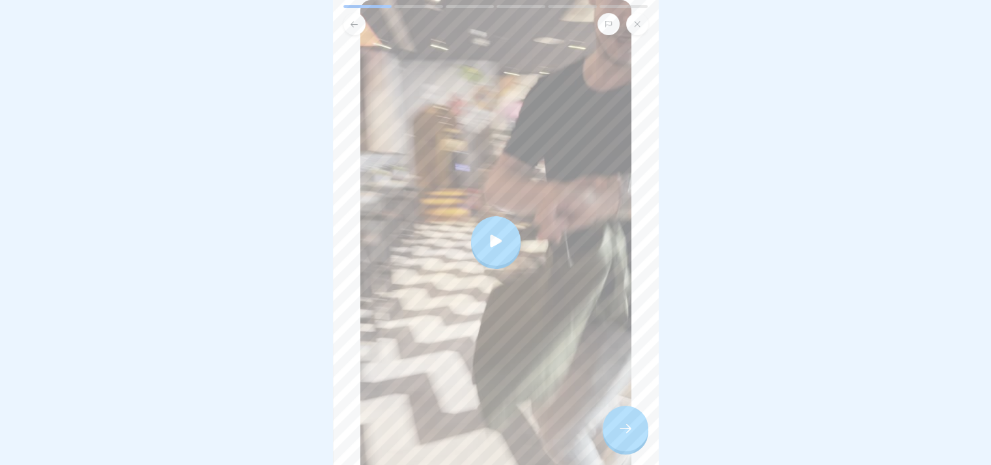
scroll to position [195, 0]
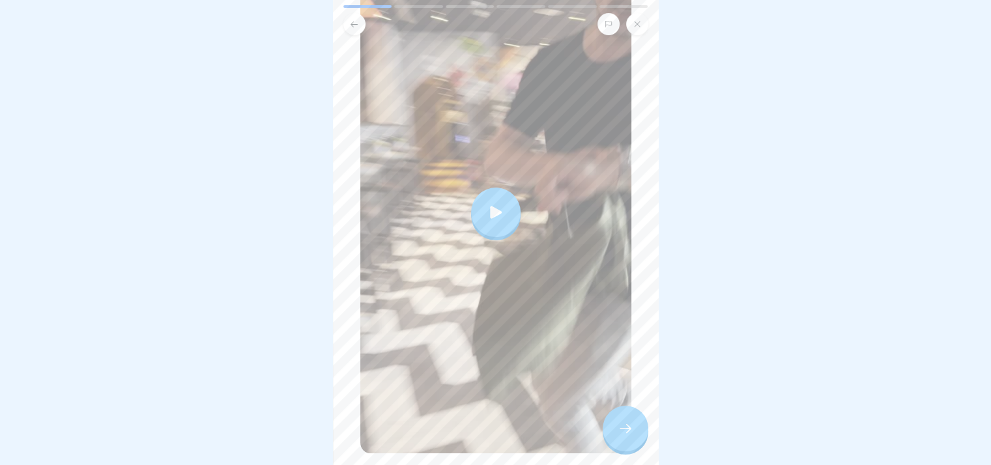
click at [610, 424] on div at bounding box center [626, 429] width 46 height 46
click at [636, 430] on div at bounding box center [626, 429] width 46 height 46
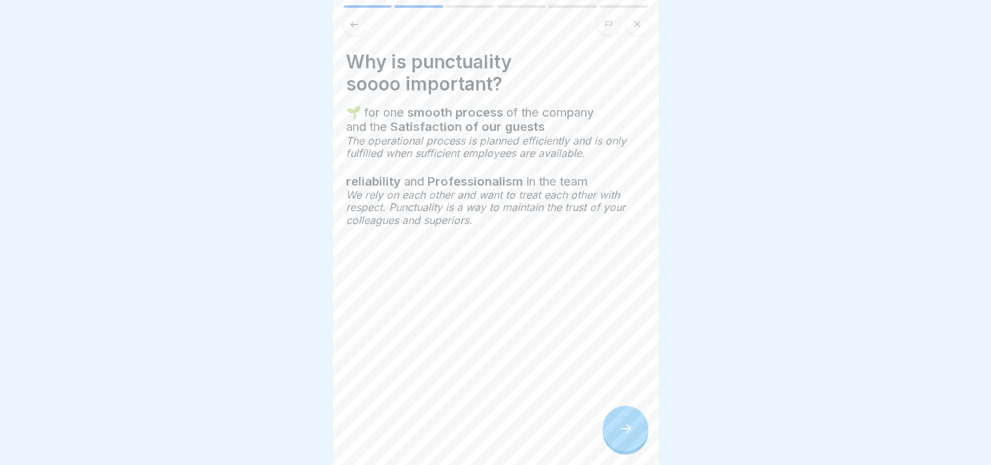
click at [613, 424] on div at bounding box center [626, 429] width 46 height 46
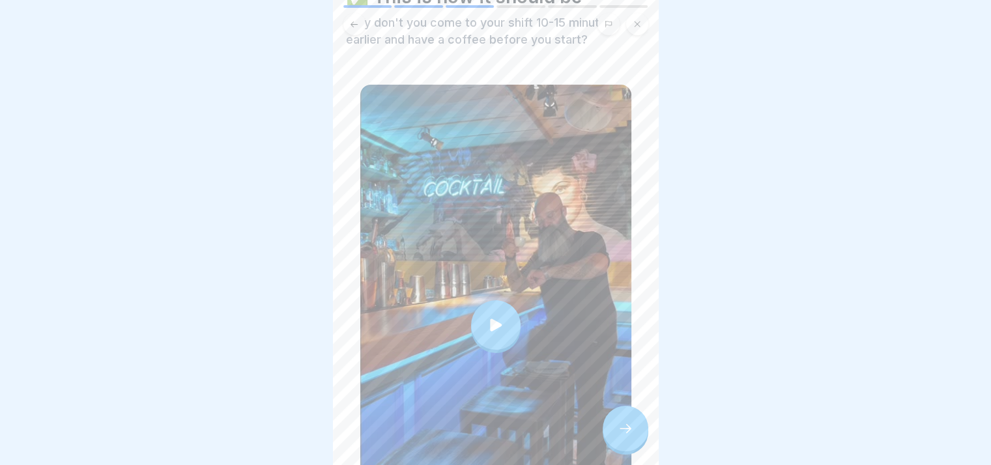
scroll to position [0, 0]
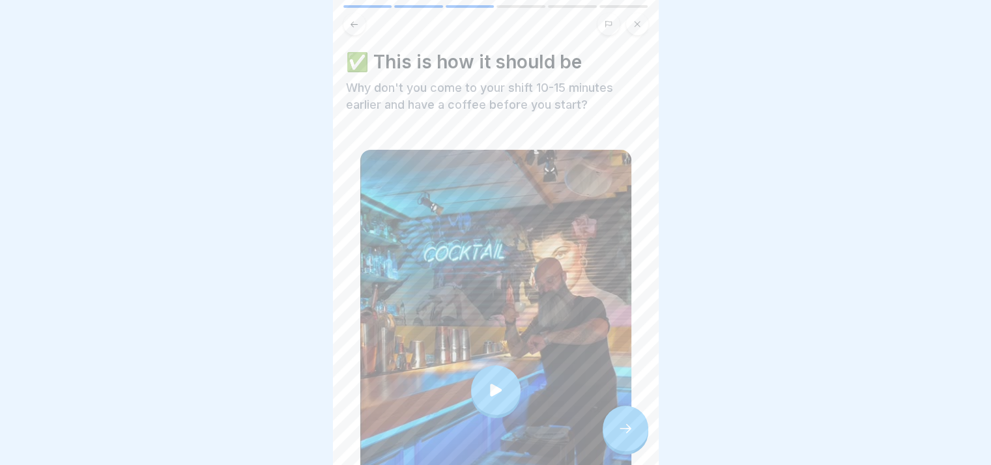
click at [536, 371] on div at bounding box center [495, 391] width 271 height 482
click at [601, 416] on div at bounding box center [495, 391] width 271 height 482
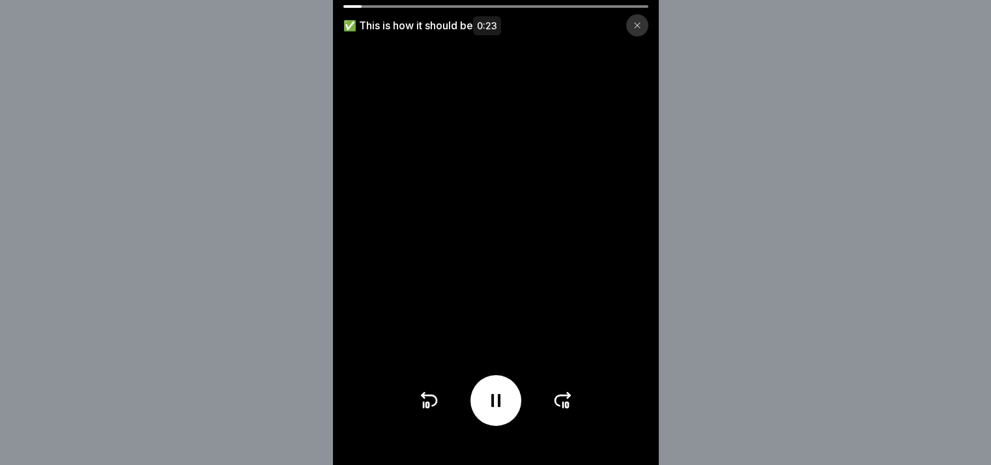
click at [647, 26] on div at bounding box center [637, 25] width 22 height 22
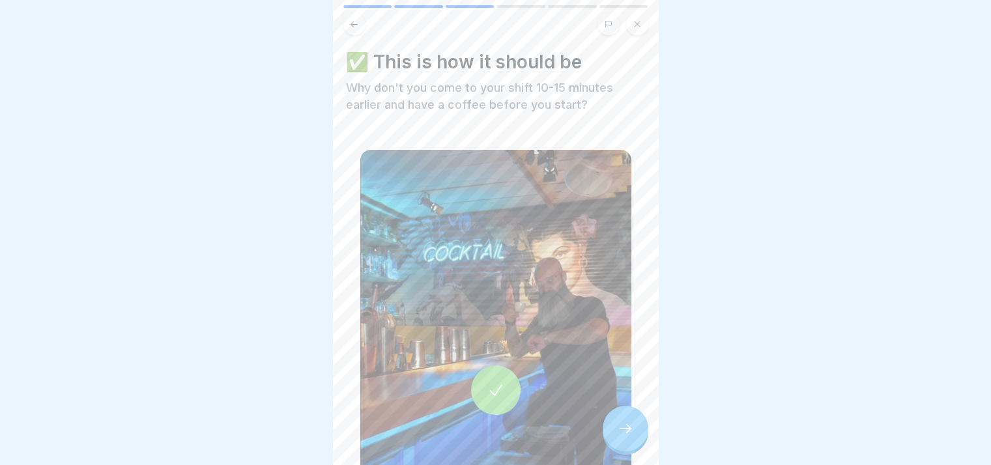
click at [641, 435] on div at bounding box center [626, 429] width 46 height 46
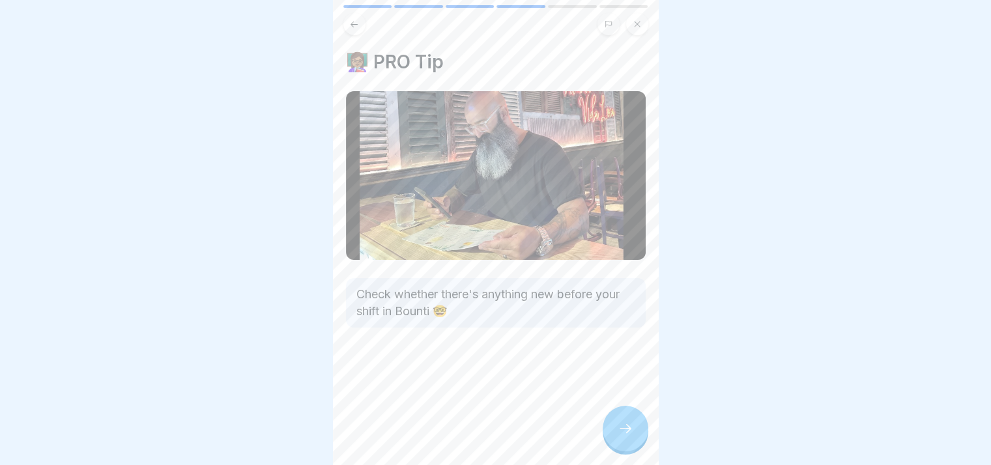
click at [633, 425] on div at bounding box center [626, 429] width 46 height 46
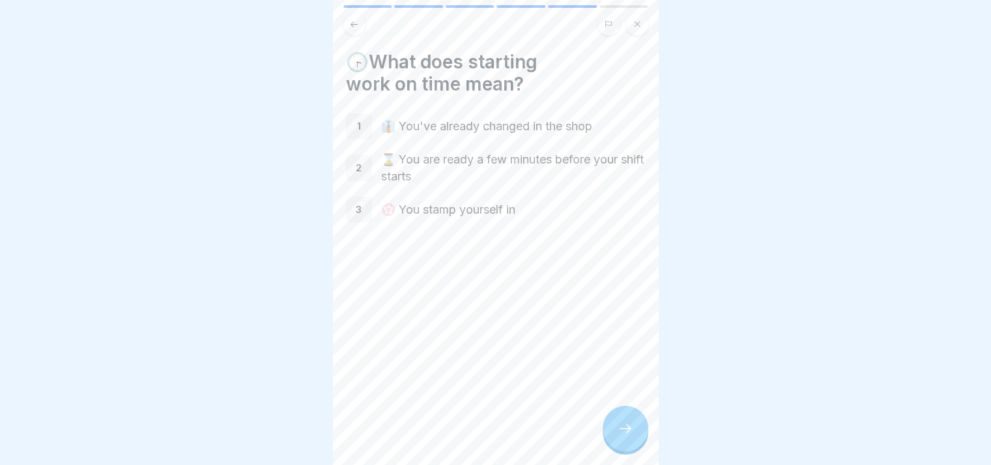
click at [633, 427] on icon at bounding box center [626, 429] width 16 height 16
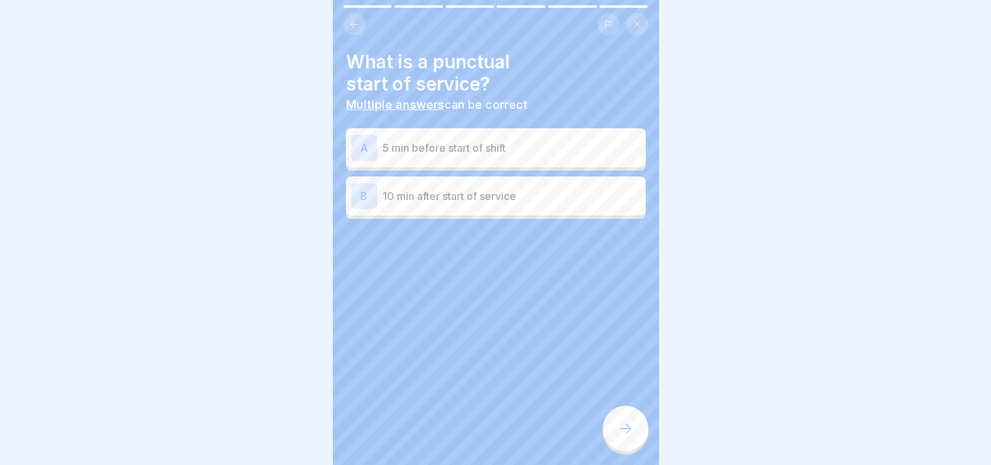
click at [513, 140] on p "5 min before start of shift" at bounding box center [511, 148] width 258 height 16
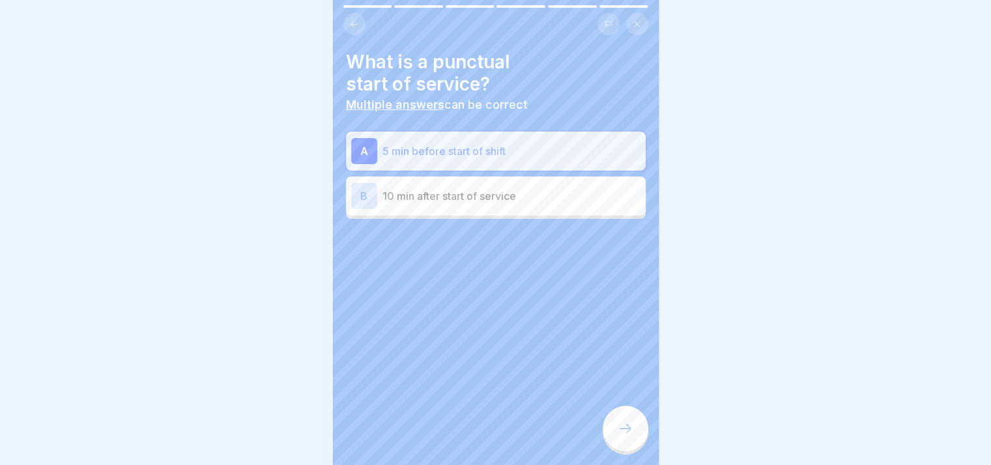
click at [629, 418] on div at bounding box center [626, 429] width 46 height 46
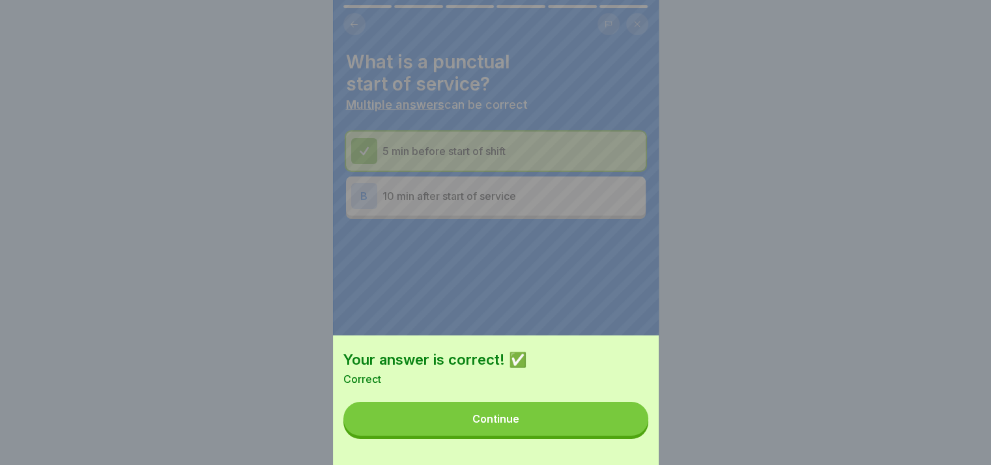
click at [593, 429] on button "Continue" at bounding box center [495, 419] width 305 height 34
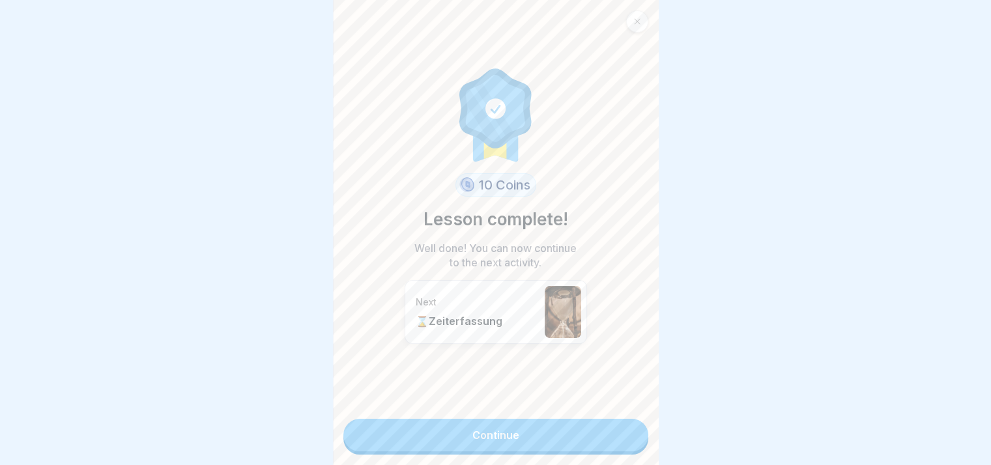
click at [591, 429] on link "Continue" at bounding box center [495, 435] width 305 height 33
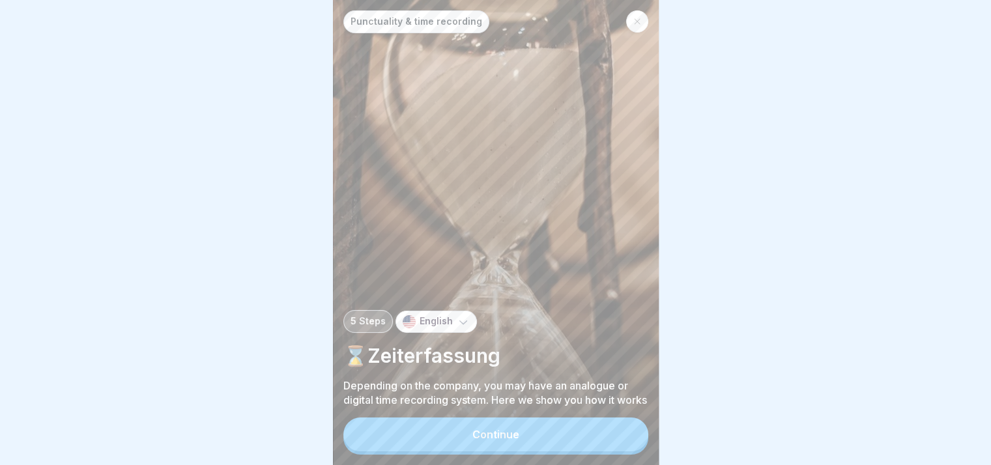
click at [550, 433] on button "Continue" at bounding box center [495, 435] width 305 height 34
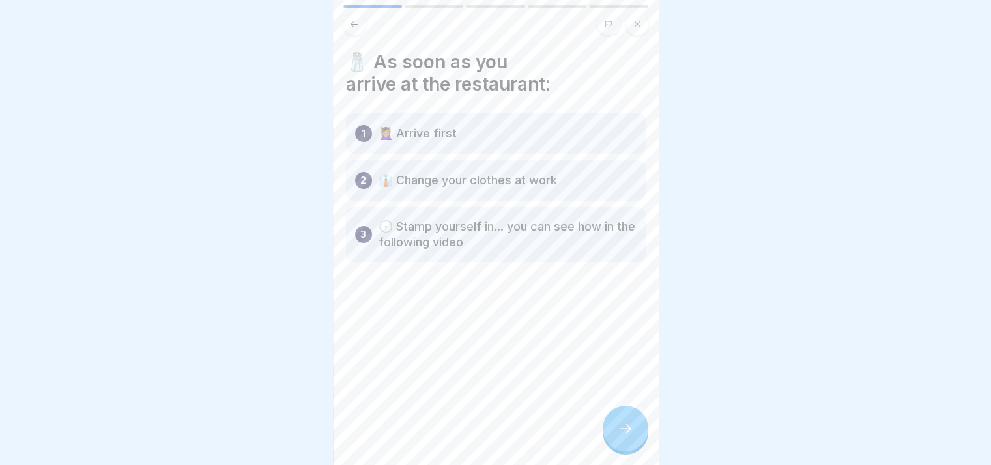
click at [620, 425] on icon at bounding box center [626, 429] width 16 height 16
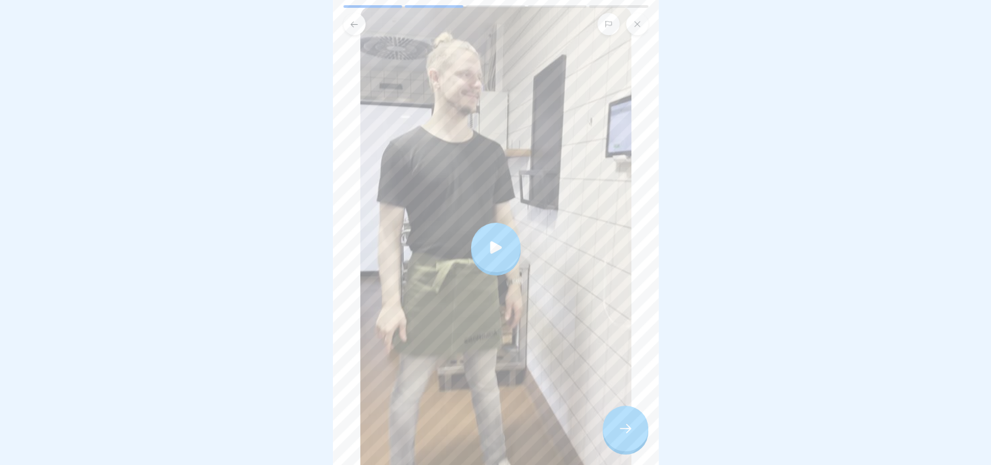
scroll to position [266, 0]
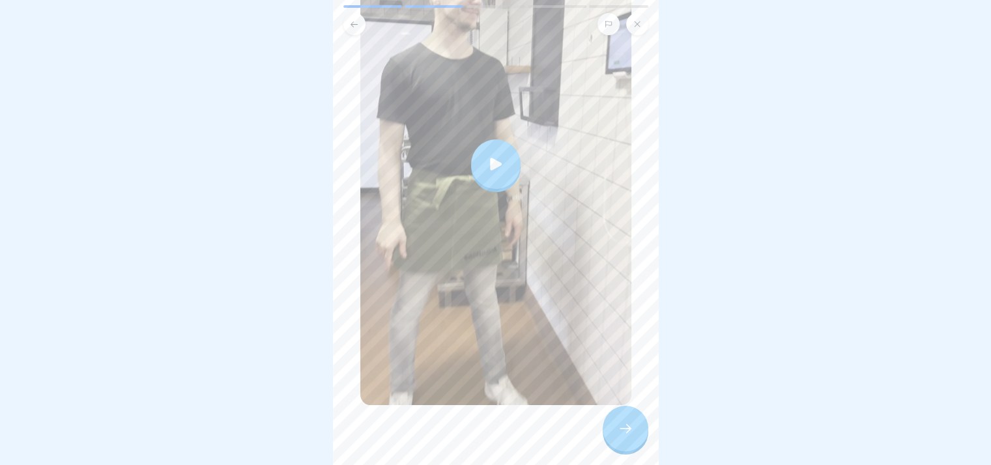
click at [627, 434] on icon at bounding box center [626, 429] width 16 height 16
click at [622, 425] on icon at bounding box center [626, 429] width 16 height 16
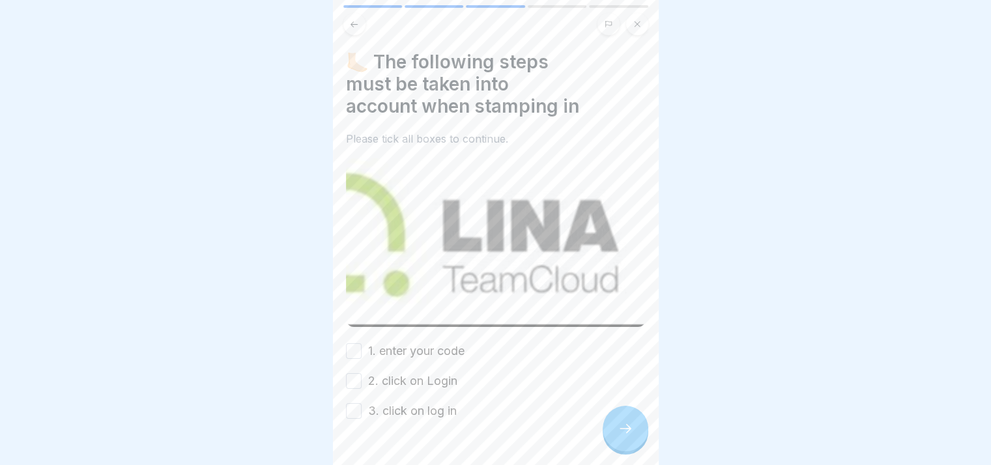
click at [441, 343] on label "1. enter your code" at bounding box center [416, 351] width 96 height 17
click at [362, 343] on button "1. enter your code" at bounding box center [354, 351] width 16 height 16
click at [420, 373] on label "2. click on Login" at bounding box center [412, 381] width 89 height 17
click at [362, 373] on button "2. click on Login" at bounding box center [354, 381] width 16 height 16
click at [420, 403] on label "3. click on log in" at bounding box center [412, 411] width 89 height 17
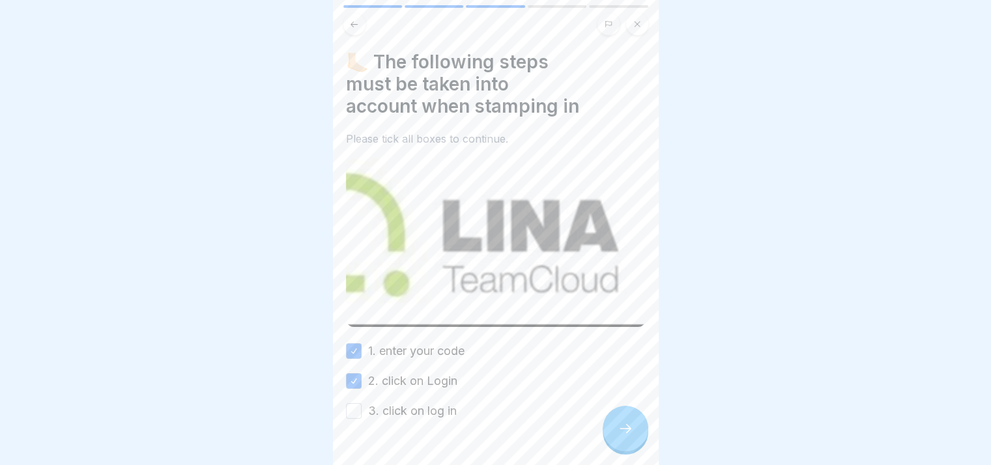
click at [362, 403] on button "3. click on log in" at bounding box center [354, 411] width 16 height 16
click at [616, 431] on div at bounding box center [626, 429] width 46 height 46
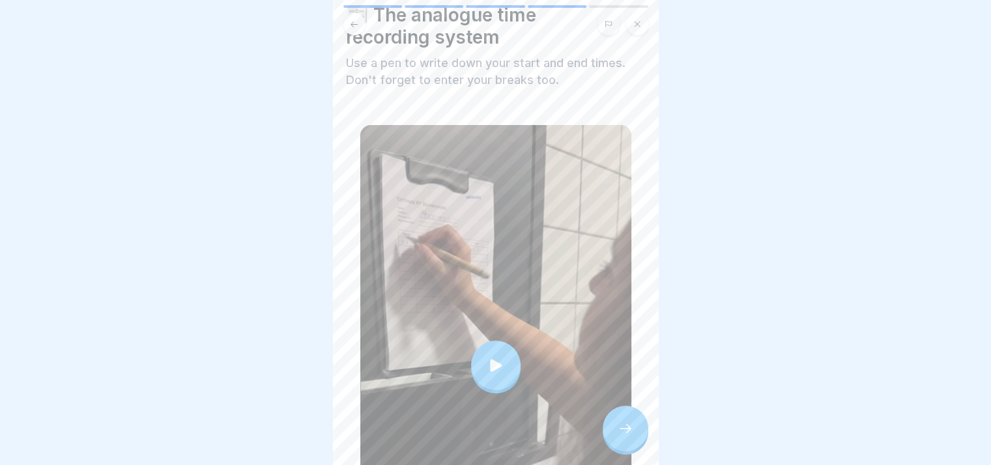
scroll to position [0, 0]
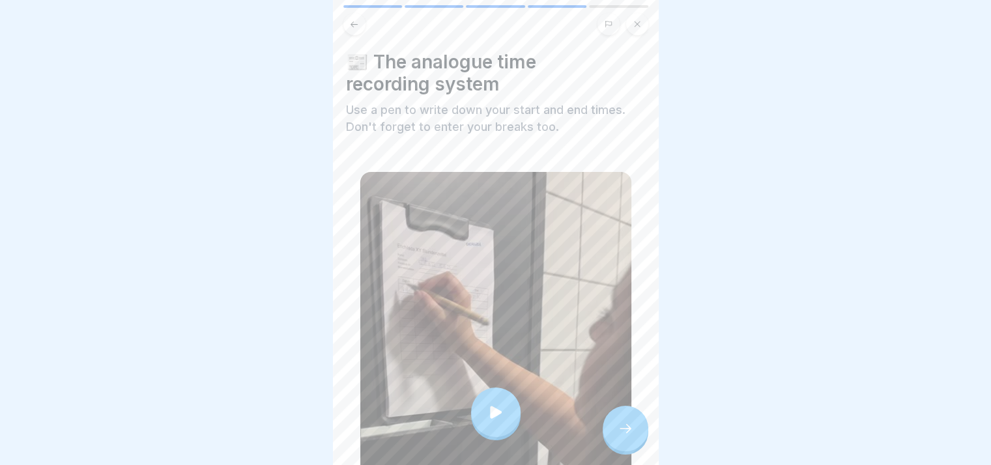
click at [644, 425] on div at bounding box center [626, 429] width 46 height 46
click at [620, 434] on icon at bounding box center [626, 429] width 16 height 16
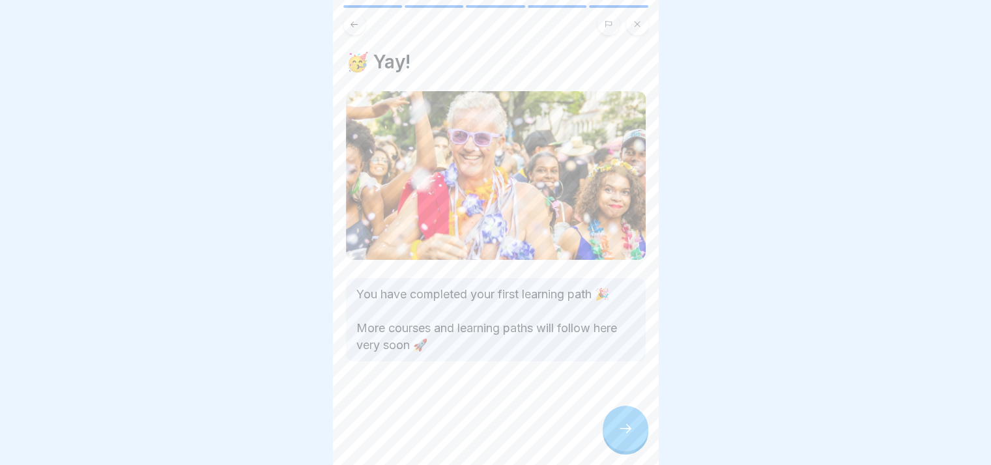
click at [624, 440] on div at bounding box center [626, 429] width 46 height 46
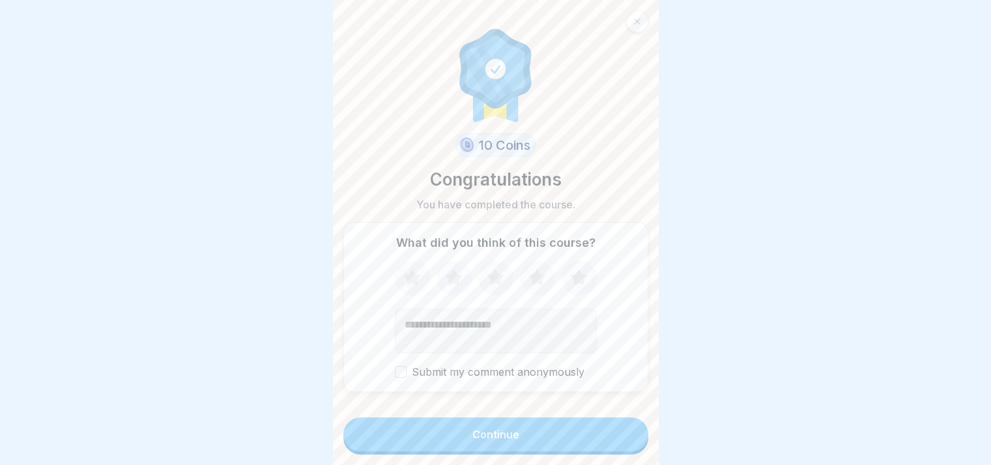
click at [586, 437] on button "Continue" at bounding box center [495, 435] width 305 height 34
